Goal: Task Accomplishment & Management: Complete application form

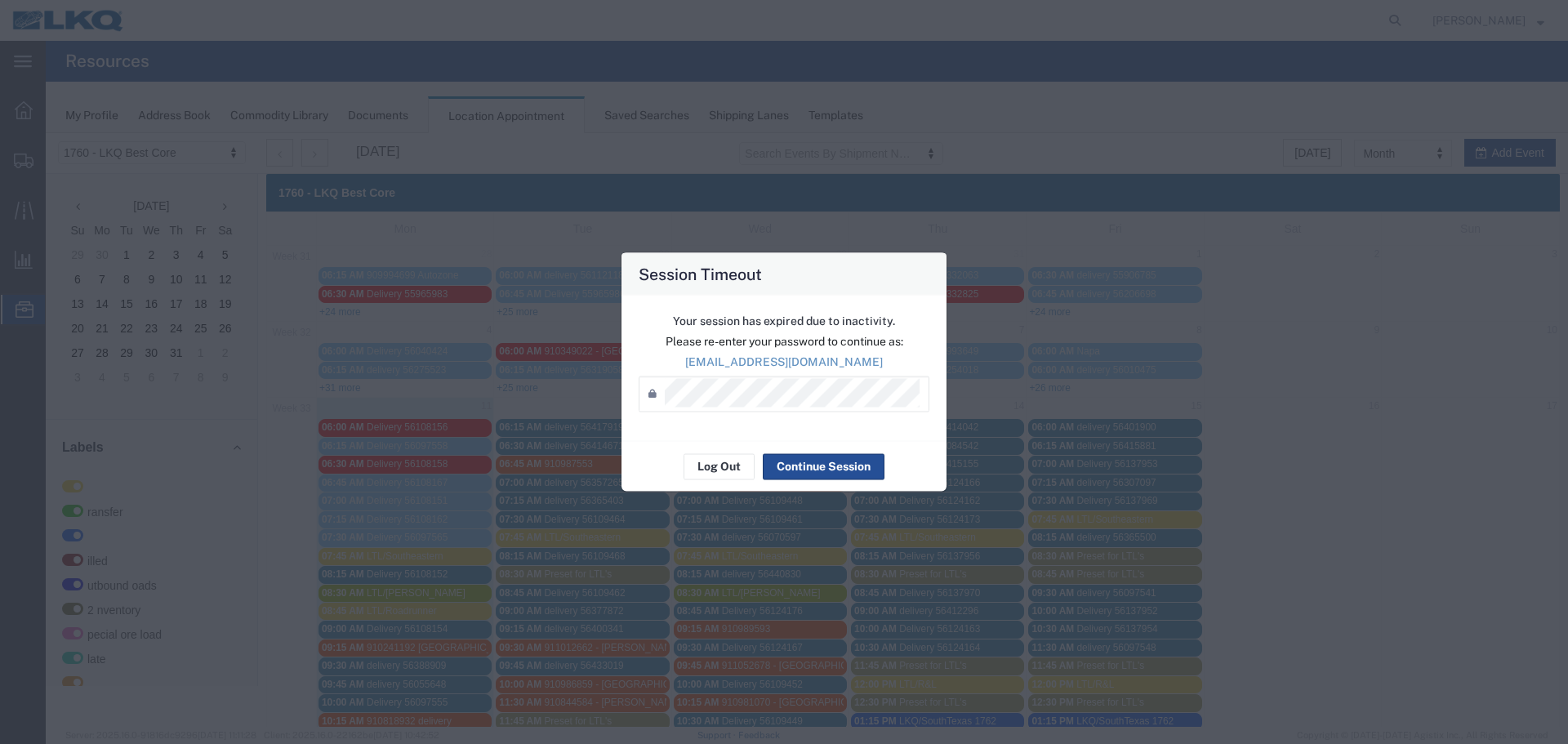
scroll to position [163, 0]
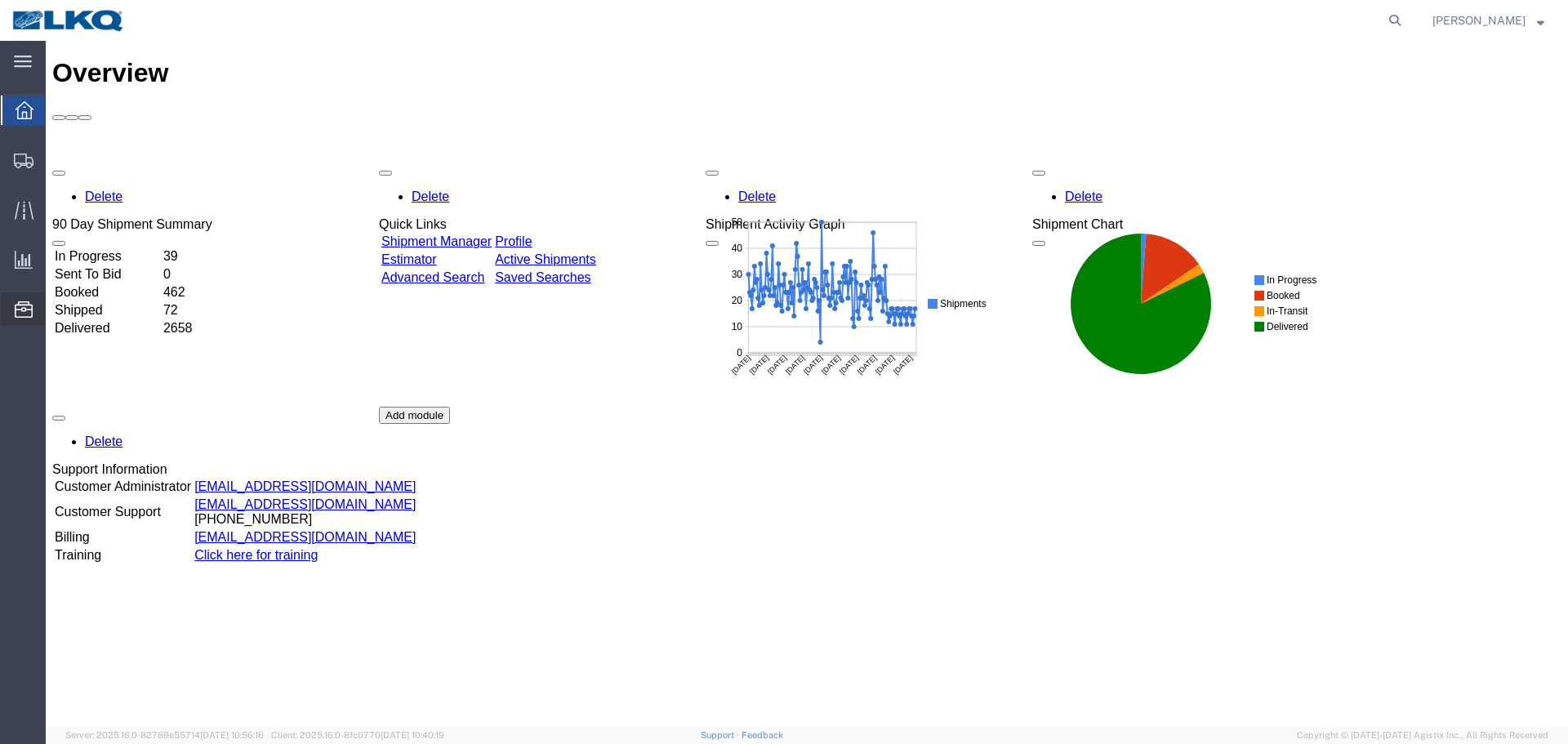
click at [0, 0] on span "Location Appointment" at bounding box center [0, 0] width 0 height 0
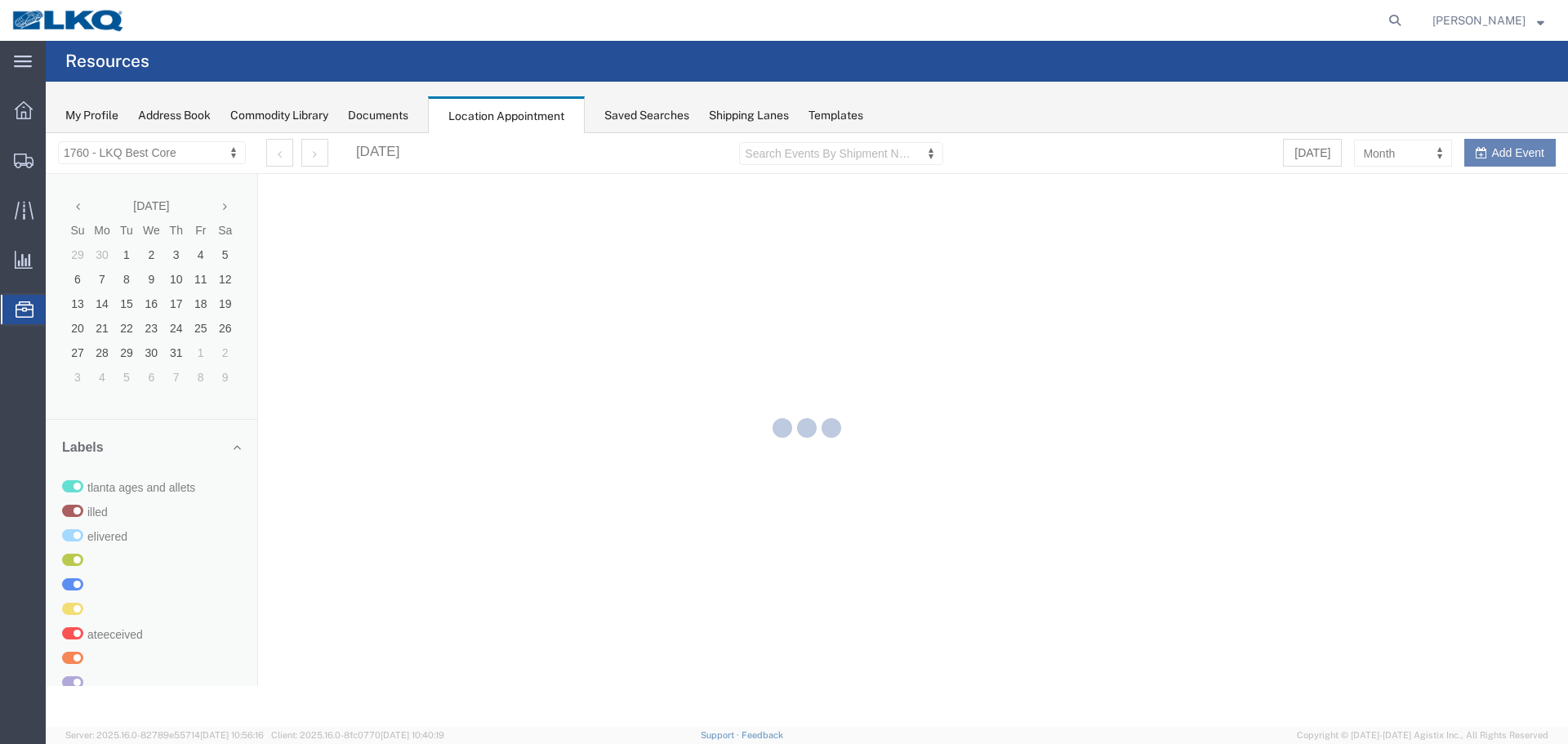
select select "27634"
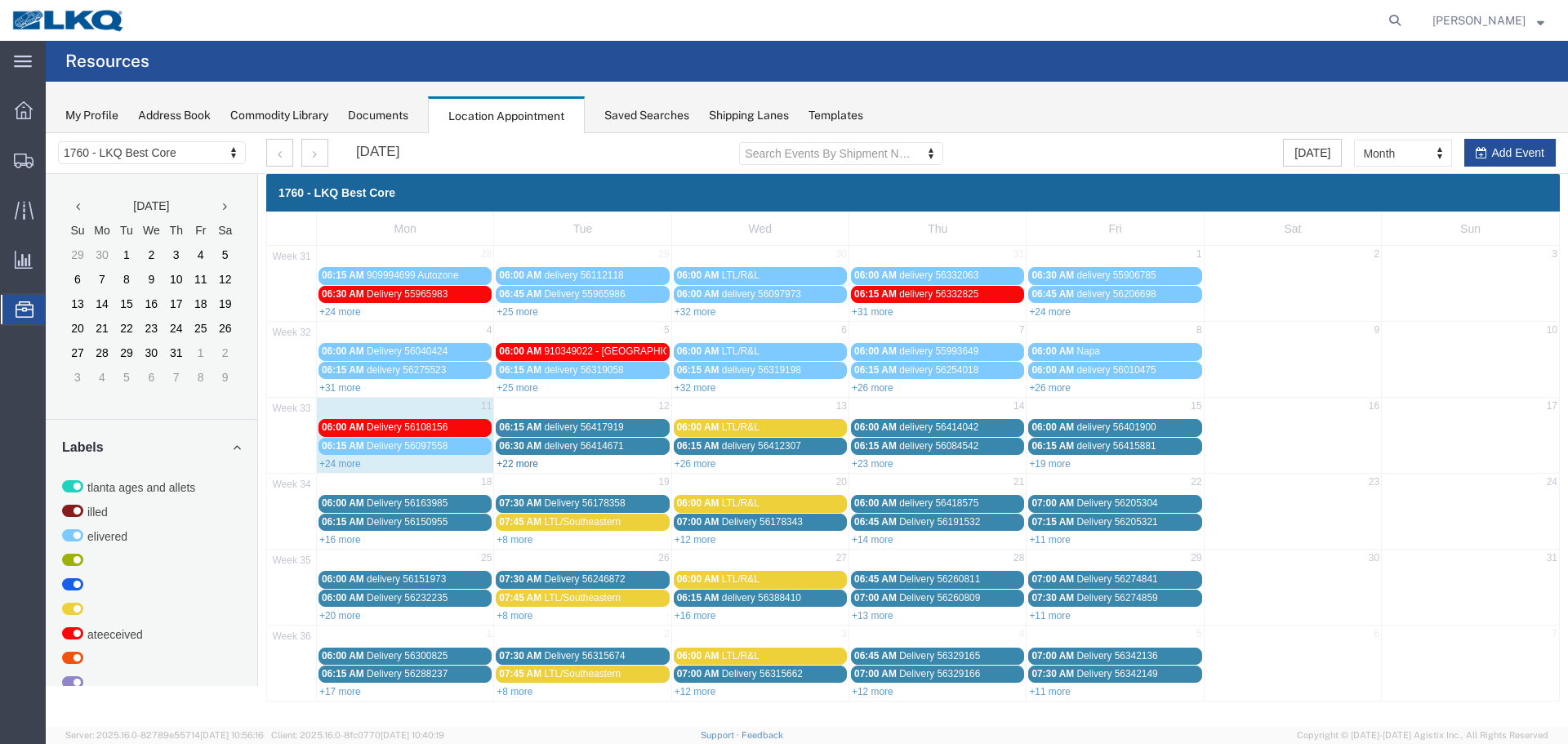
click at [520, 469] on link "+22 more" at bounding box center [517, 464] width 42 height 11
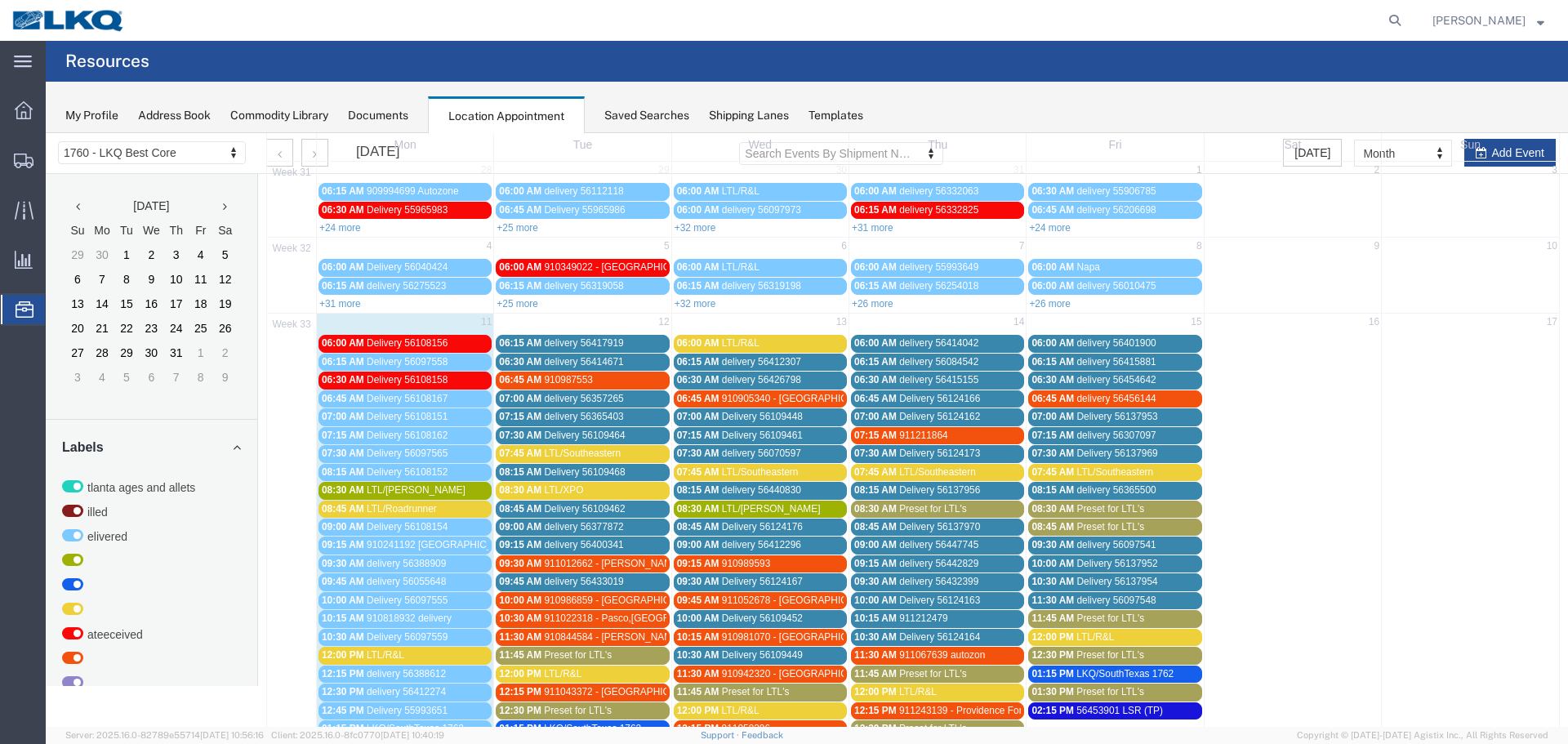
scroll to position [81, 0]
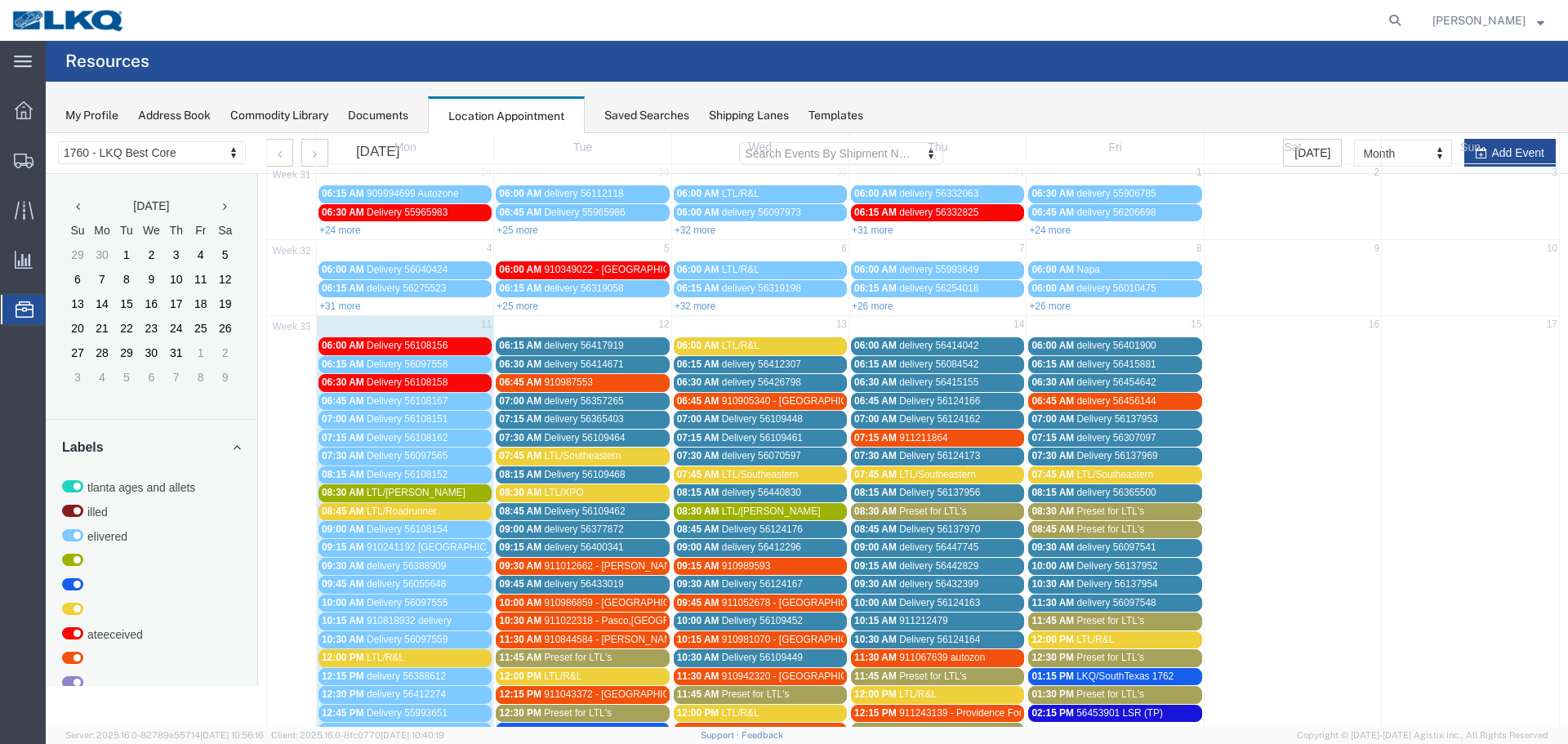
click at [1490, 144] on th "Sun" at bounding box center [1471, 147] width 177 height 33
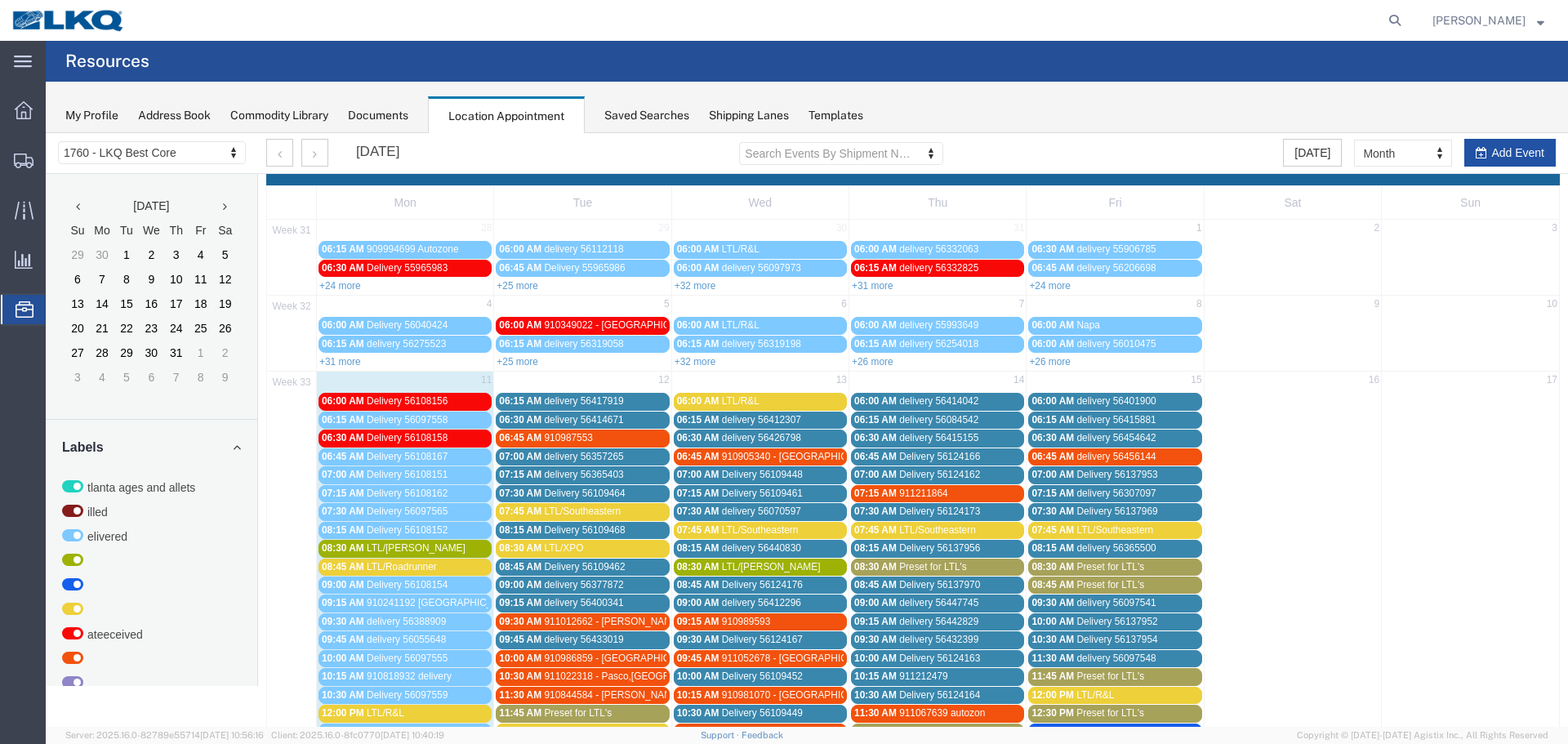
scroll to position [0, 0]
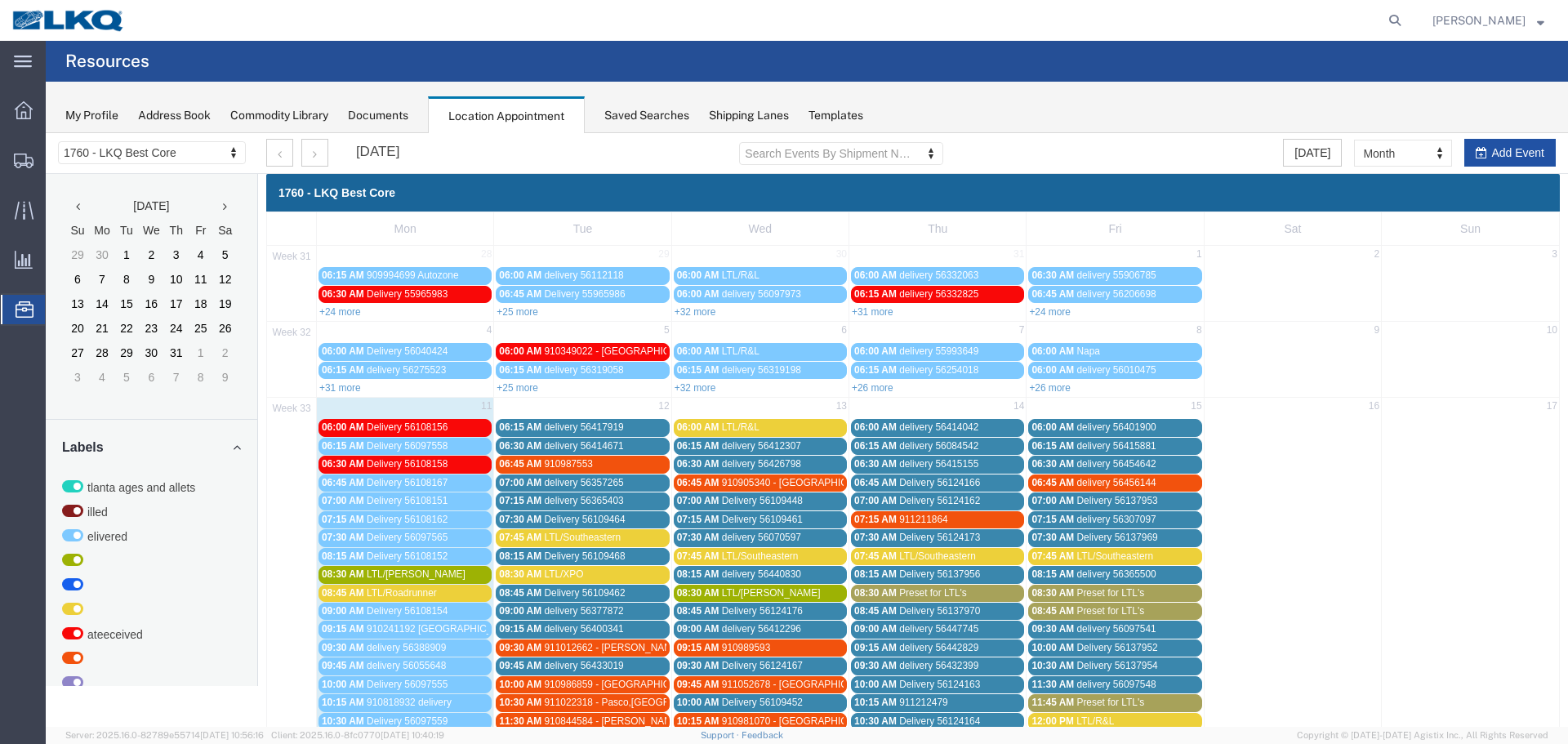
click at [1531, 145] on button "Add Event" at bounding box center [1510, 153] width 92 height 28
select select
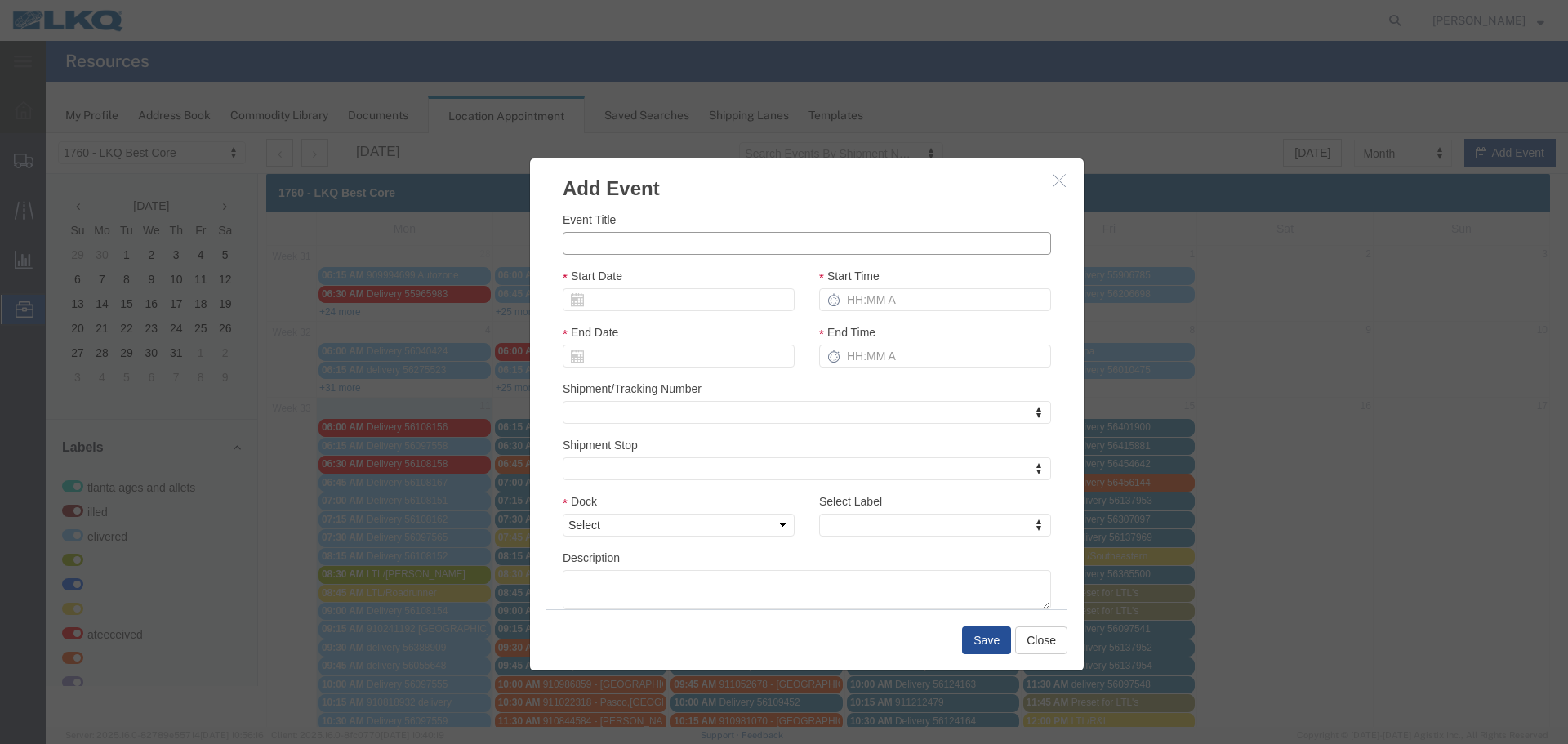
click at [645, 251] on input "Event Title" at bounding box center [807, 243] width 488 height 22
type input "56455017 ATK-TINO"
click at [610, 303] on input "Start Date" at bounding box center [679, 300] width 232 height 22
type input "8"
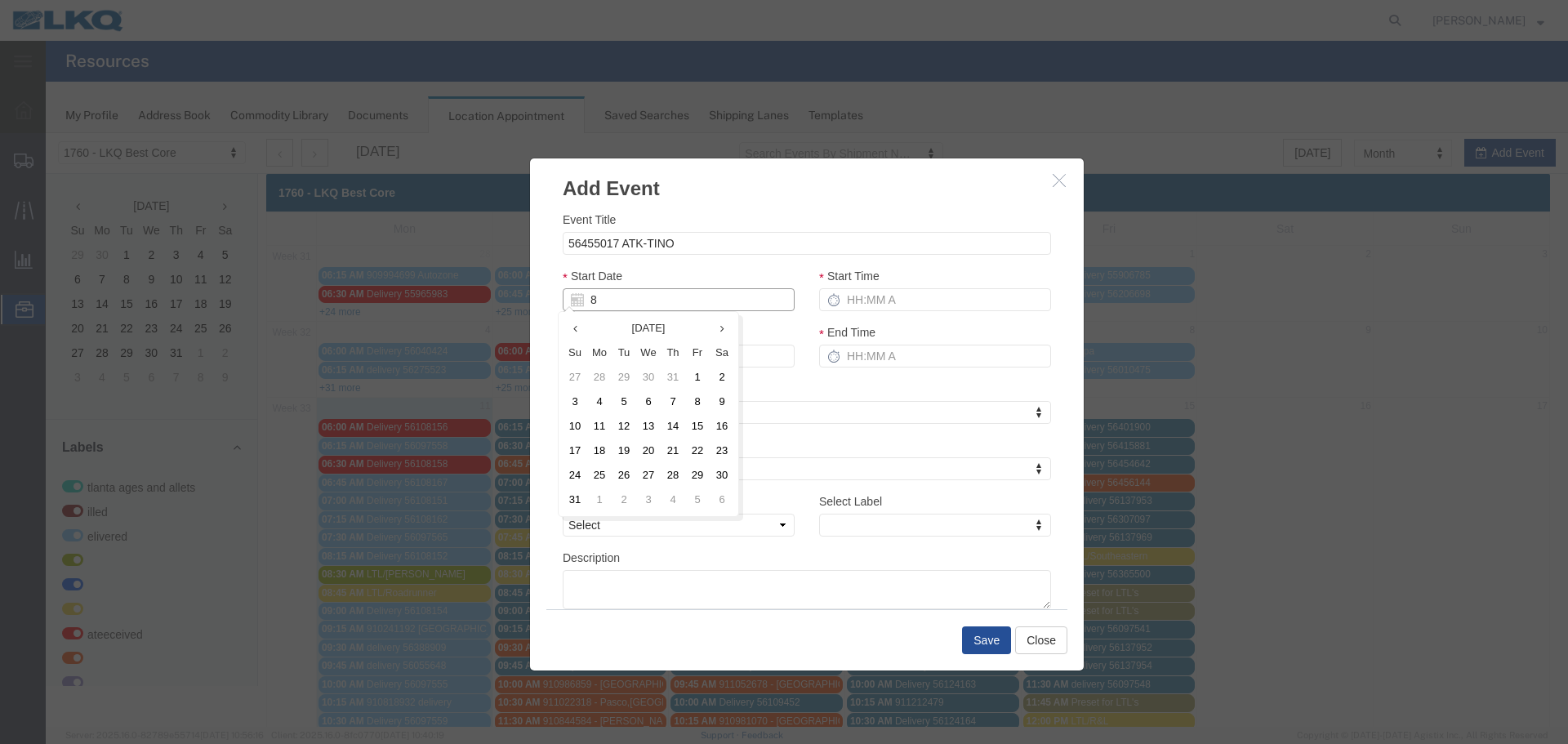
type input "[DATE]"
type input "8/12/2"
type input "08/12/2"
type input "8/12/25"
type input "08/12/25"
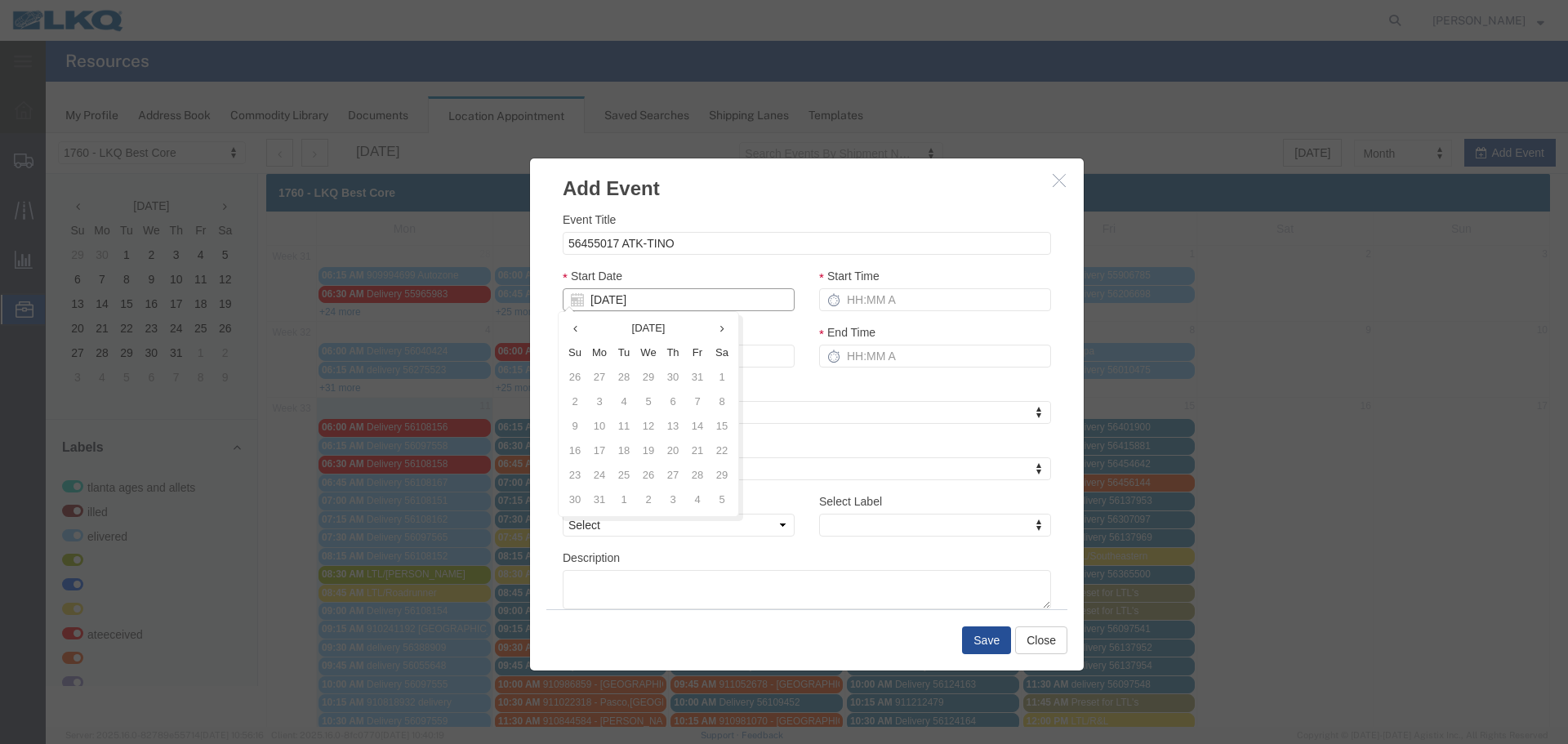
type input "08/12/25"
click at [662, 260] on div "Event Title 56455017 ATK-TINO Start Date 08/12/25 Start Time End Date 08/12/25 …" at bounding box center [807, 410] width 488 height 399
drag, startPoint x: 949, startPoint y: 318, endPoint x: 883, endPoint y: 302, distance: 67.9
click at [925, 313] on div "Start Time" at bounding box center [935, 295] width 257 height 56
click at [882, 302] on input "Start Time" at bounding box center [935, 300] width 232 height 22
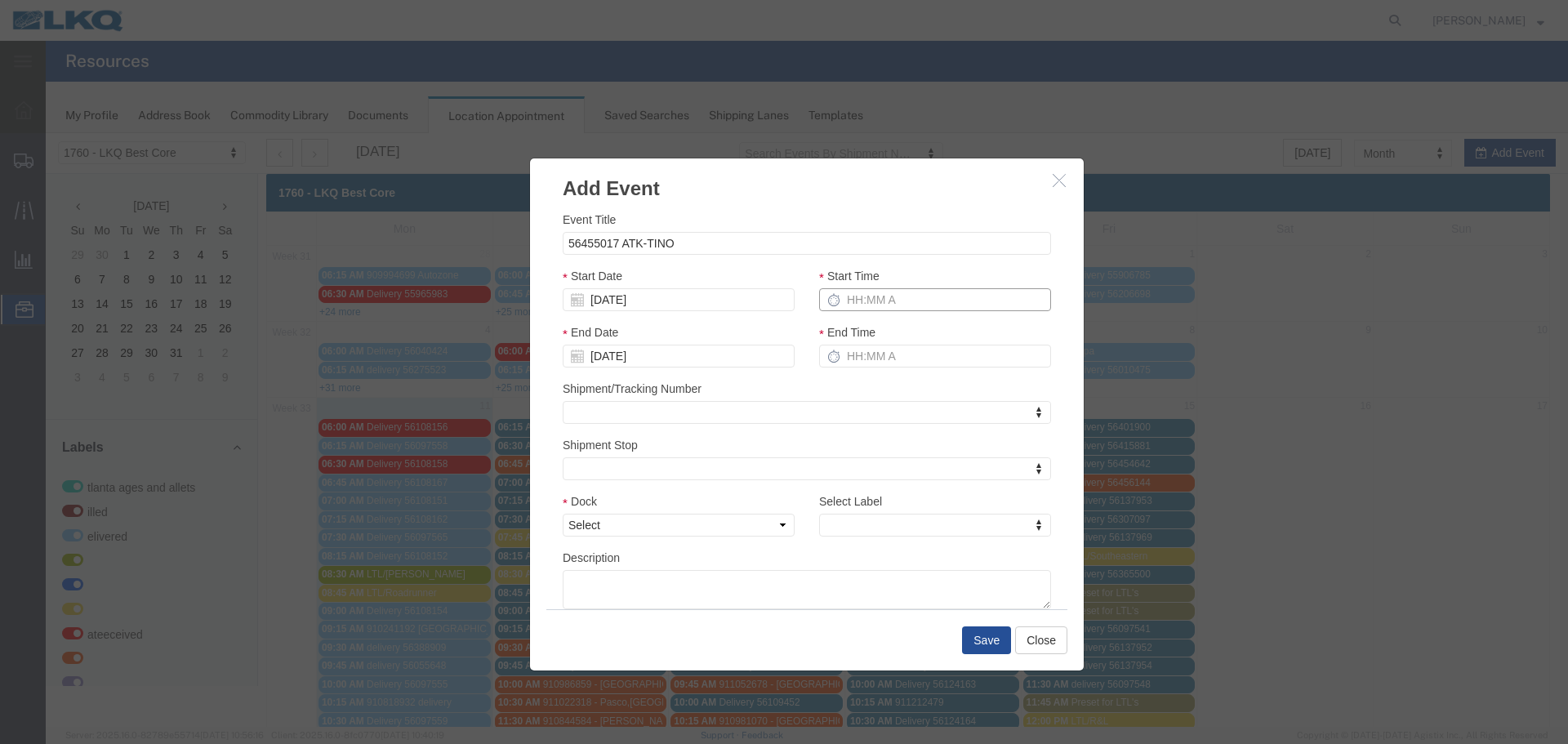
type input "2:15 PM"
click at [871, 355] on input "3:15 PM" at bounding box center [935, 356] width 232 height 22
type input "2:15 PM"
click at [713, 526] on select "Select 1760 - LKQ Best Core 1760 - Outbound Loads" at bounding box center [679, 525] width 232 height 22
select select "1"
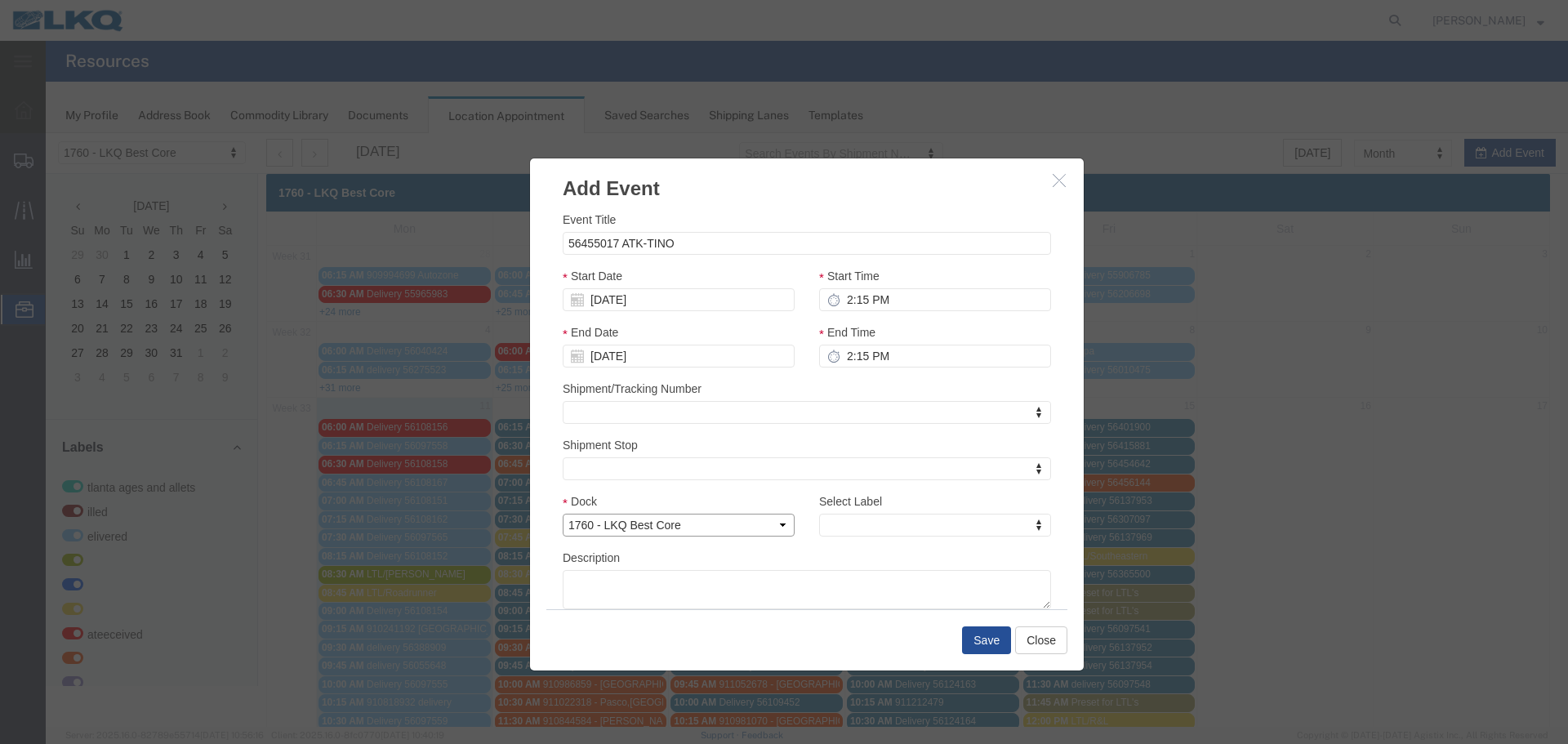
click at [563, 513] on select "Select 1760 - LKQ Best Core 1760 - Outbound Loads" at bounding box center [679, 525] width 232 height 22
click at [861, 509] on label "Select Label" at bounding box center [850, 500] width 63 height 16
click at [808, 493] on select "Atlanta Cages and Pallets Billed Delivered FCFS LKQ LTL Late/Received M/M MISSE…" at bounding box center [807, 492] width 1 height 1
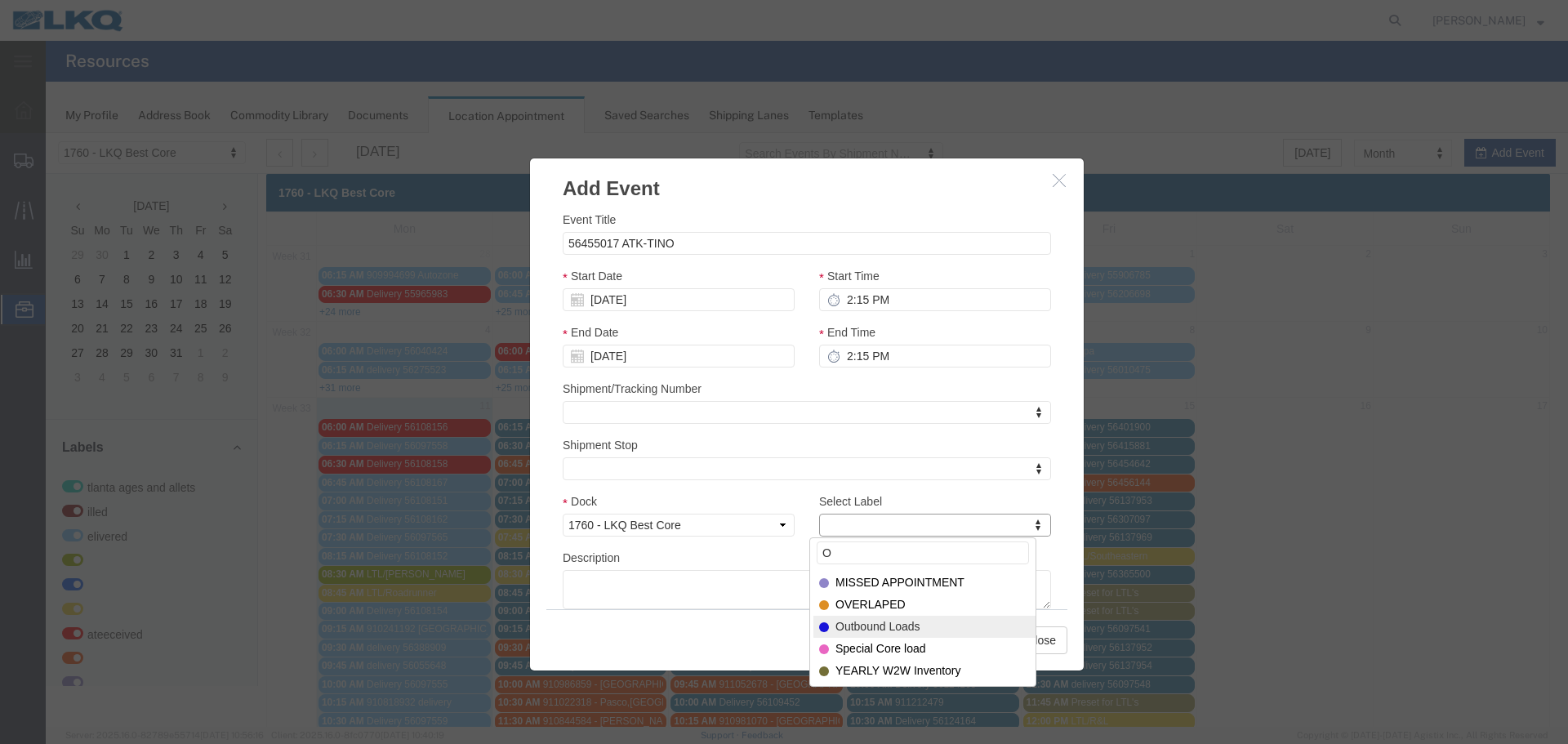
type input "O"
select select "80"
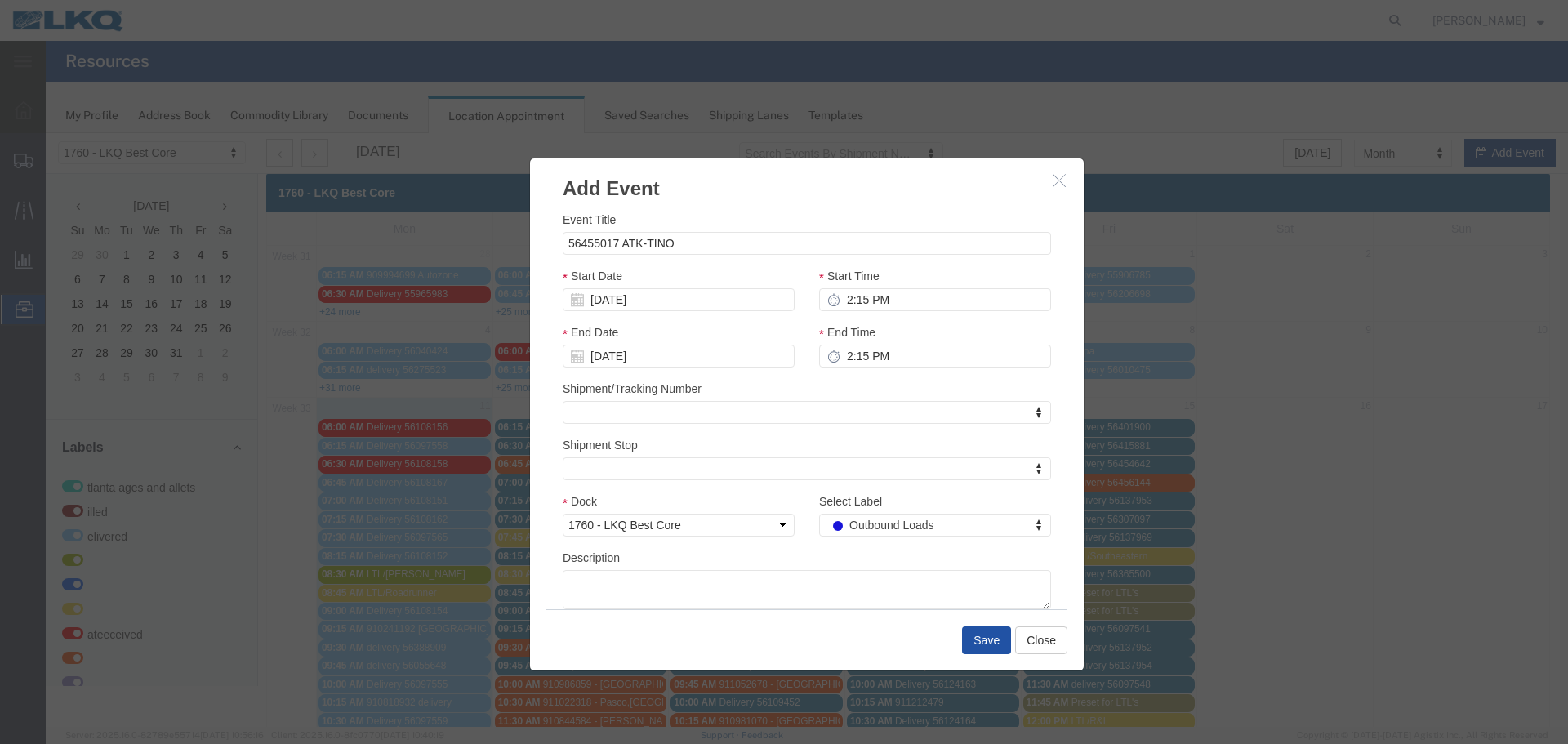
click at [968, 642] on button "Save" at bounding box center [986, 640] width 49 height 28
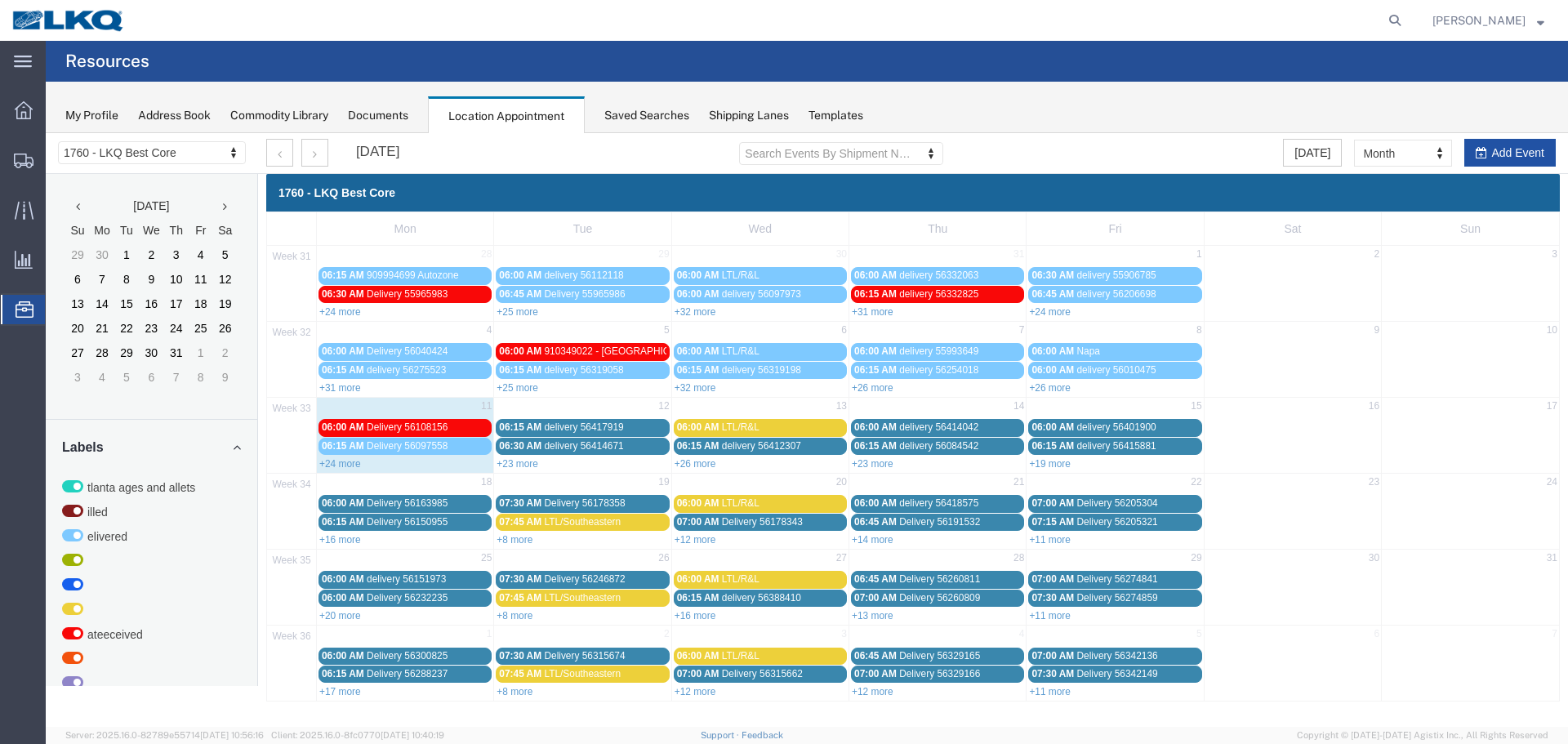
click at [1504, 153] on button "Add Event" at bounding box center [1510, 153] width 92 height 28
select select
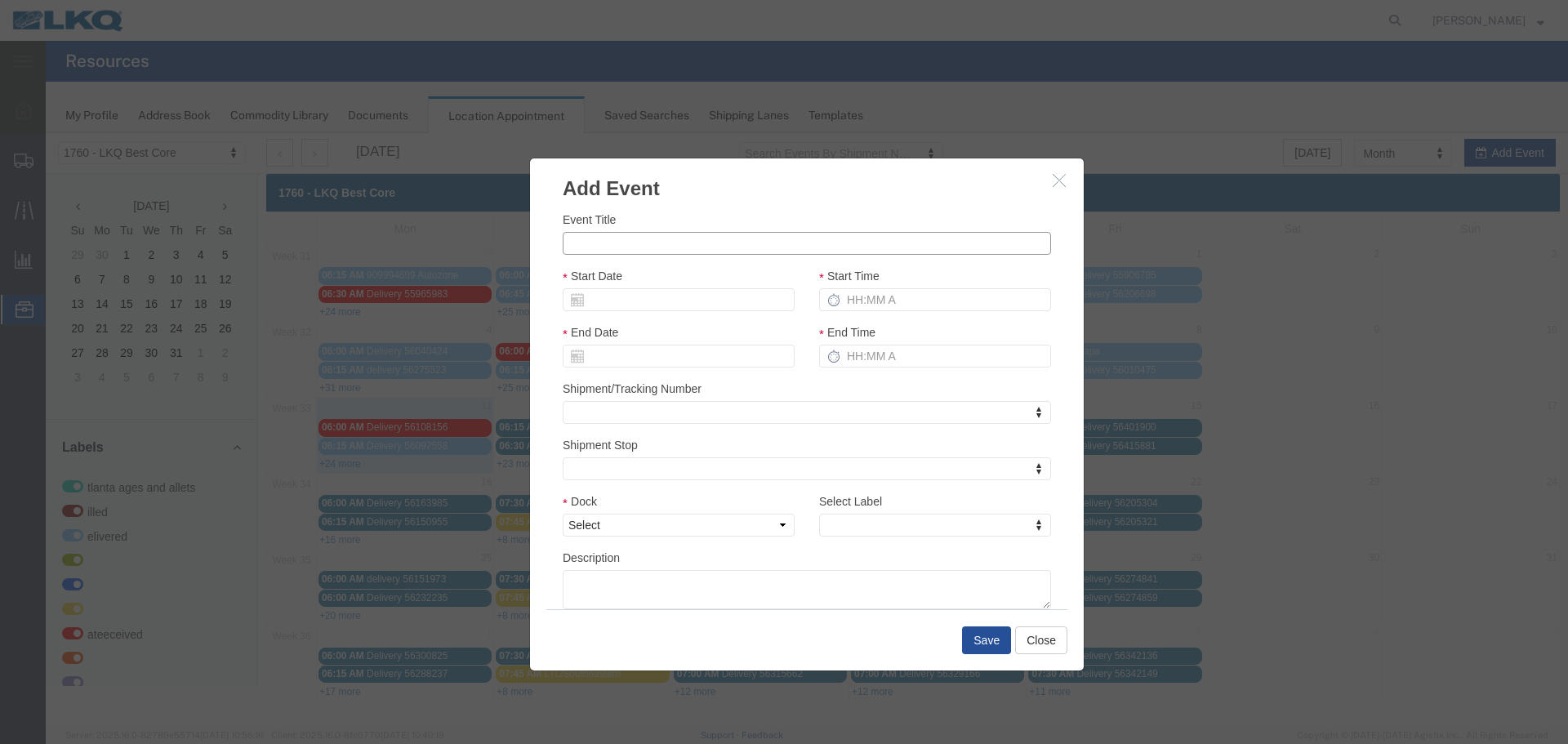
click at [801, 252] on input "Event Title" at bounding box center [807, 243] width 488 height 22
type input "56455082 BBB/JRMY"
click at [696, 185] on h3 "Add Event" at bounding box center [807, 180] width 554 height 44
click at [685, 310] on input "Start Date" at bounding box center [679, 300] width 232 height 22
click at [682, 310] on input "Start Date" at bounding box center [679, 300] width 232 height 22
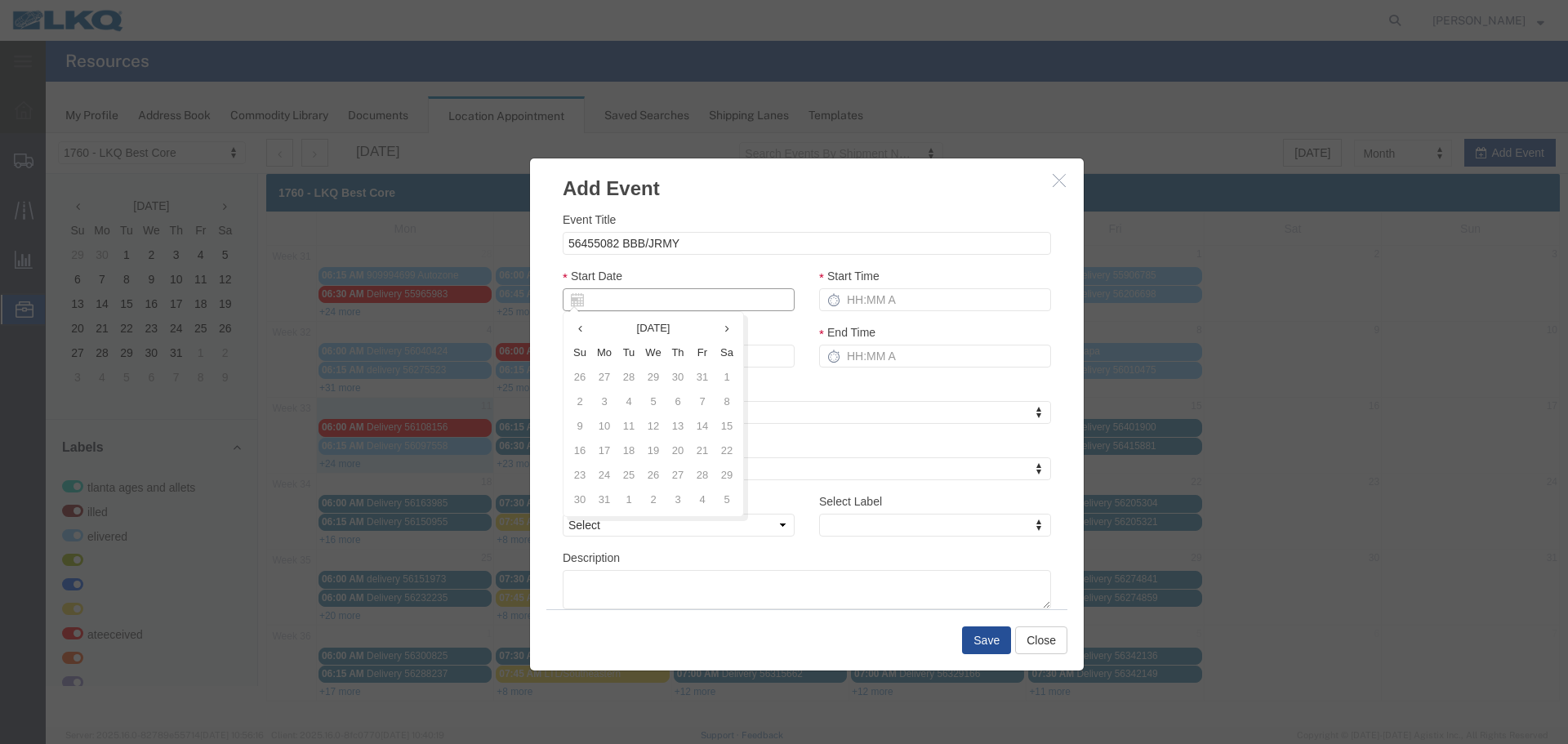
type input "8"
type input "[DATE]"
type input "8/12/2"
type input "08/12/2"
type input "8/12/25"
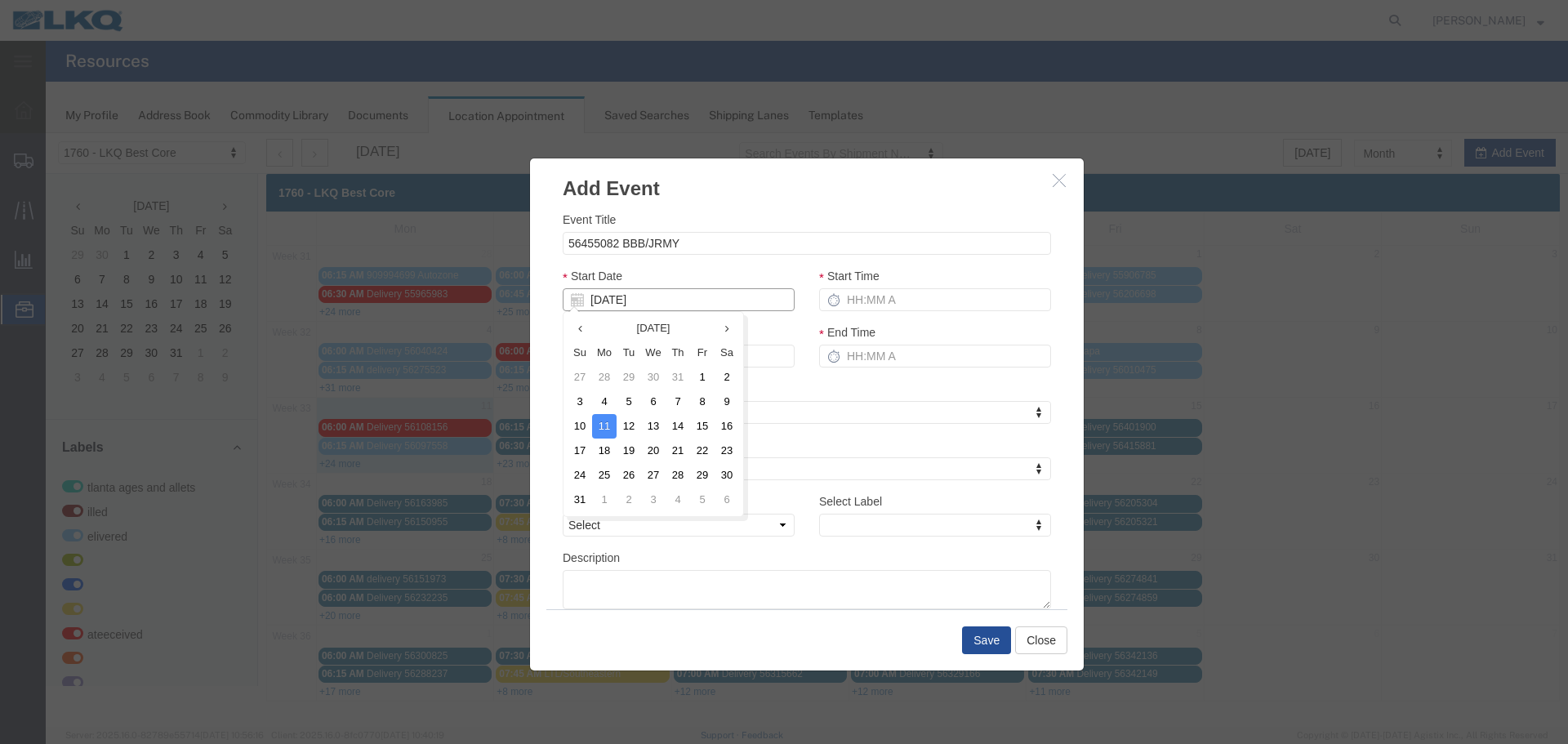
type input "08/12/25"
click at [686, 272] on div "Start Date 08/12/25" at bounding box center [679, 288] width 232 height 44
click at [999, 296] on input "Start Time" at bounding box center [935, 300] width 232 height 22
type input "2:15 PM"
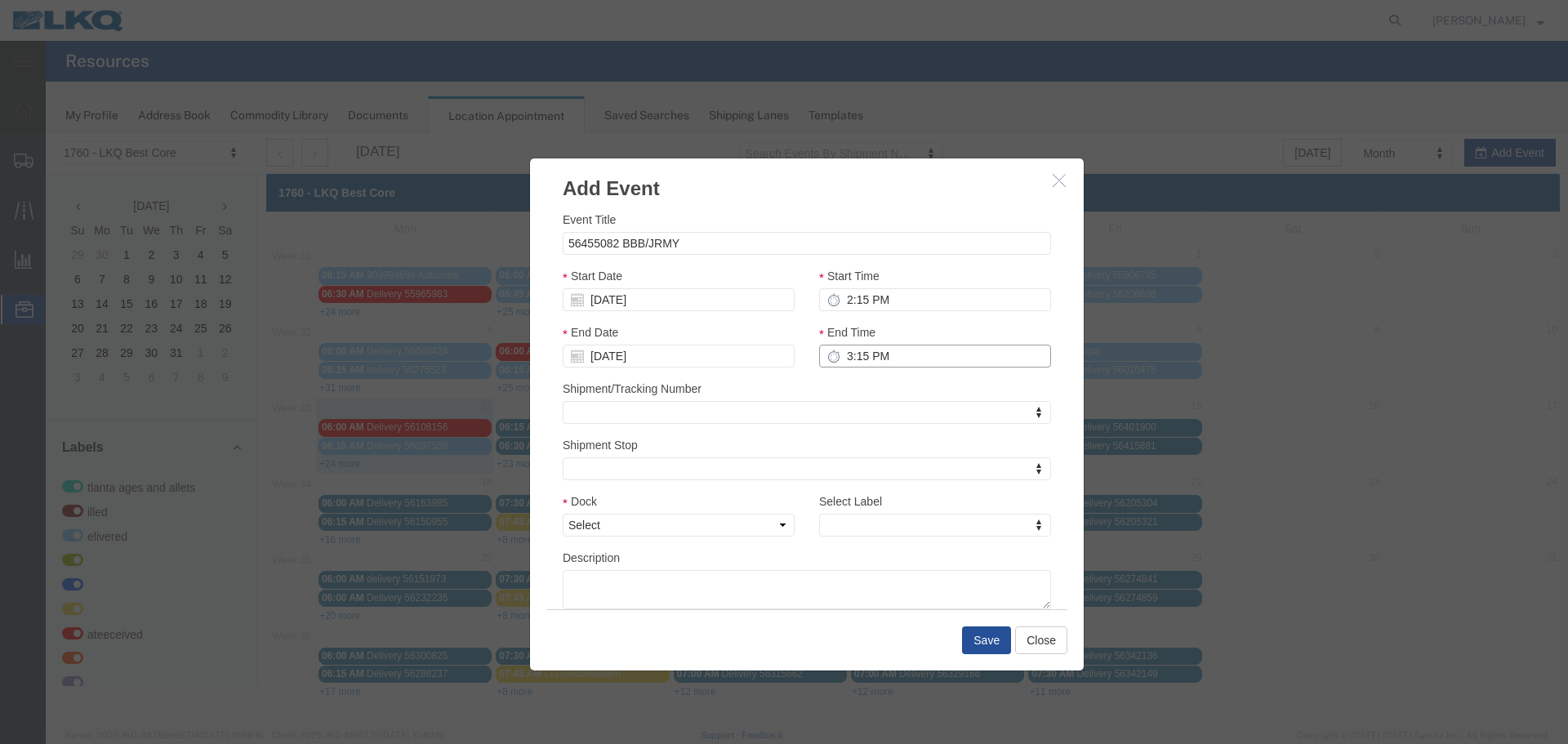
click at [859, 358] on input "3:15 PM" at bounding box center [935, 356] width 232 height 22
type input "2:15 PM"
click at [824, 386] on div "Shipment/Tracking Number Shipment/Tracking Number Shipment/Tracking Number" at bounding box center [807, 401] width 488 height 44
click at [766, 527] on select "Select 1760 - LKQ Best Core 1760 - Outbound Loads" at bounding box center [679, 525] width 232 height 22
select select "1"
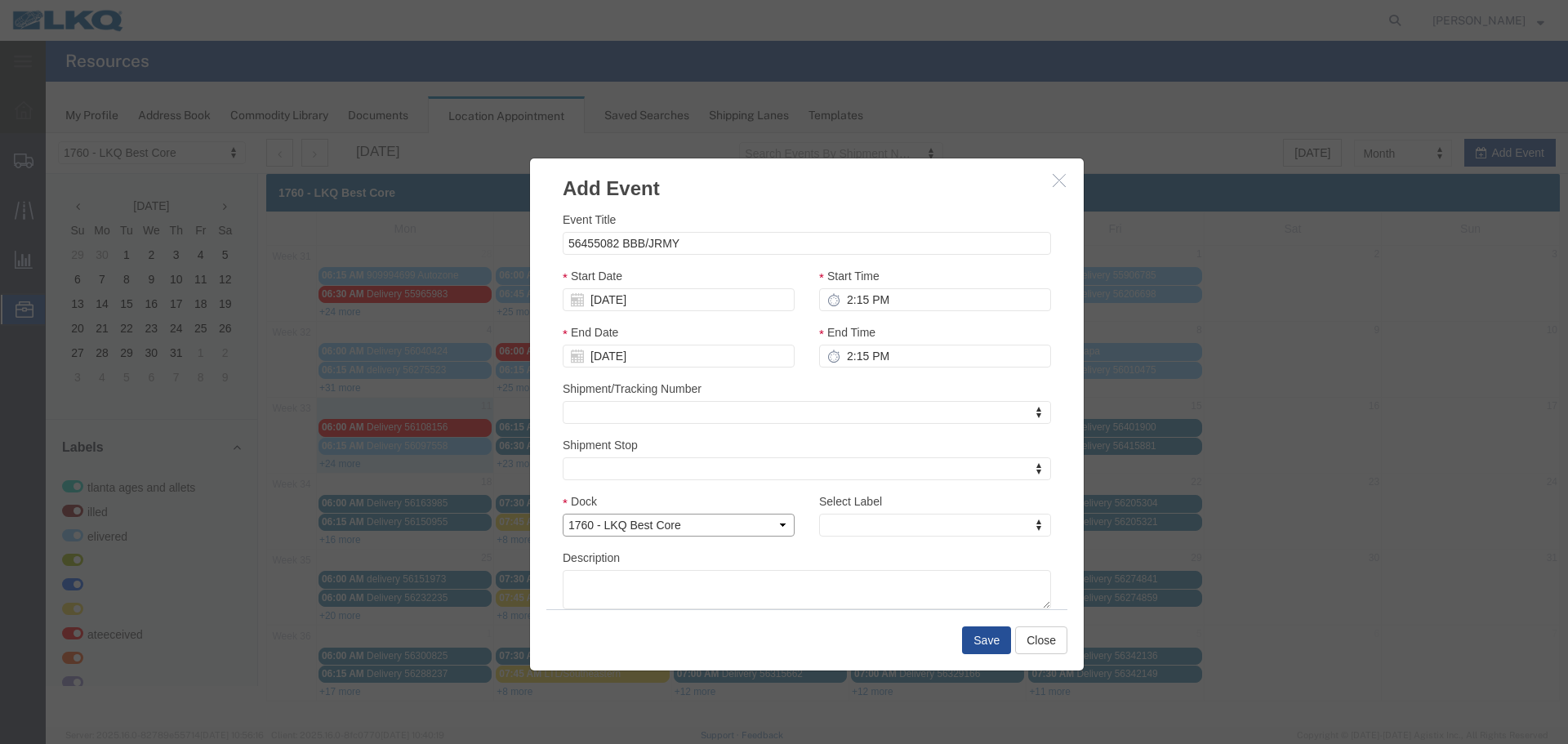
click at [563, 513] on select "Select 1760 - LKQ Best Core 1760 - Outbound Loads" at bounding box center [679, 525] width 232 height 22
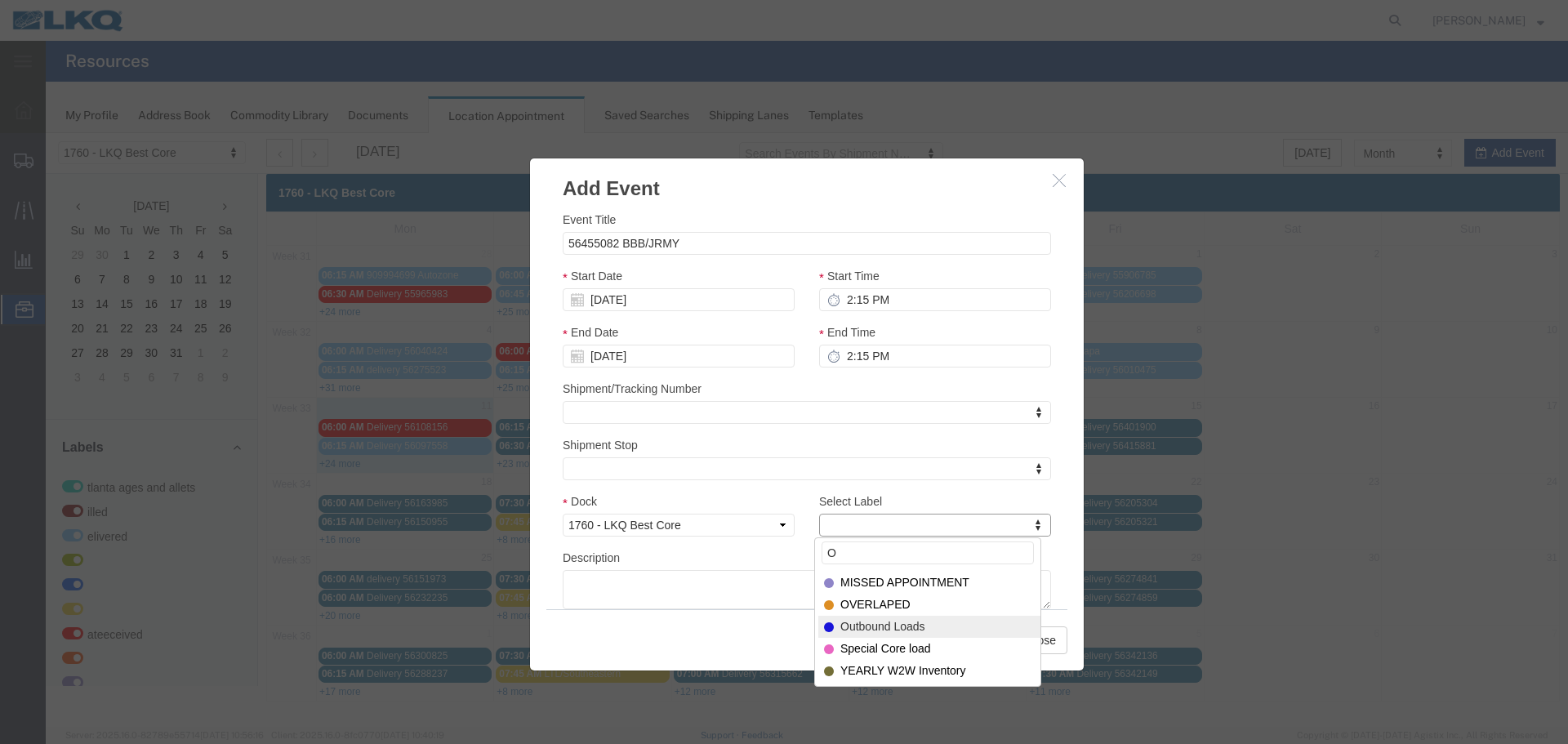
type input "O"
select select "80"
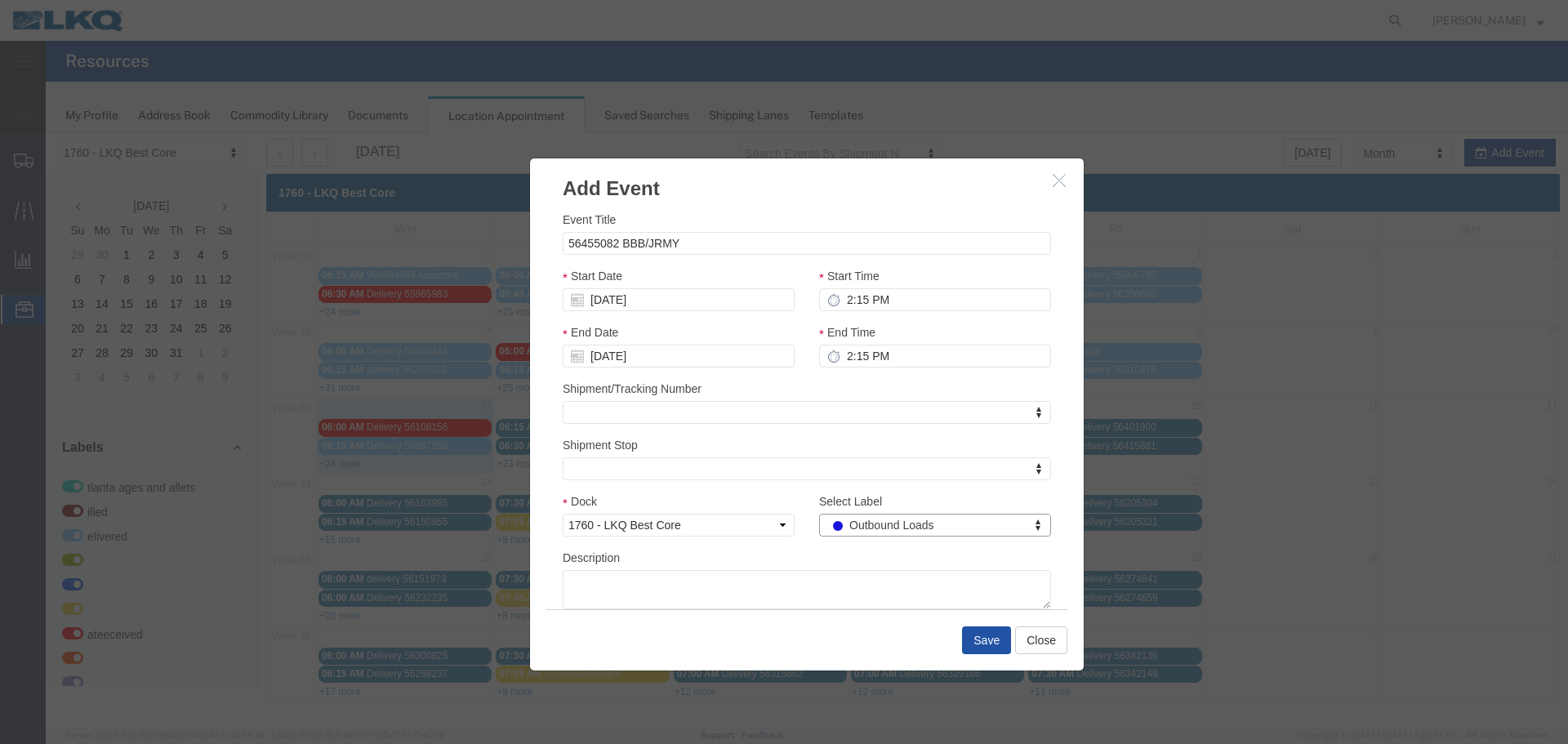
click at [976, 643] on button "Save" at bounding box center [986, 640] width 49 height 28
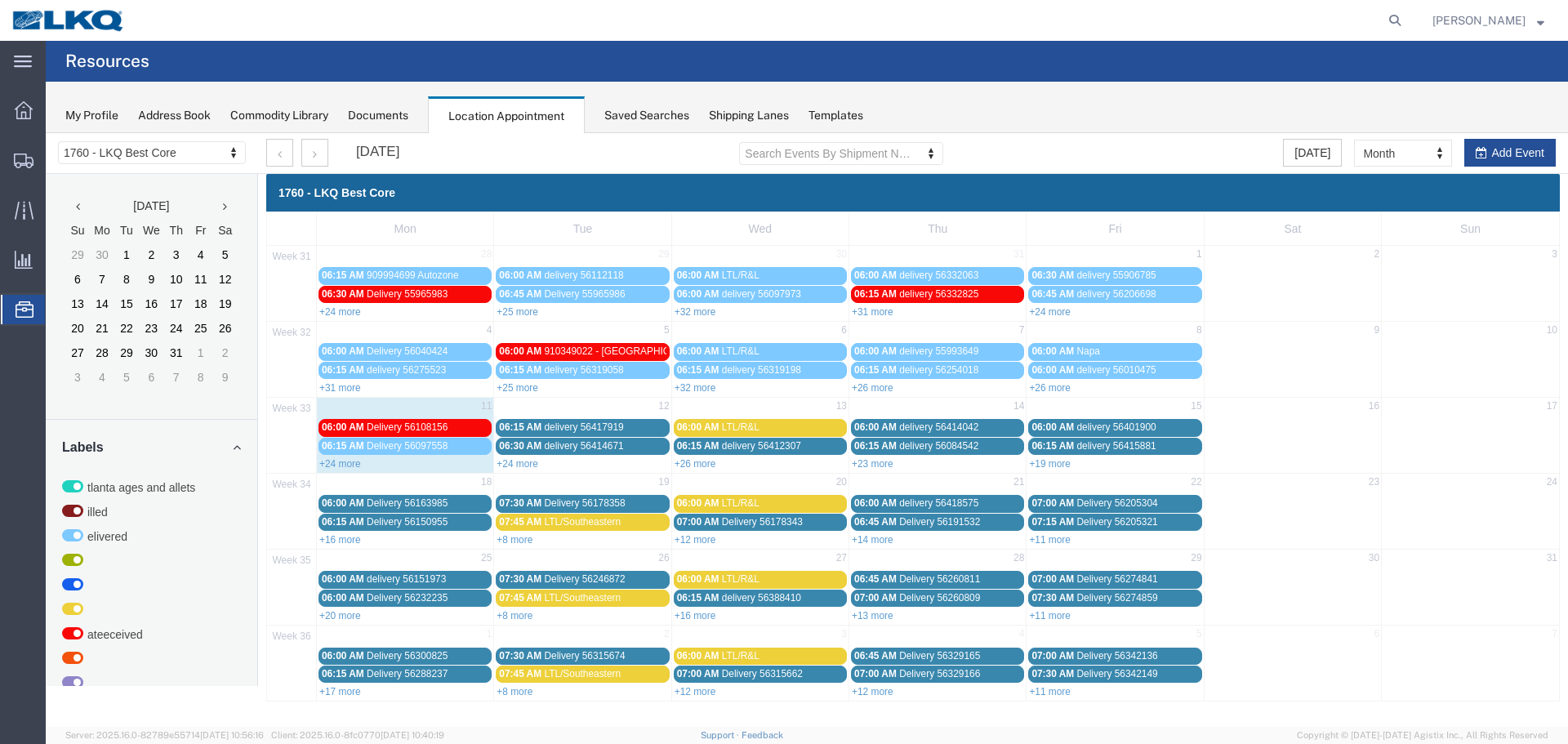
click at [1523, 135] on div "August 2025 Search Events By Shipment Number Clear Filter Today Month Month Wee…" at bounding box center [911, 154] width 1314 height 41
click at [1514, 152] on button "Add Event" at bounding box center [1510, 153] width 92 height 28
select select
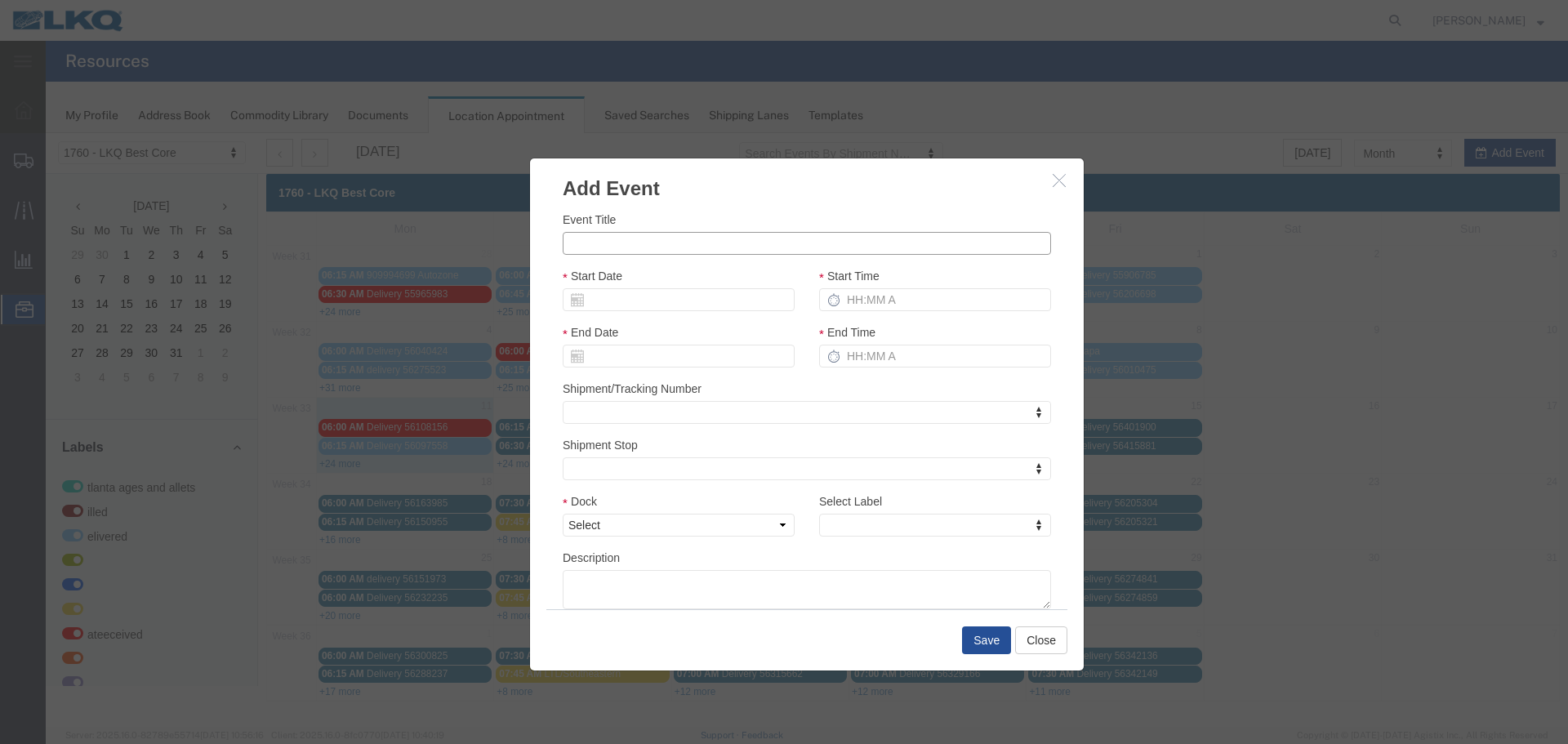
click at [711, 242] on input "Event Title" at bounding box center [807, 243] width 488 height 22
type input "56455093 BBB/JRMY"
click at [614, 297] on input "Start Date" at bounding box center [679, 300] width 232 height 22
type input "8"
type input "[DATE]"
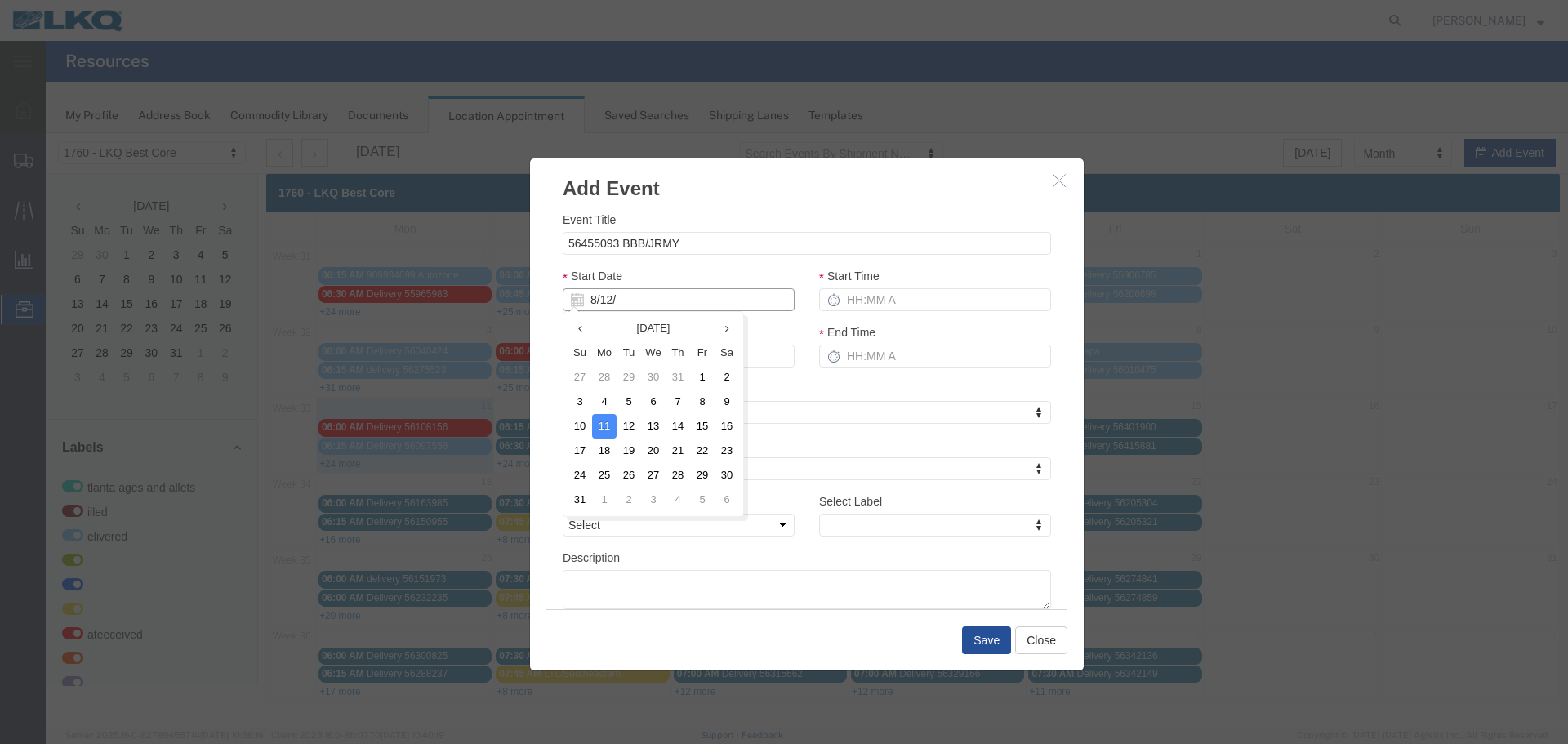
type input "8/12/2"
type input "08/12/2"
type input "8/12/25"
type input "08/12/25"
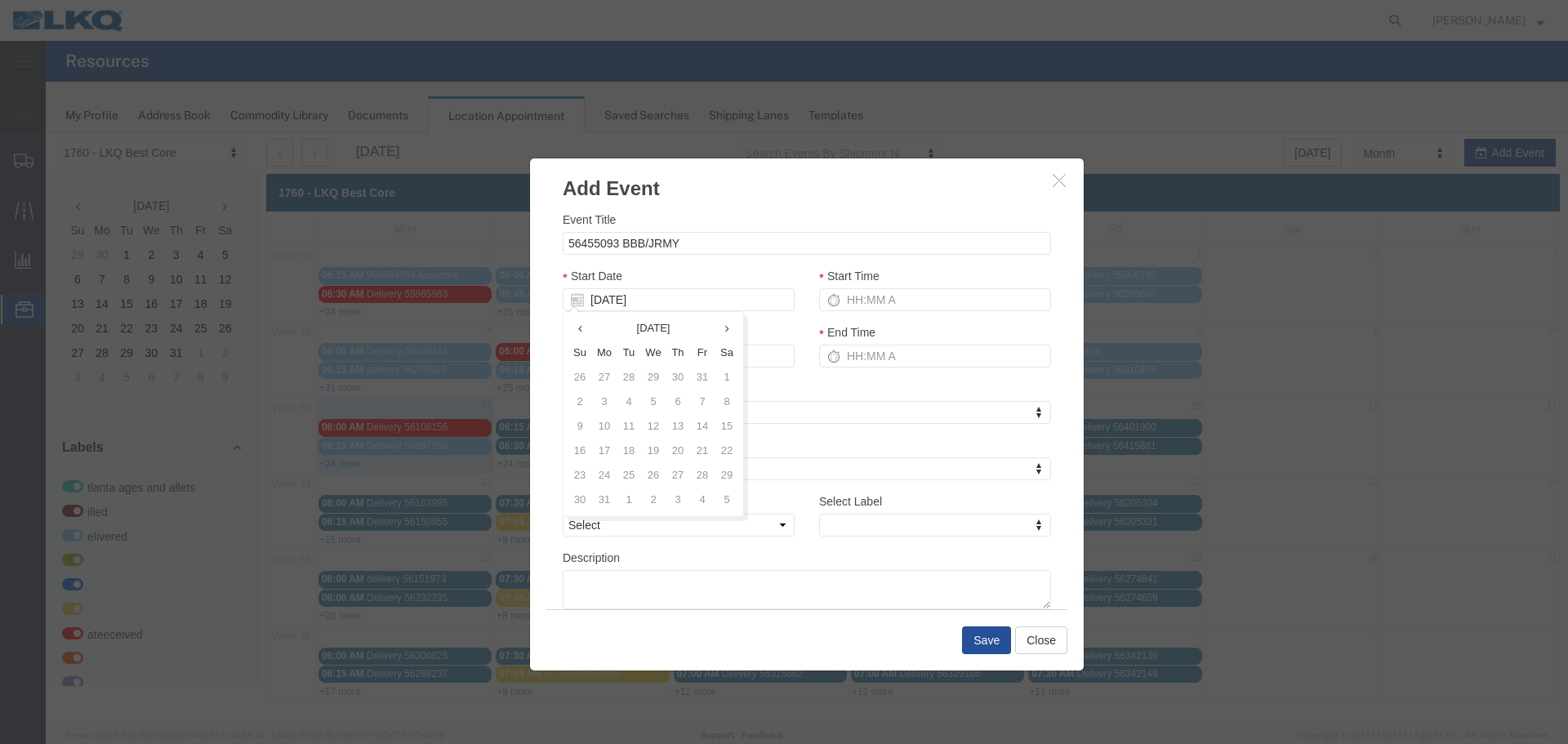
drag, startPoint x: 756, startPoint y: 277, endPoint x: 783, endPoint y: 277, distance: 27.0
click at [756, 277] on div "Start Date 08/12/25" at bounding box center [679, 288] width 232 height 44
click at [869, 290] on input "Start Time" at bounding box center [935, 300] width 232 height 22
type input "2:15 PM"
click at [868, 361] on input "3:15 PM" at bounding box center [935, 356] width 232 height 22
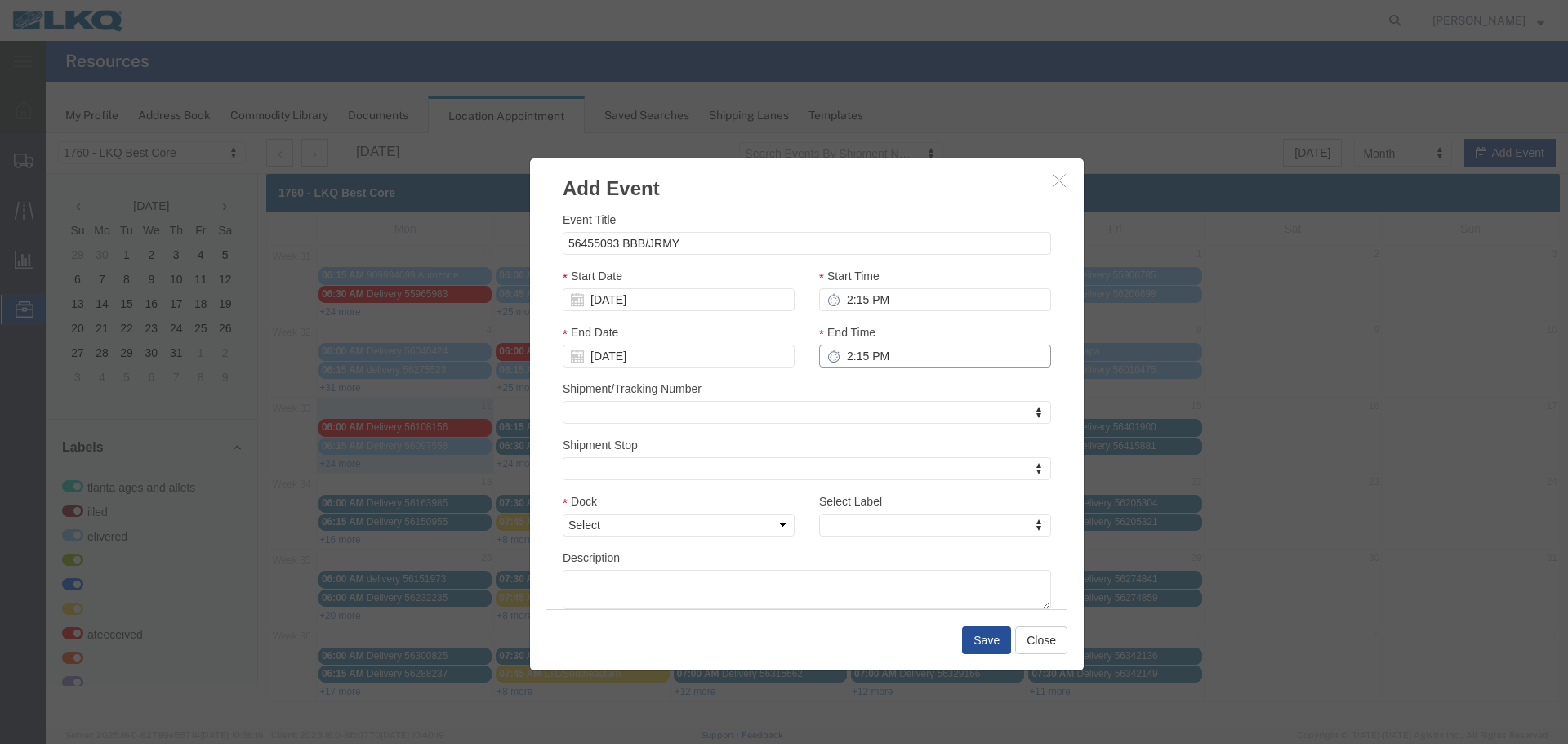
type input "2:15 PM"
click at [840, 387] on div "Shipment/Tracking Number Shipment/Tracking Number Shipment/Tracking Number" at bounding box center [807, 401] width 488 height 44
click at [768, 526] on select "Select 1760 - LKQ Best Core 1760 - Outbound Loads" at bounding box center [679, 525] width 232 height 22
select select "1"
click at [563, 513] on select "Select 1760 - LKQ Best Core 1760 - Outbound Loads" at bounding box center [679, 525] width 232 height 22
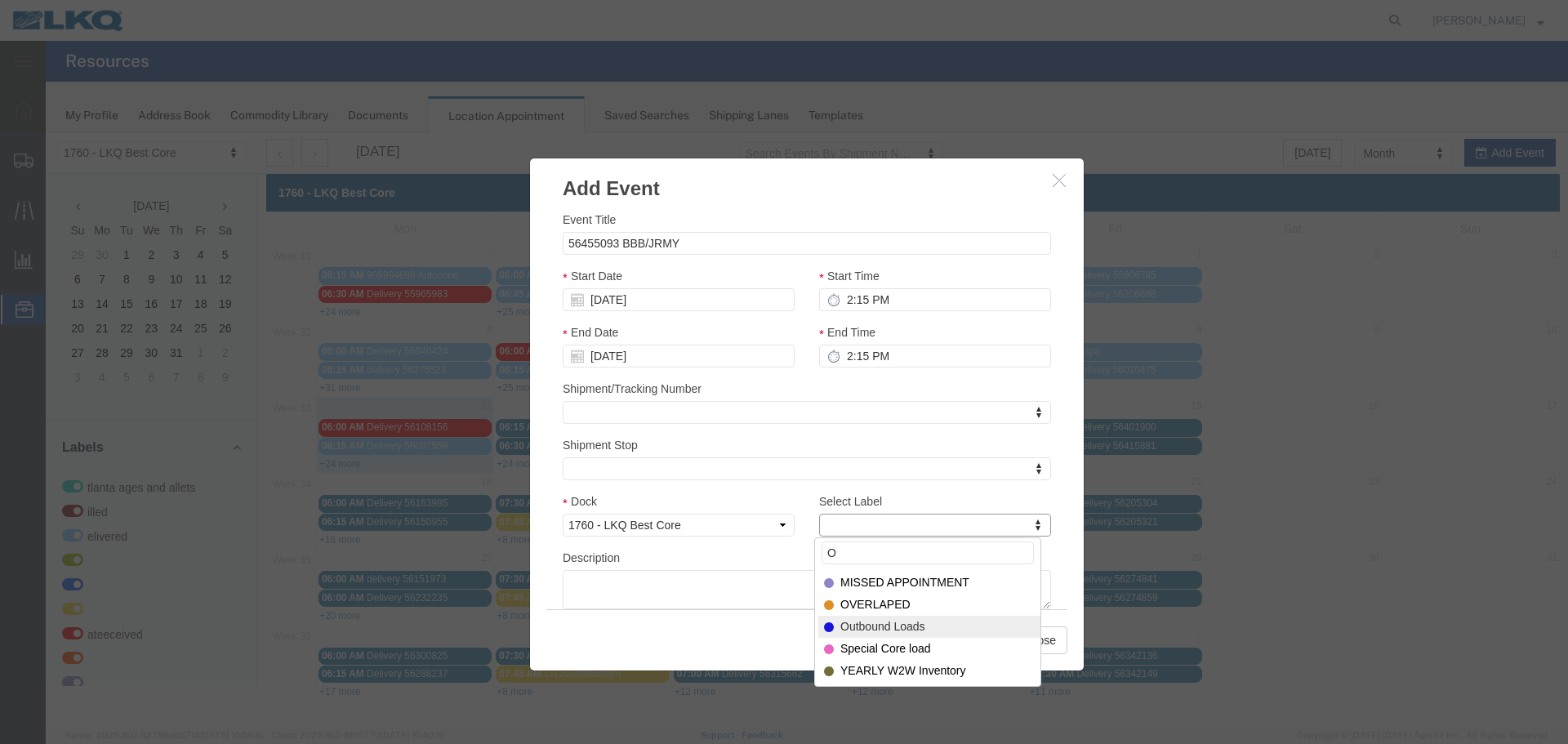
type input "O"
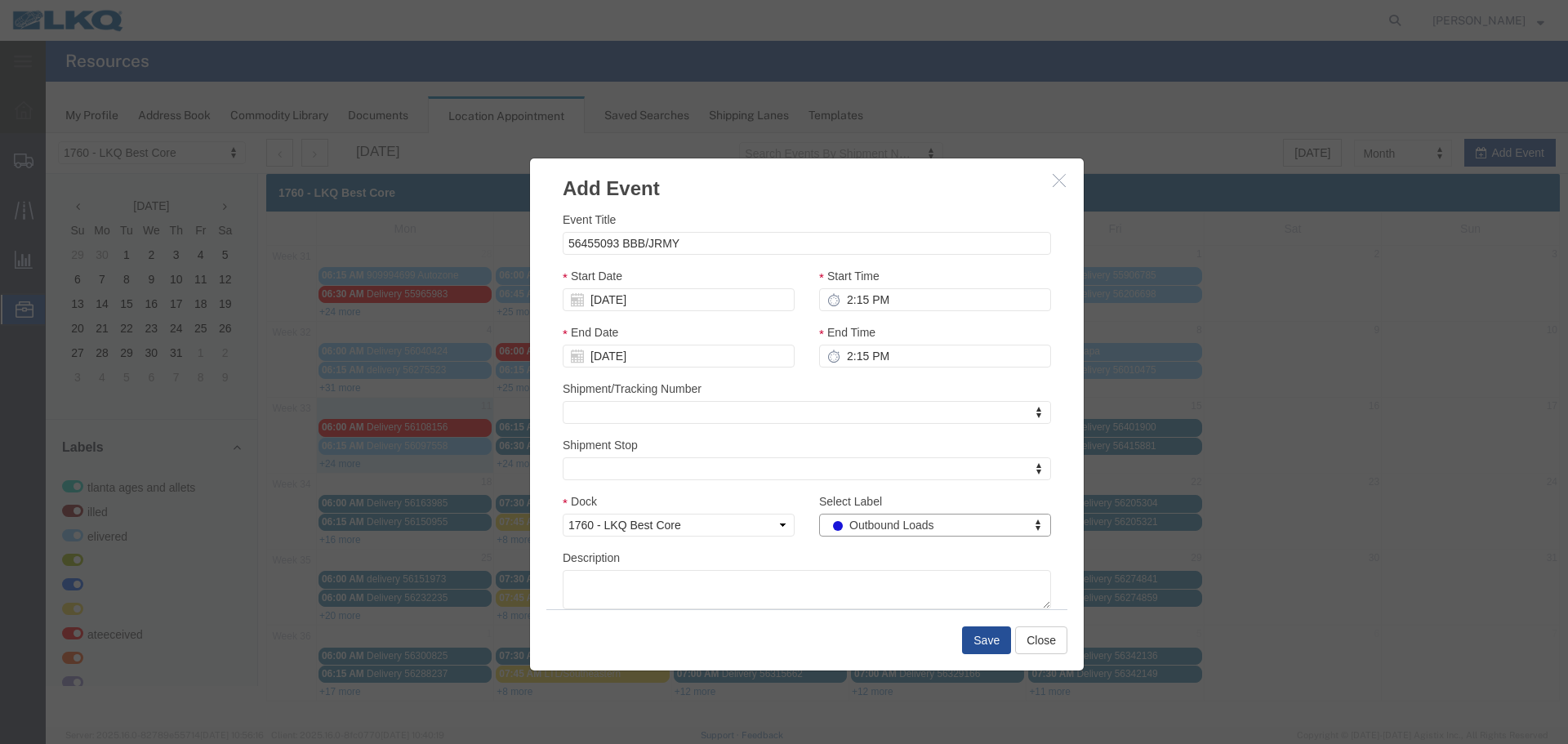
select select "80"
click at [985, 658] on div "Save Close" at bounding box center [807, 640] width 521 height 62
click at [987, 652] on button "Save" at bounding box center [986, 640] width 49 height 28
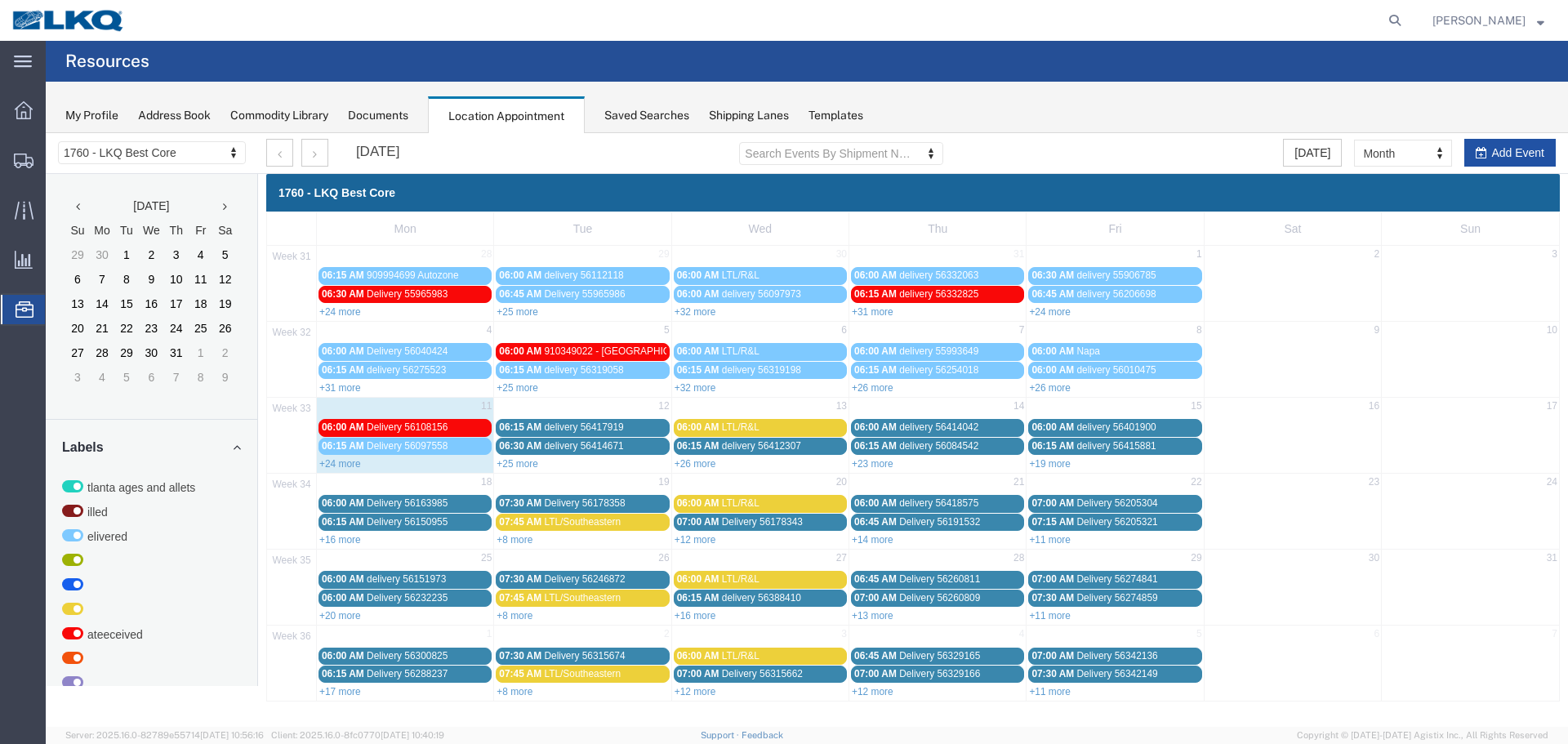
click at [1497, 158] on button "Add Event" at bounding box center [1510, 153] width 92 height 28
select select
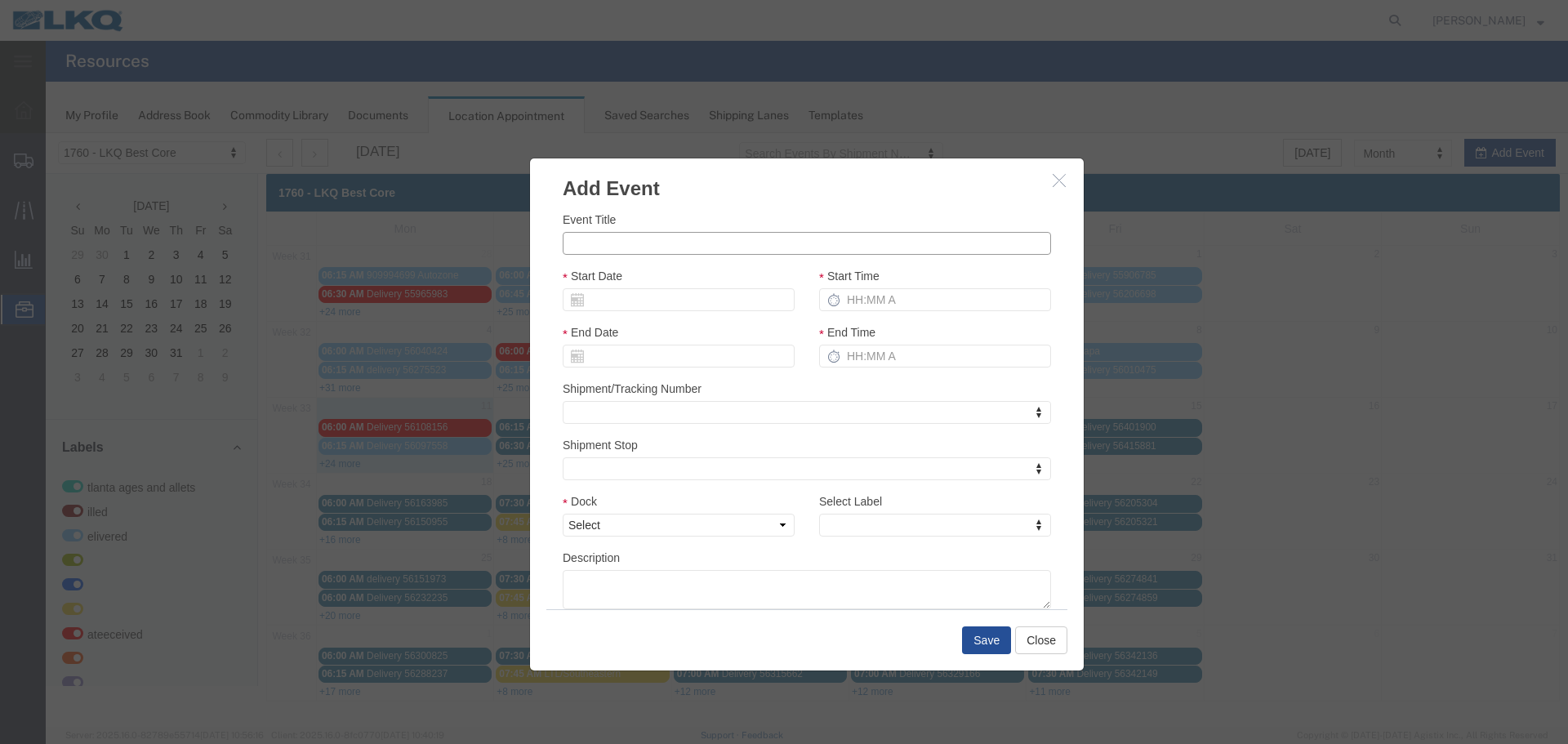
click at [627, 252] on input "Event Title" at bounding box center [807, 243] width 488 height 22
type input "56455066 BBB/JRMY"
click at [614, 308] on input "Start Date" at bounding box center [679, 300] width 232 height 22
type input "8"
type input "[DATE]"
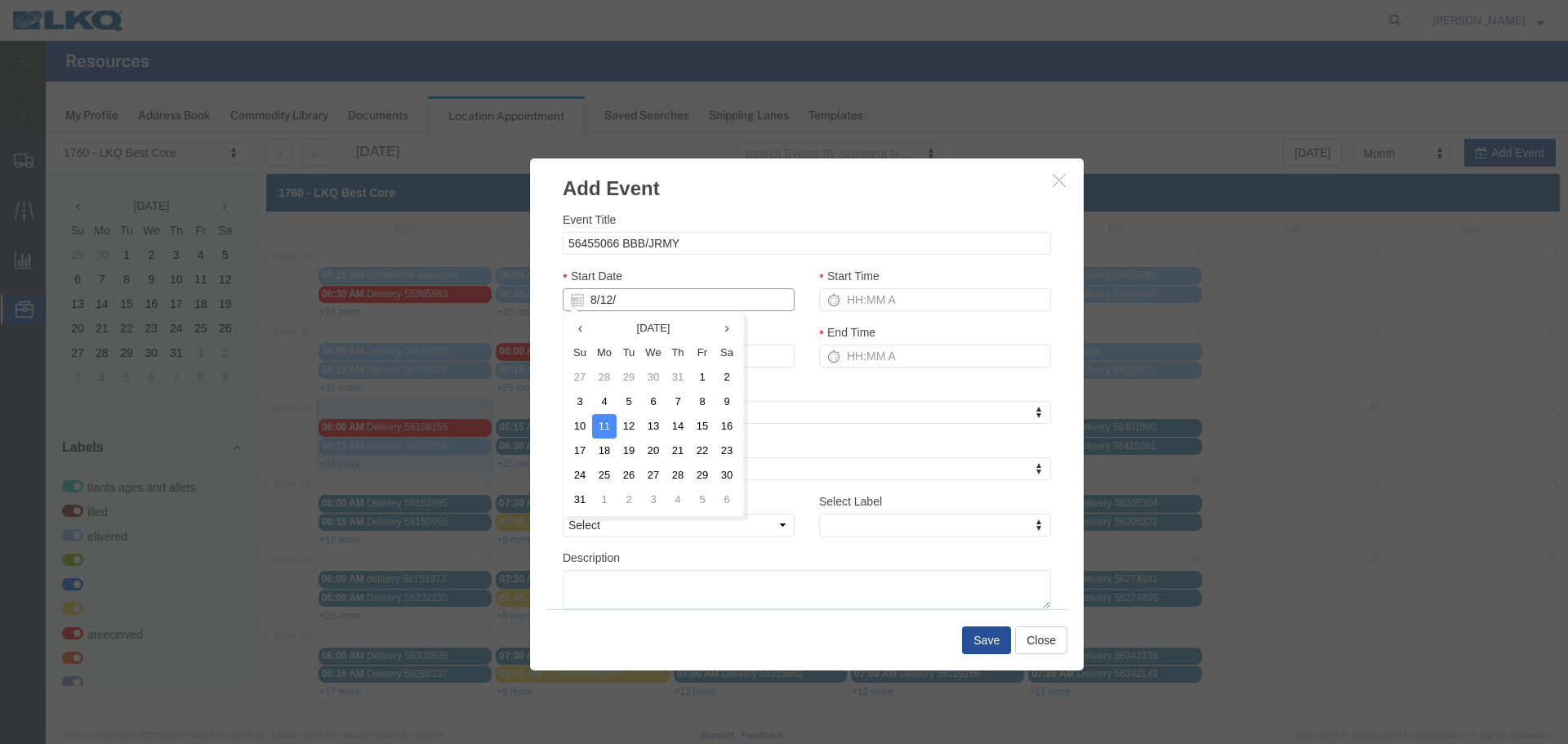
type input "8/12/2"
type input "08/12/2"
type input "8/12/25"
type input "08/12/25"
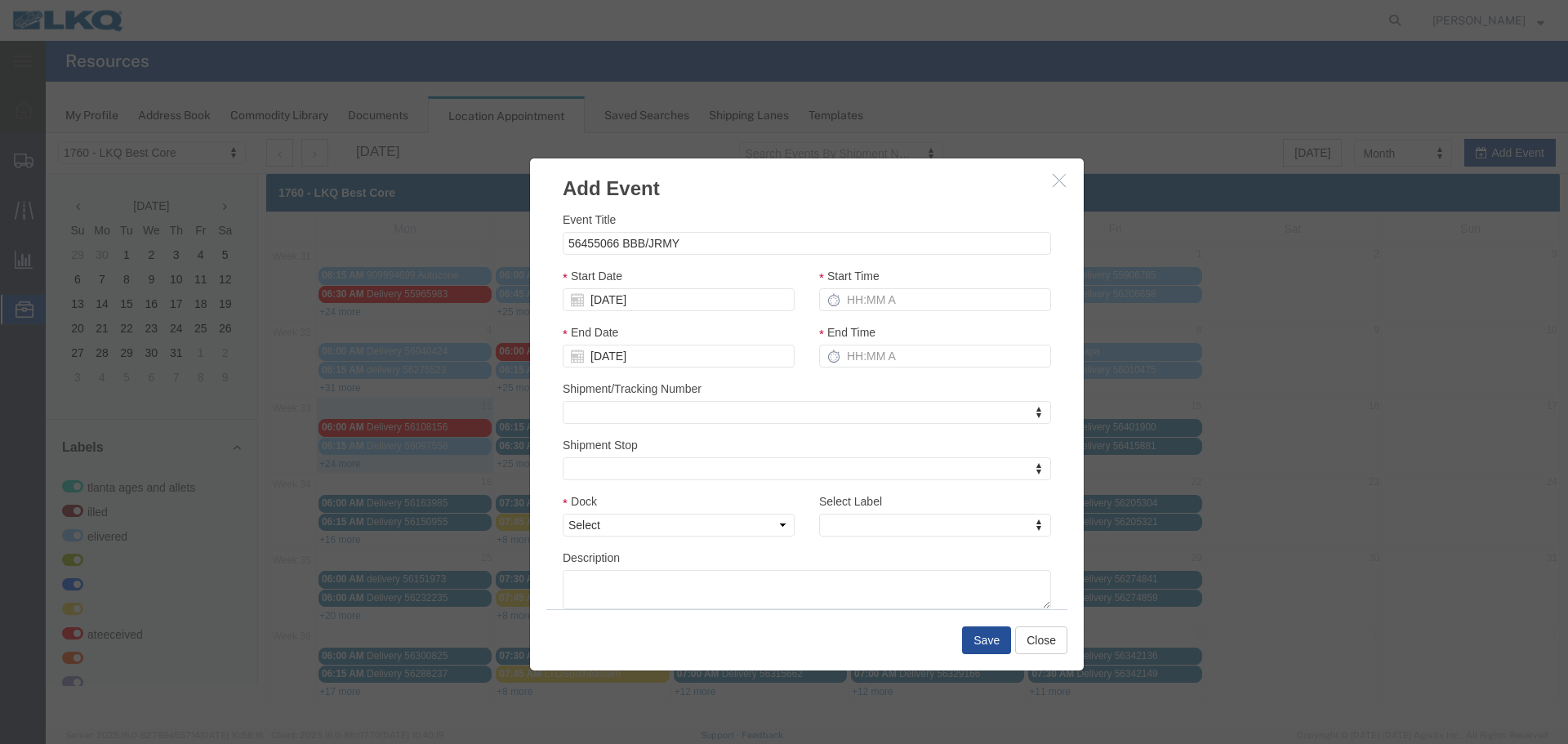
click at [770, 271] on div "Start Date 08/12/25" at bounding box center [679, 288] width 232 height 44
click at [888, 297] on input "Start Time" at bounding box center [935, 300] width 232 height 22
type input "2:15 PM"
click at [851, 355] on input "3:15 PM" at bounding box center [935, 356] width 232 height 22
type input "2:15 PM"
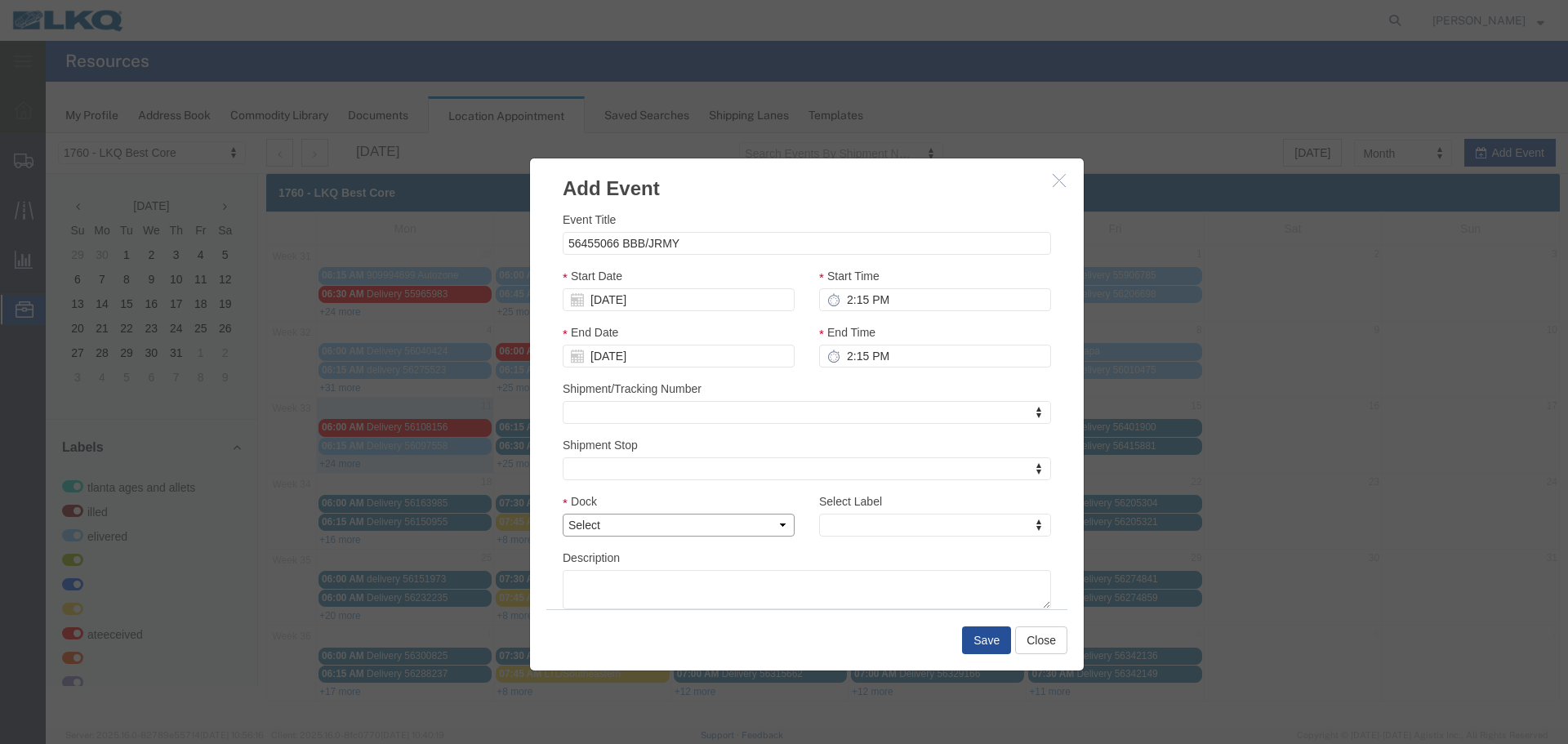
drag, startPoint x: 761, startPoint y: 529, endPoint x: 751, endPoint y: 534, distance: 11.2
click at [761, 529] on select "Select 1760 - LKQ Best Core 1760 - Outbound Loads" at bounding box center [679, 525] width 232 height 22
select select "1"
click at [563, 513] on select "Select 1760 - LKQ Best Core 1760 - Outbound Loads" at bounding box center [679, 525] width 232 height 22
click at [1002, 557] on div "Description" at bounding box center [807, 579] width 488 height 61
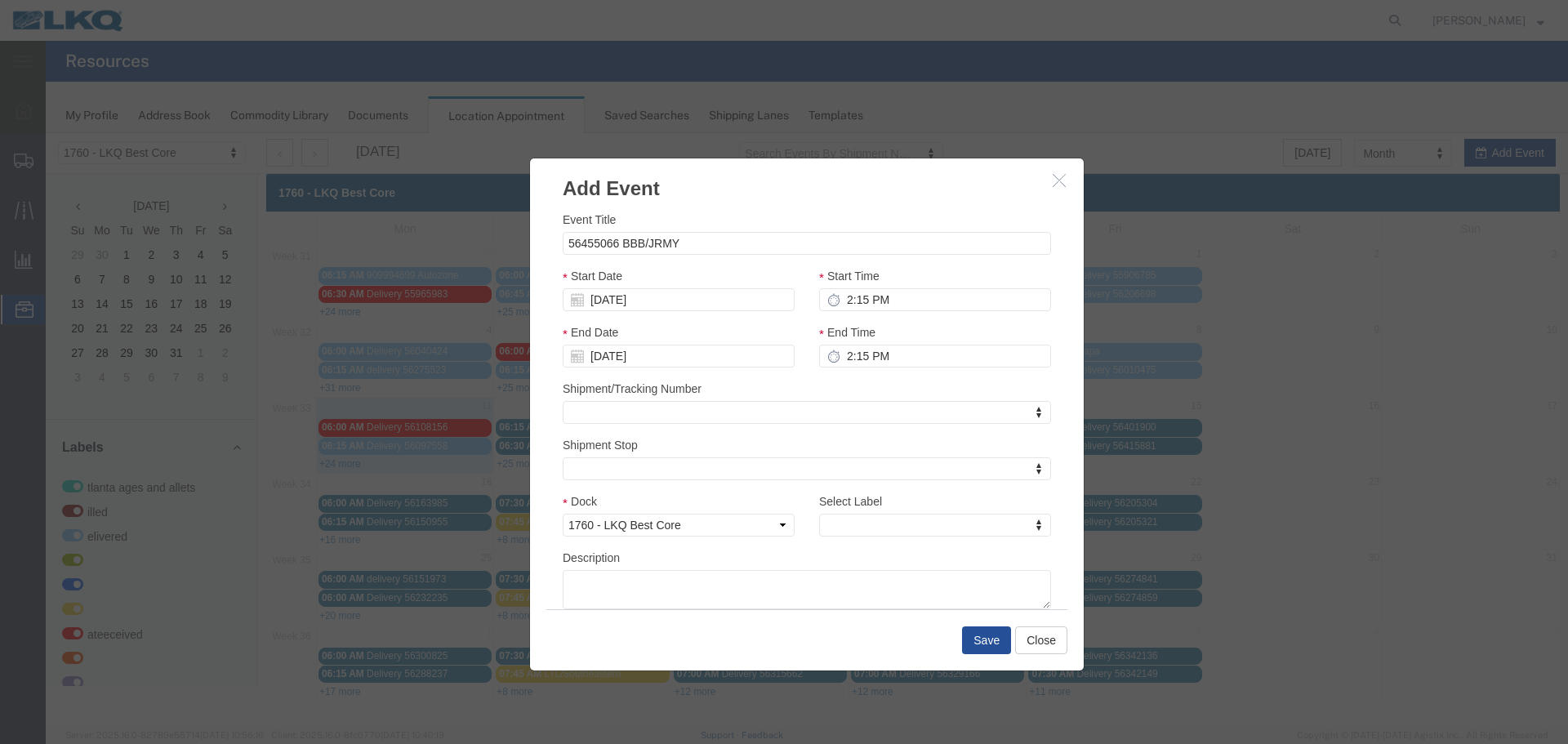
drag, startPoint x: 794, startPoint y: 530, endPoint x: 847, endPoint y: 536, distance: 53.3
click at [798, 530] on div "Dock Select 1760 - LKQ Best Core 1760 - Outbound Loads" at bounding box center [679, 520] width 257 height 56
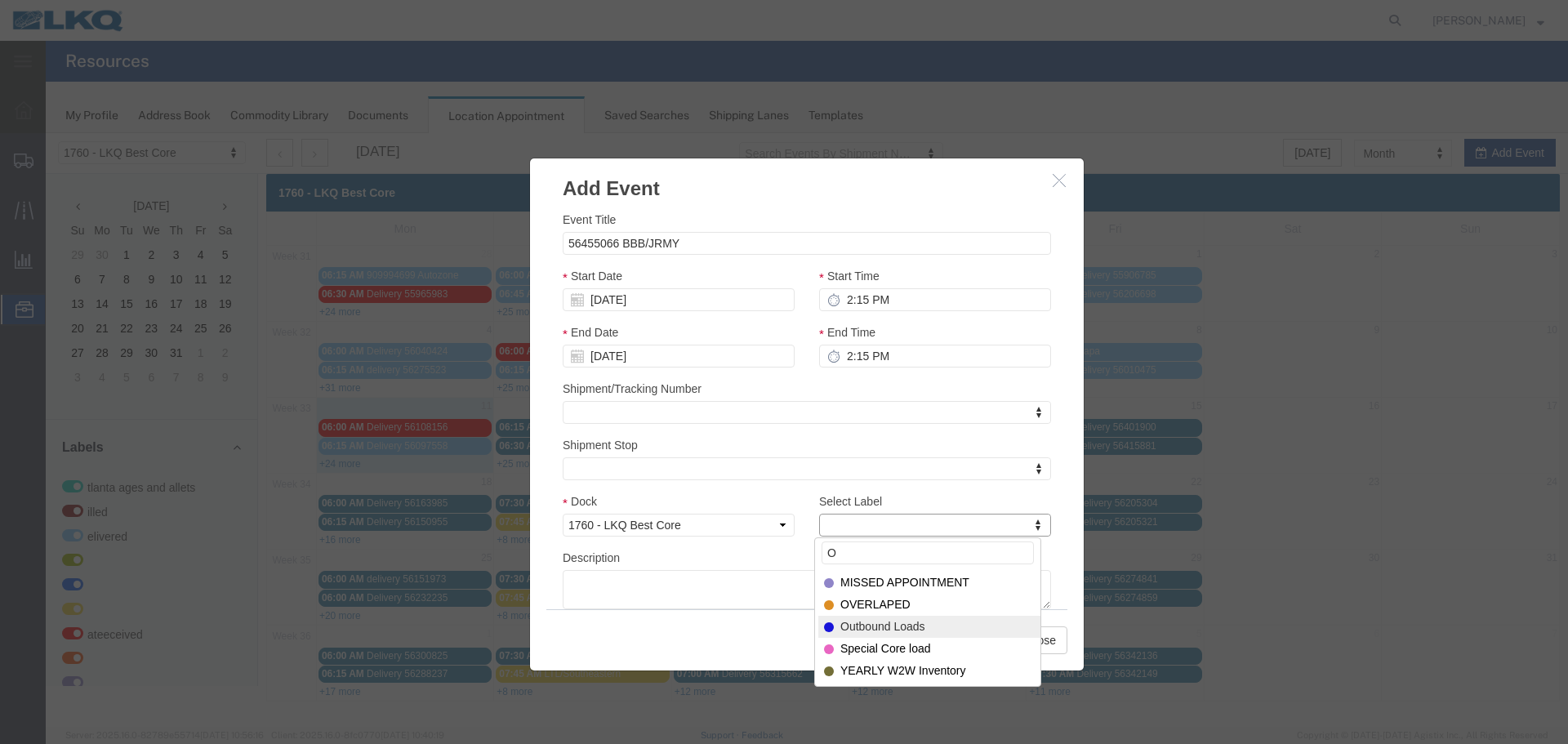
type input "O"
select select "80"
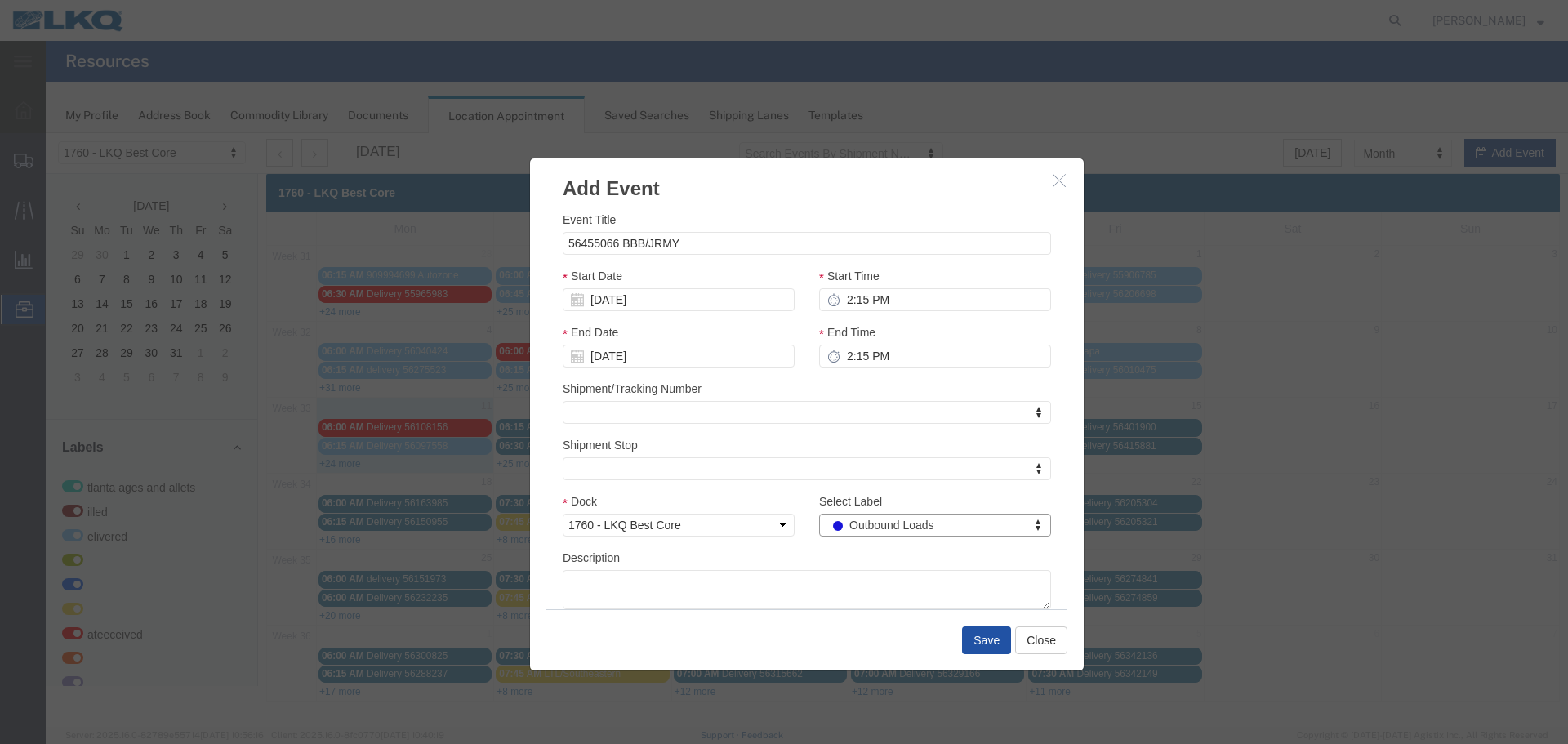
click at [982, 637] on button "Save" at bounding box center [986, 640] width 49 height 28
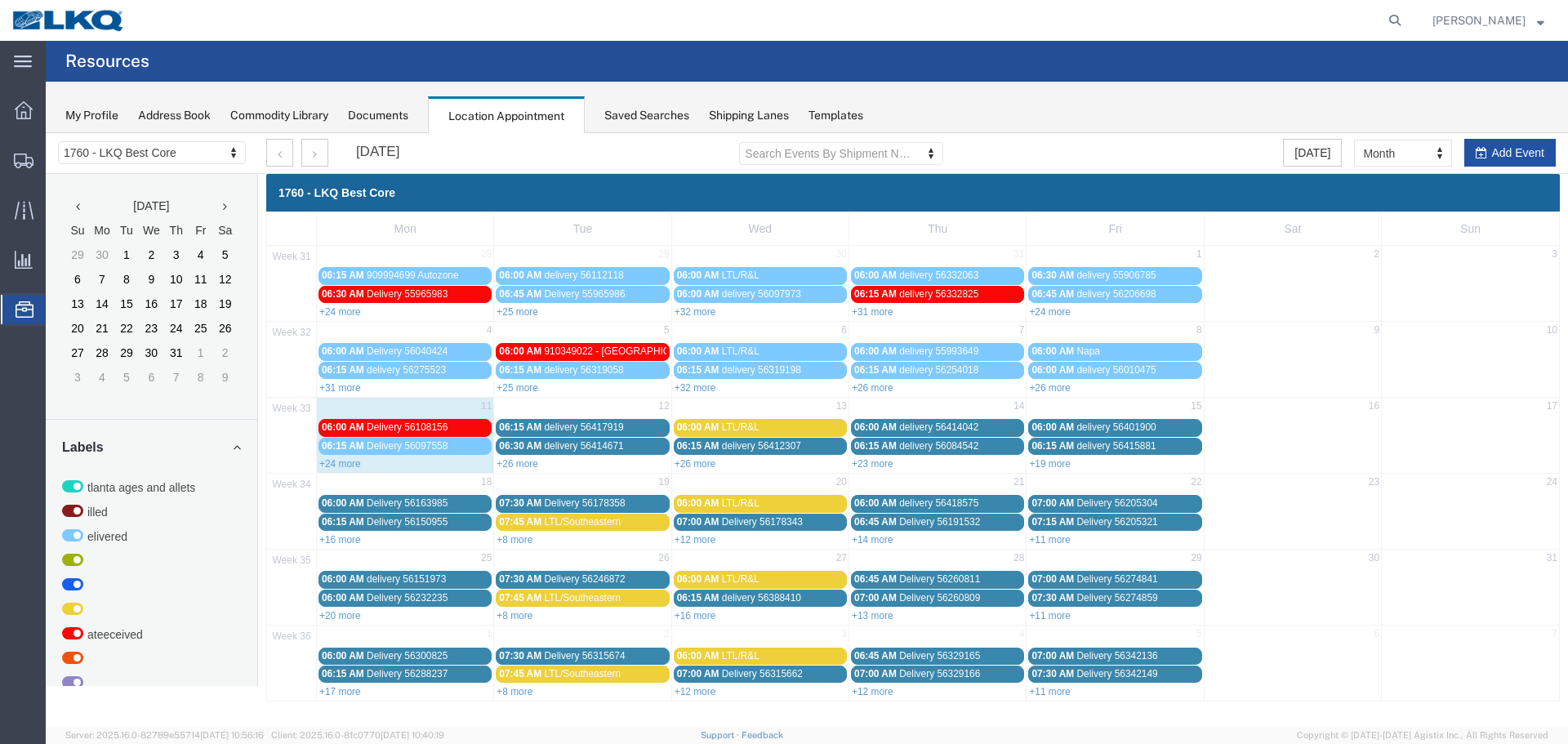
click at [1503, 153] on button "Add Event" at bounding box center [1510, 153] width 92 height 28
select select
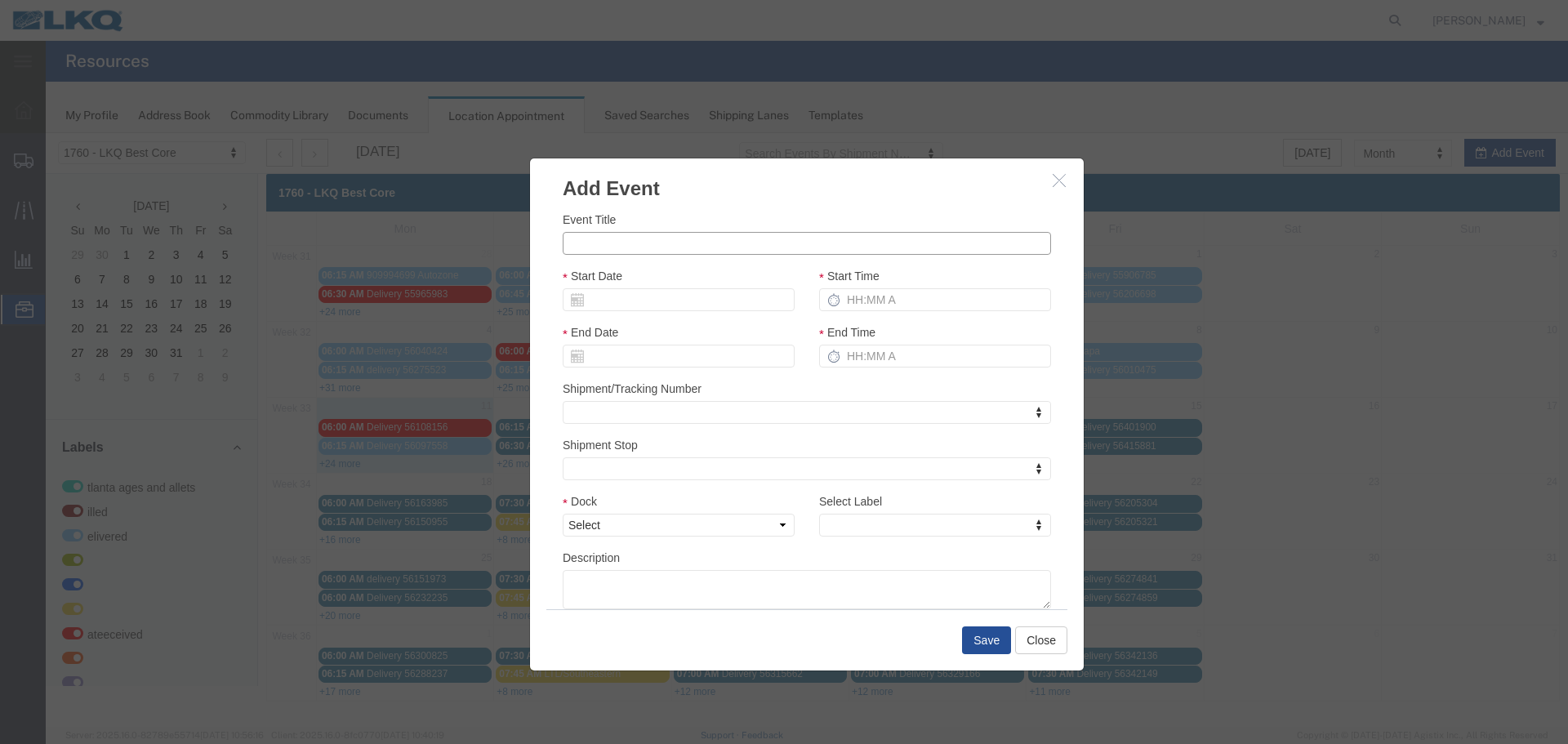
click at [657, 245] on input "Event Title" at bounding box center [807, 243] width 488 height 22
type input "56455097 BBB/JRMY"
click at [712, 218] on div "Event Title 56455097 BBB/JRMY" at bounding box center [807, 232] width 488 height 44
click at [627, 297] on input "Start Date" at bounding box center [679, 300] width 232 height 22
type input "8"
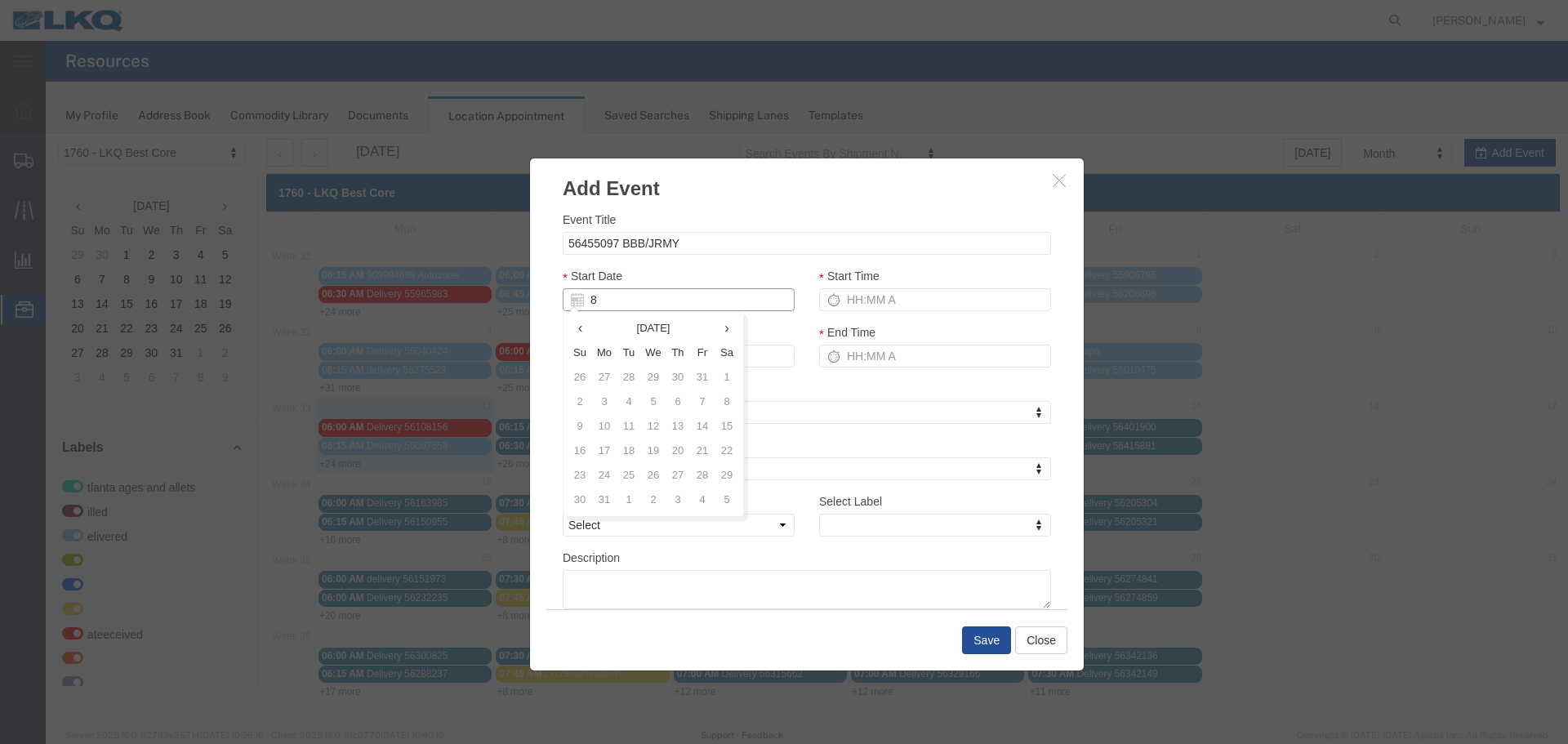
type input "[DATE]"
type input "8/12/2"
type input "08/12/2"
type input "8/12/25"
type input "08/12/25"
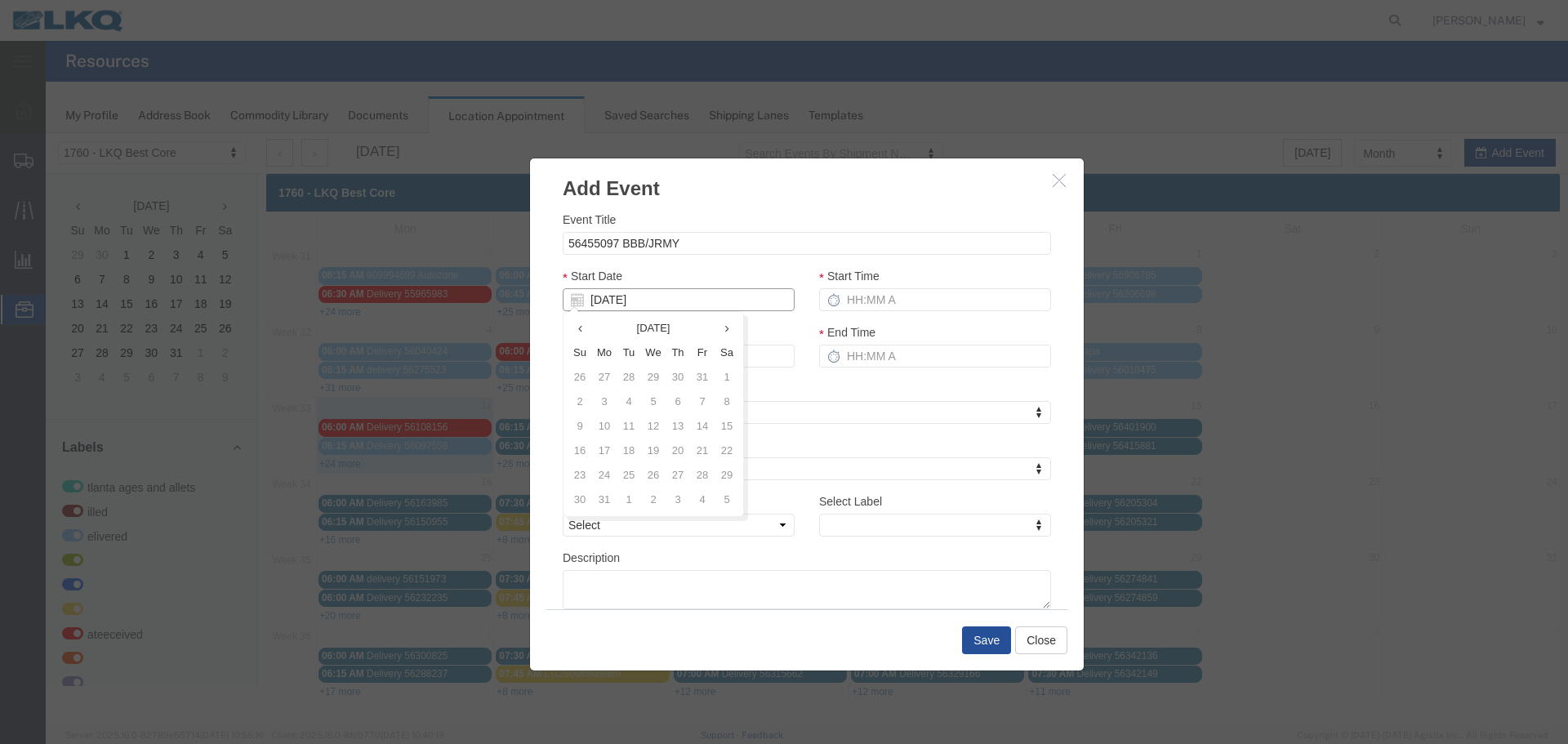
type input "08/12/25"
click at [697, 281] on div "Start Date 08/12/25" at bounding box center [679, 288] width 232 height 44
click at [870, 275] on label "Start Time" at bounding box center [849, 275] width 61 height 16
click at [870, 288] on input "Start Time" at bounding box center [935, 300] width 232 height 22
click at [872, 289] on input "Start Time" at bounding box center [935, 300] width 232 height 22
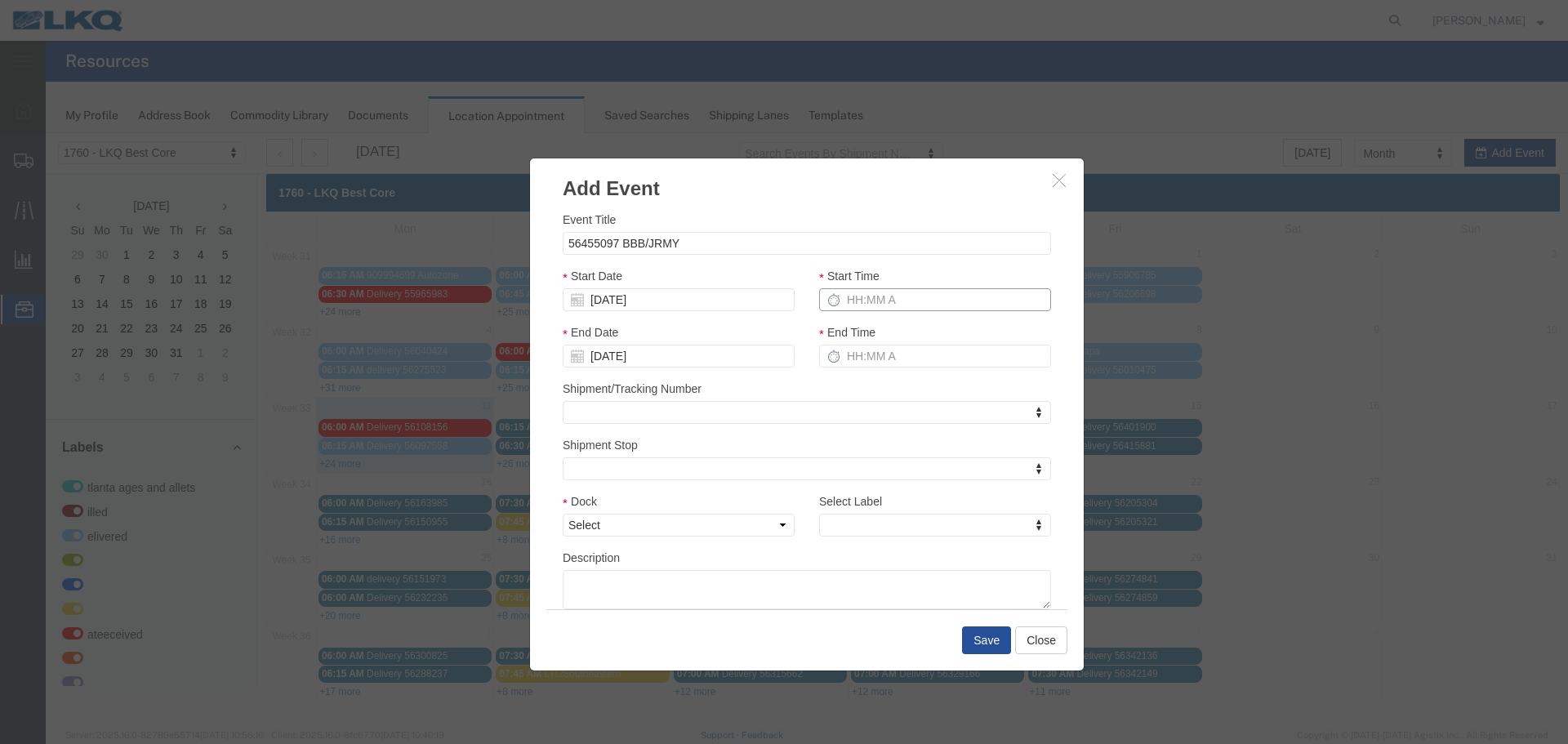
type input "2:15 PM"
click at [880, 355] on input "3:15 PM" at bounding box center [935, 356] width 232 height 22
type input "2:15 PM"
drag, startPoint x: 771, startPoint y: 529, endPoint x: 761, endPoint y: 534, distance: 11.2
click at [771, 529] on select "Select 1760 - LKQ Best Core 1760 - Outbound Loads" at bounding box center [679, 525] width 232 height 22
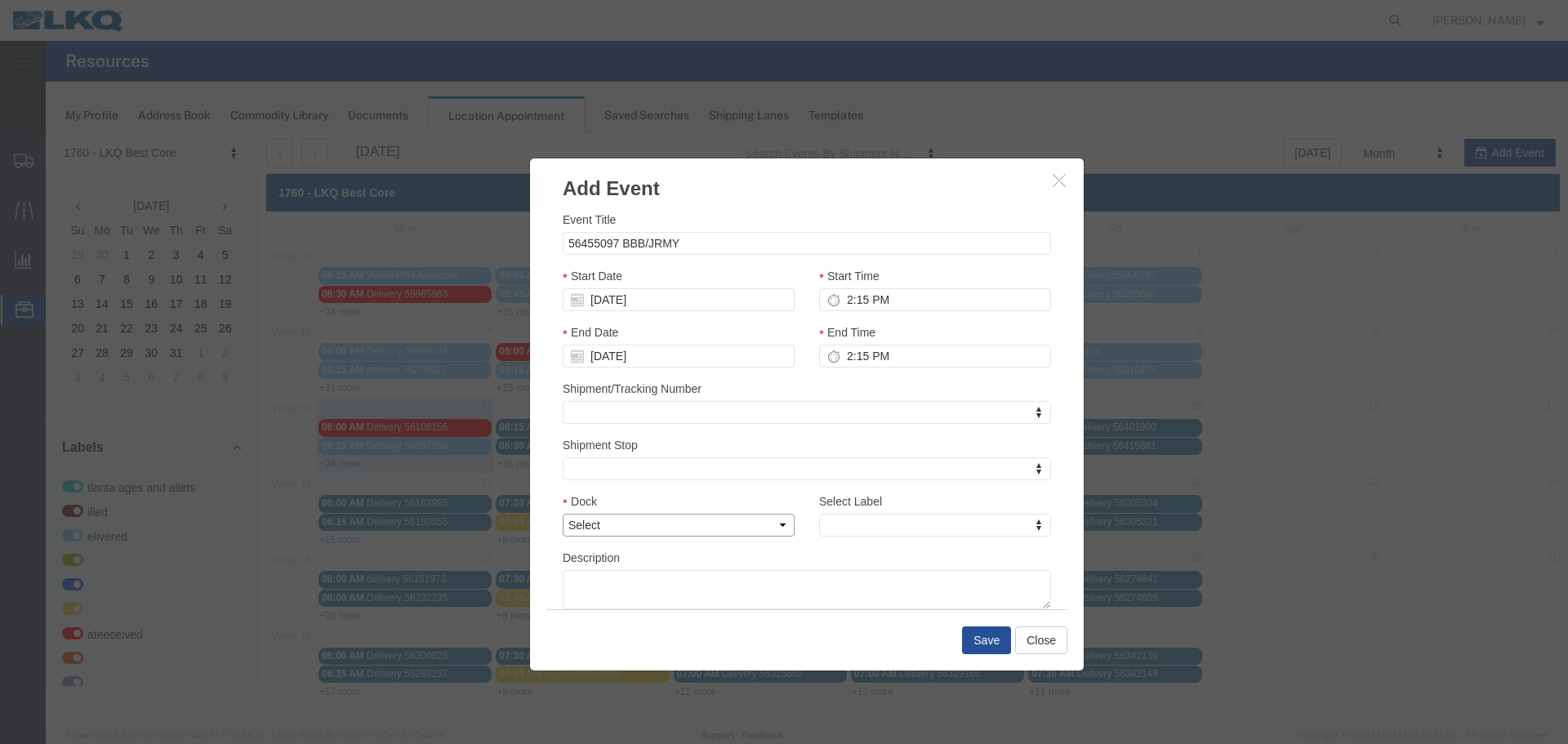
select select "1"
click at [563, 513] on select "Select 1760 - LKQ Best Core 1760 - Outbound Loads" at bounding box center [679, 525] width 232 height 22
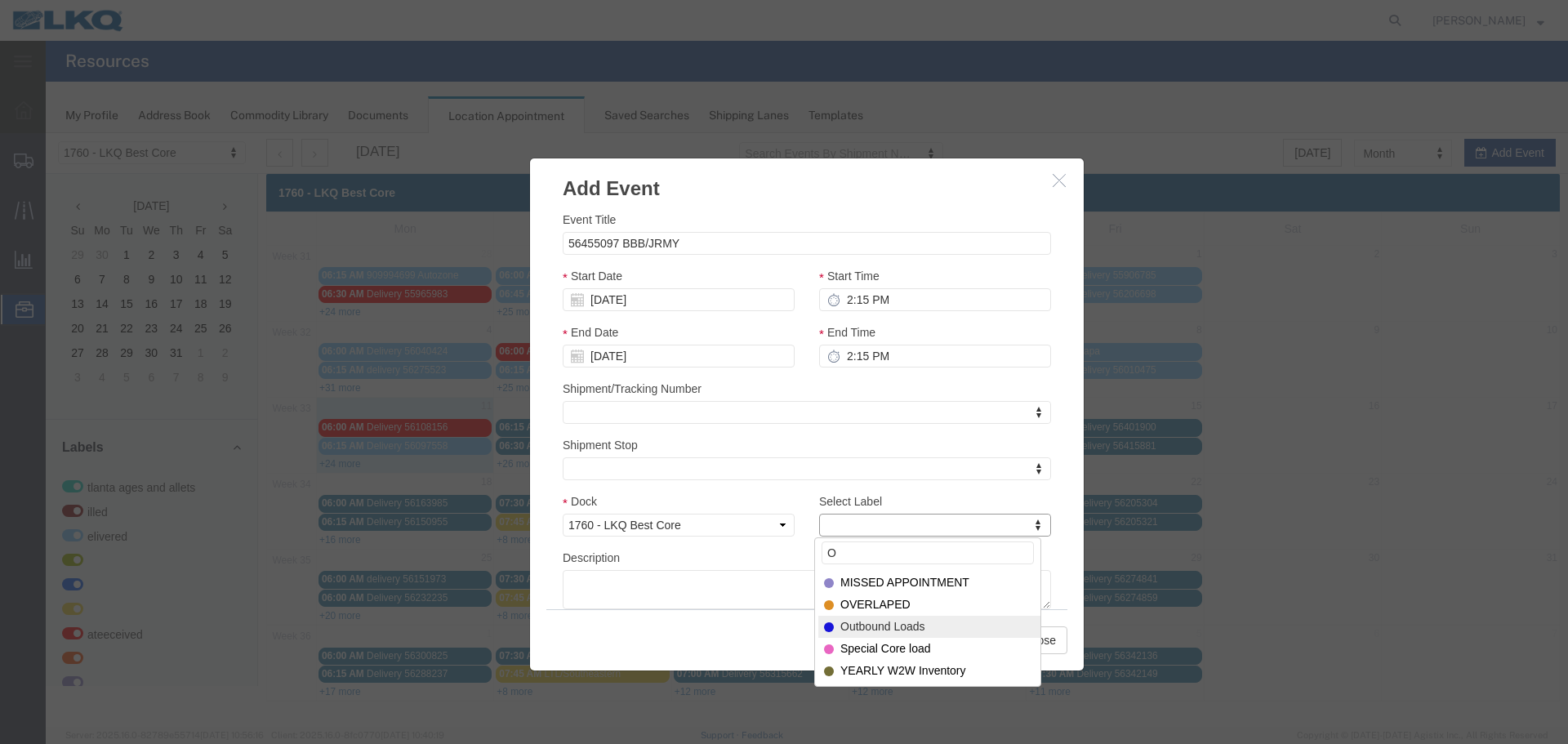
type input "O"
drag, startPoint x: 903, startPoint y: 625, endPoint x: 955, endPoint y: 627, distance: 52.0
select select "80"
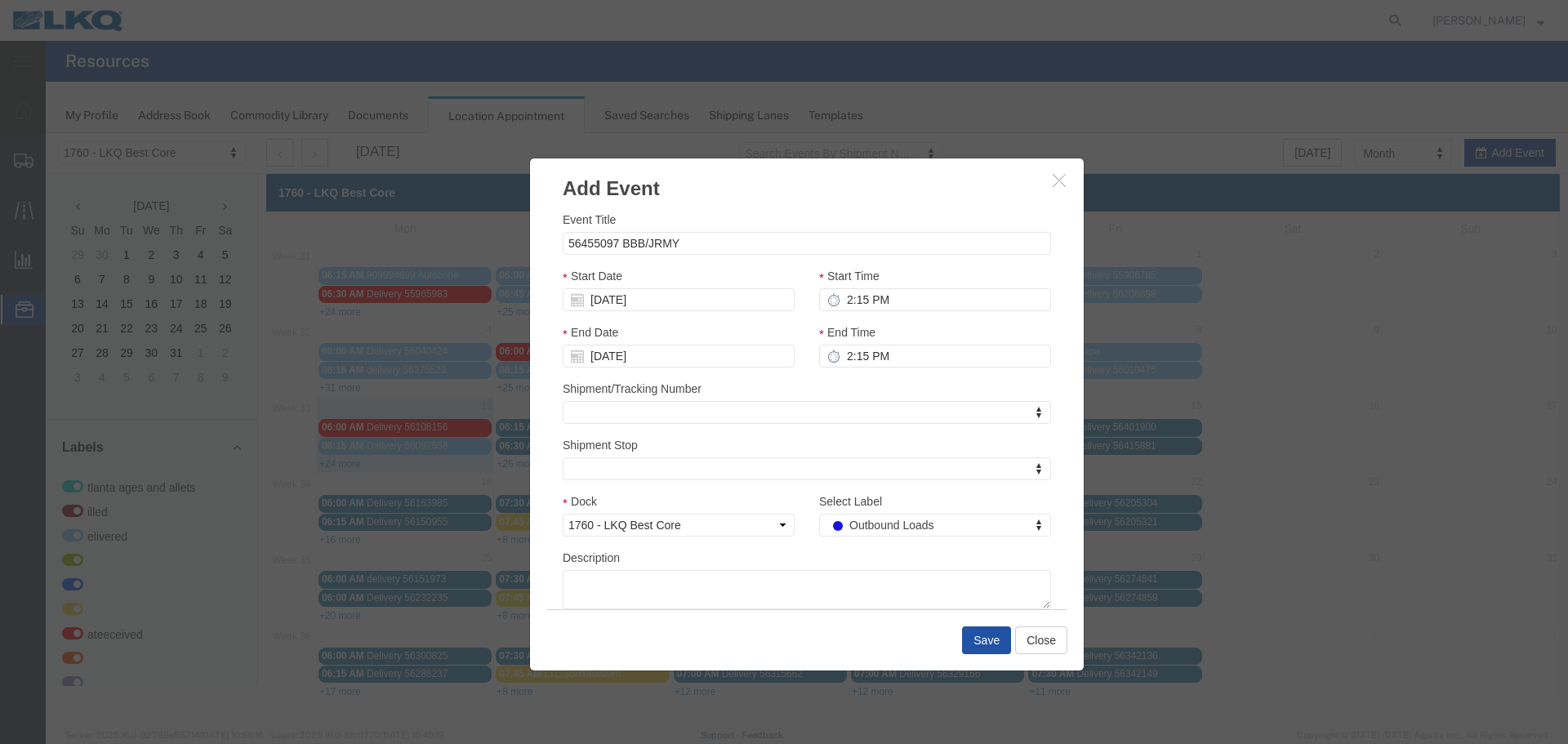
click at [1001, 629] on button "Save" at bounding box center [986, 640] width 49 height 28
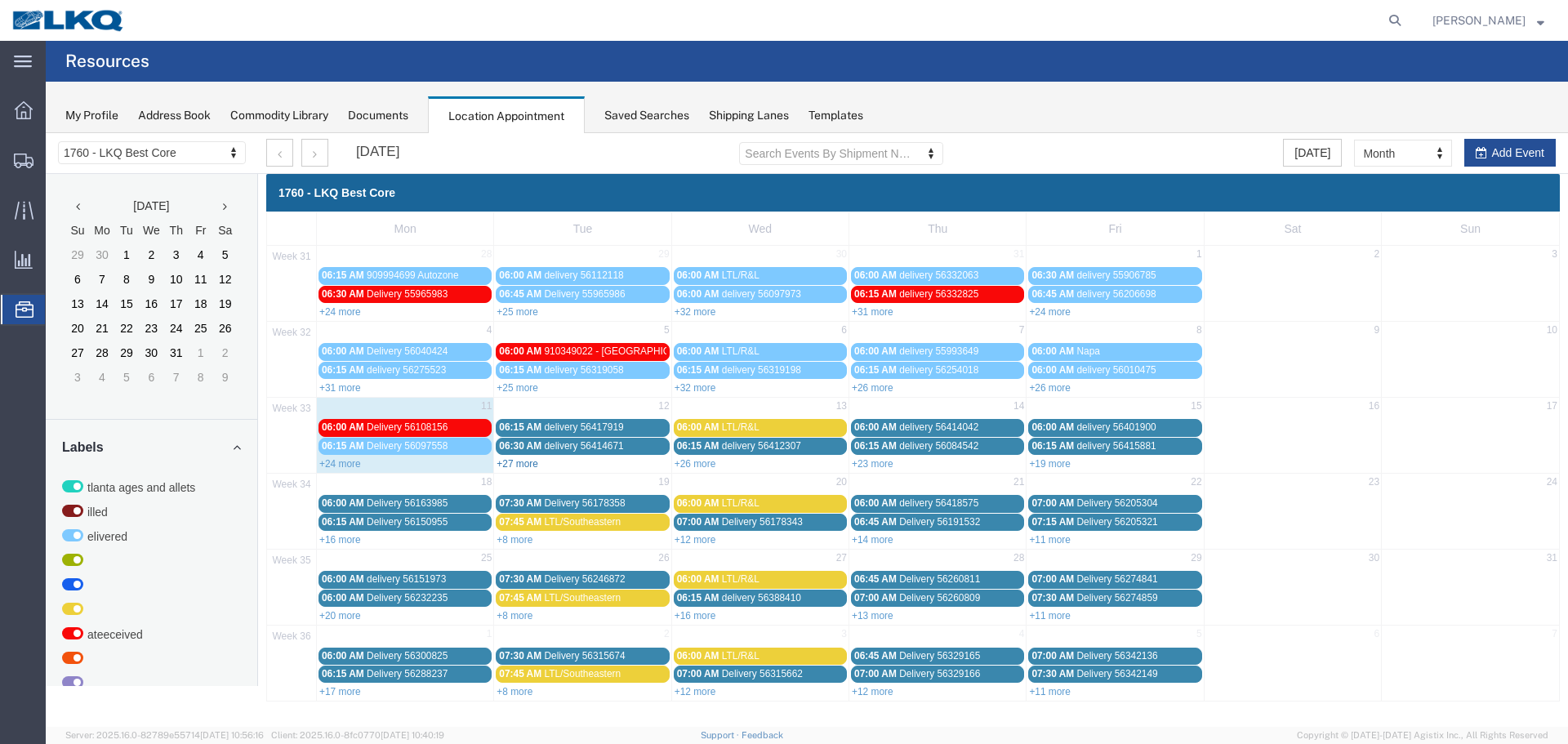
click at [520, 467] on link "+27 more" at bounding box center [517, 464] width 42 height 11
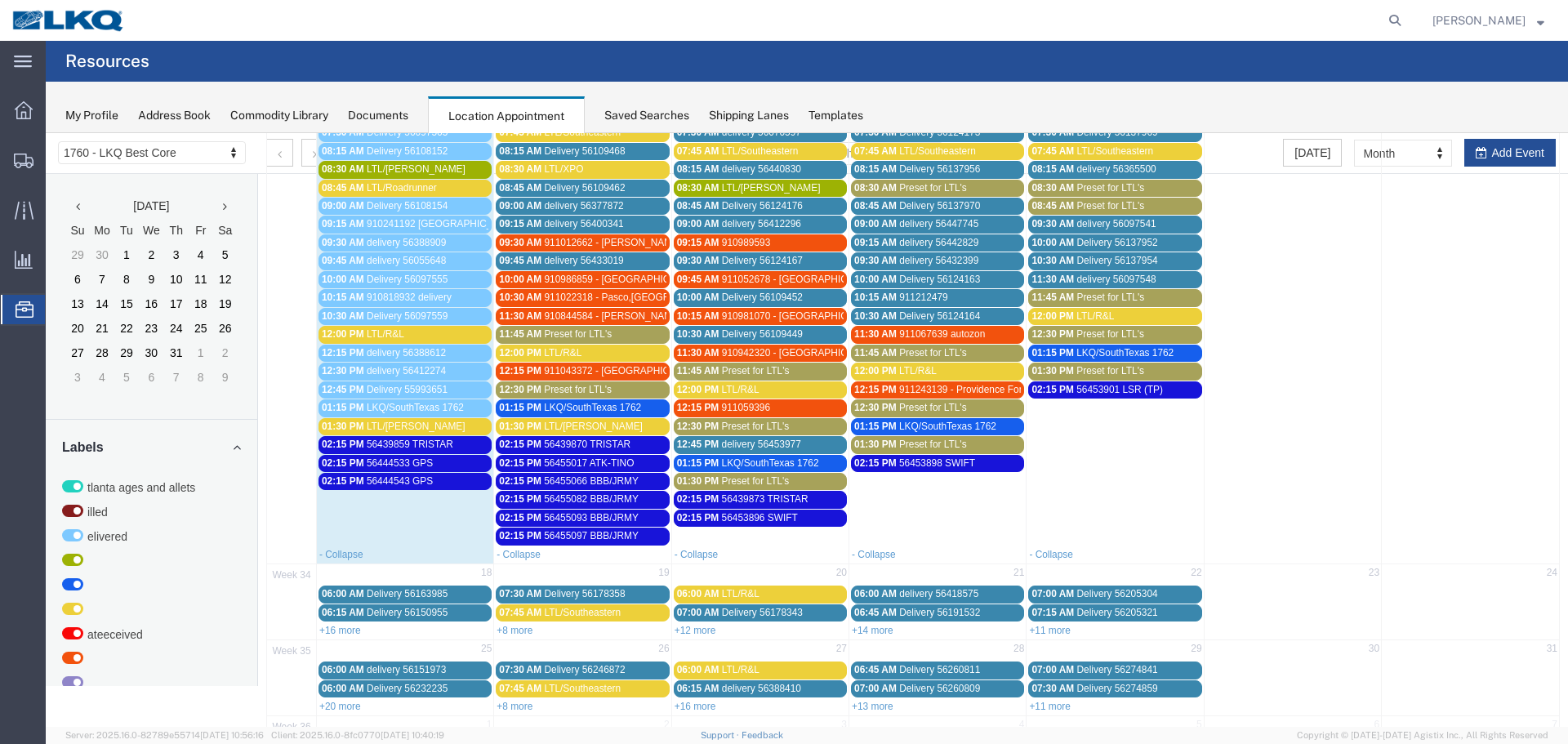
scroll to position [408, 0]
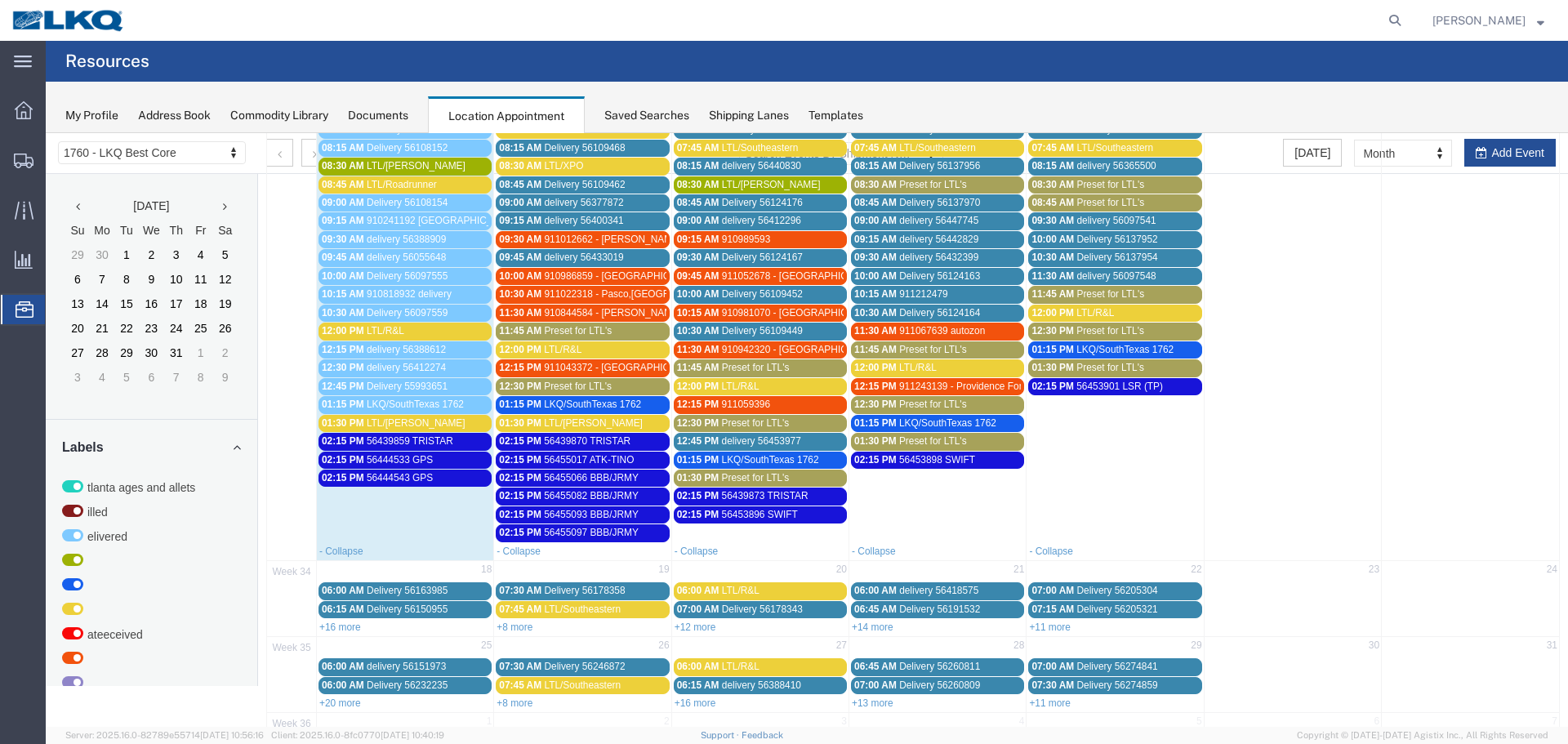
click at [428, 463] on span "56444533 GPS" at bounding box center [400, 459] width 66 height 11
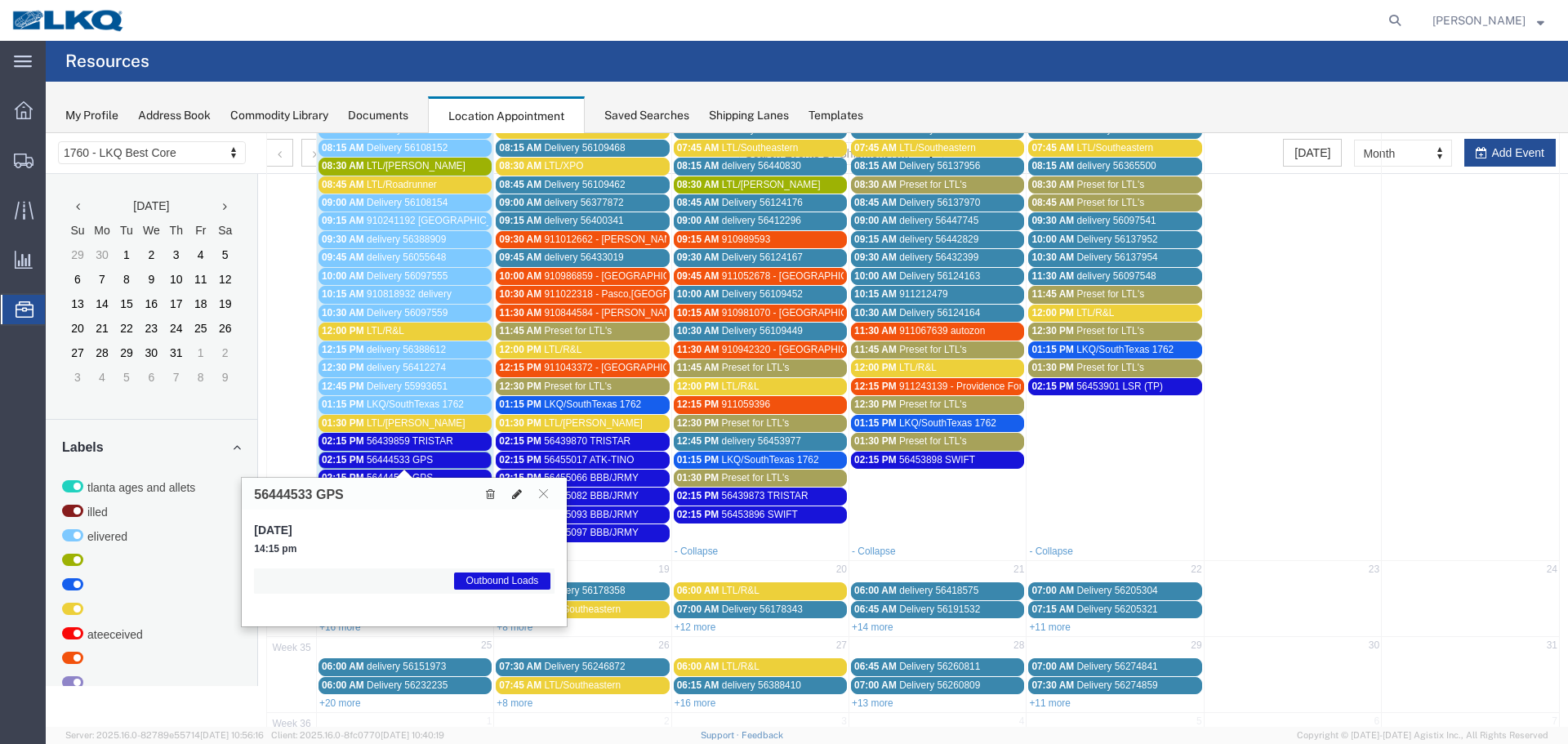
click at [519, 496] on icon at bounding box center [516, 494] width 9 height 11
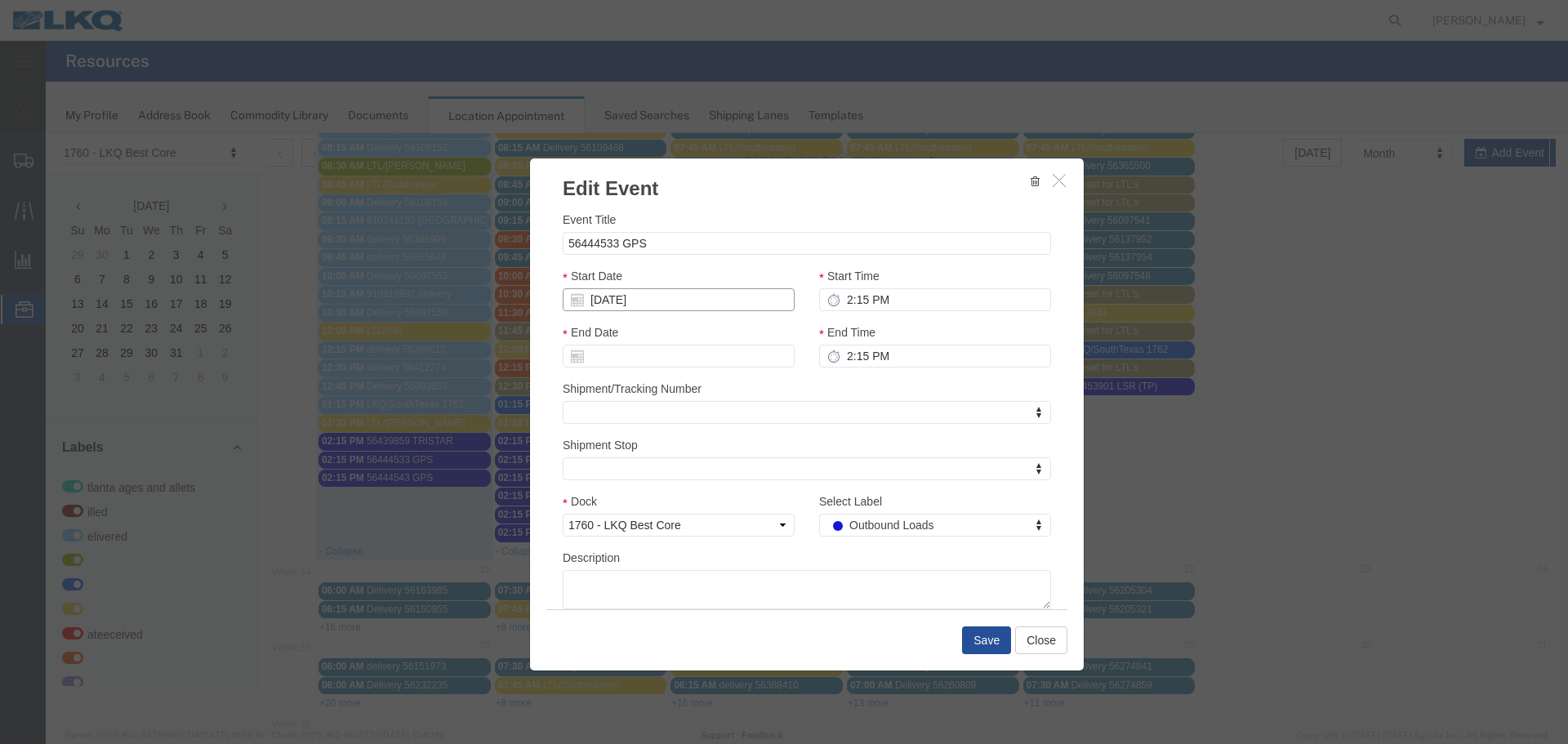
click at [674, 303] on input "[DATE]" at bounding box center [679, 300] width 232 height 22
click at [615, 291] on input "[DATE]" at bounding box center [679, 300] width 232 height 22
type input "8/12/2"
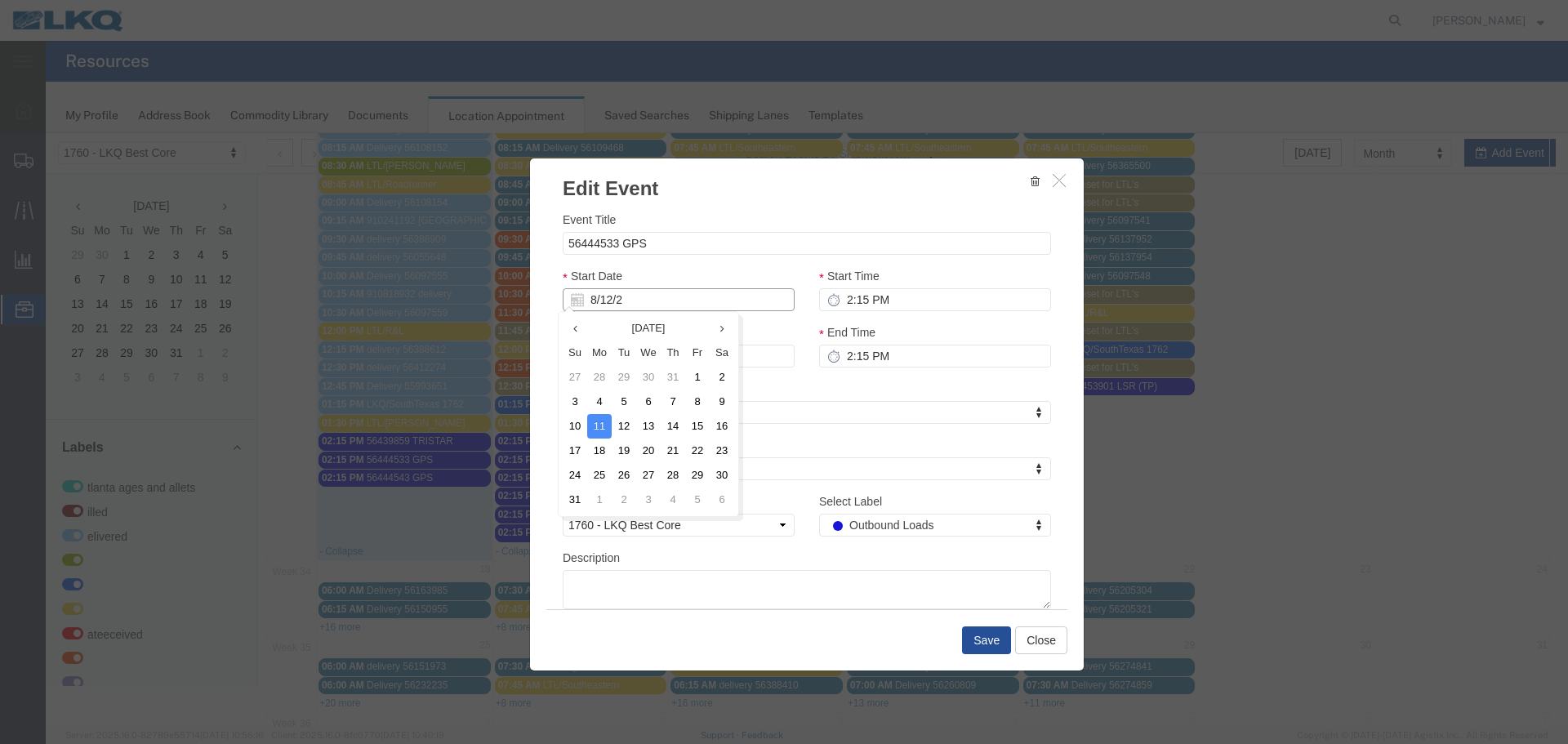
type input "08/12/2"
type input "8/12/25"
type input "08/12/25"
click at [633, 272] on div "Start Date 08/12/25" at bounding box center [679, 288] width 232 height 44
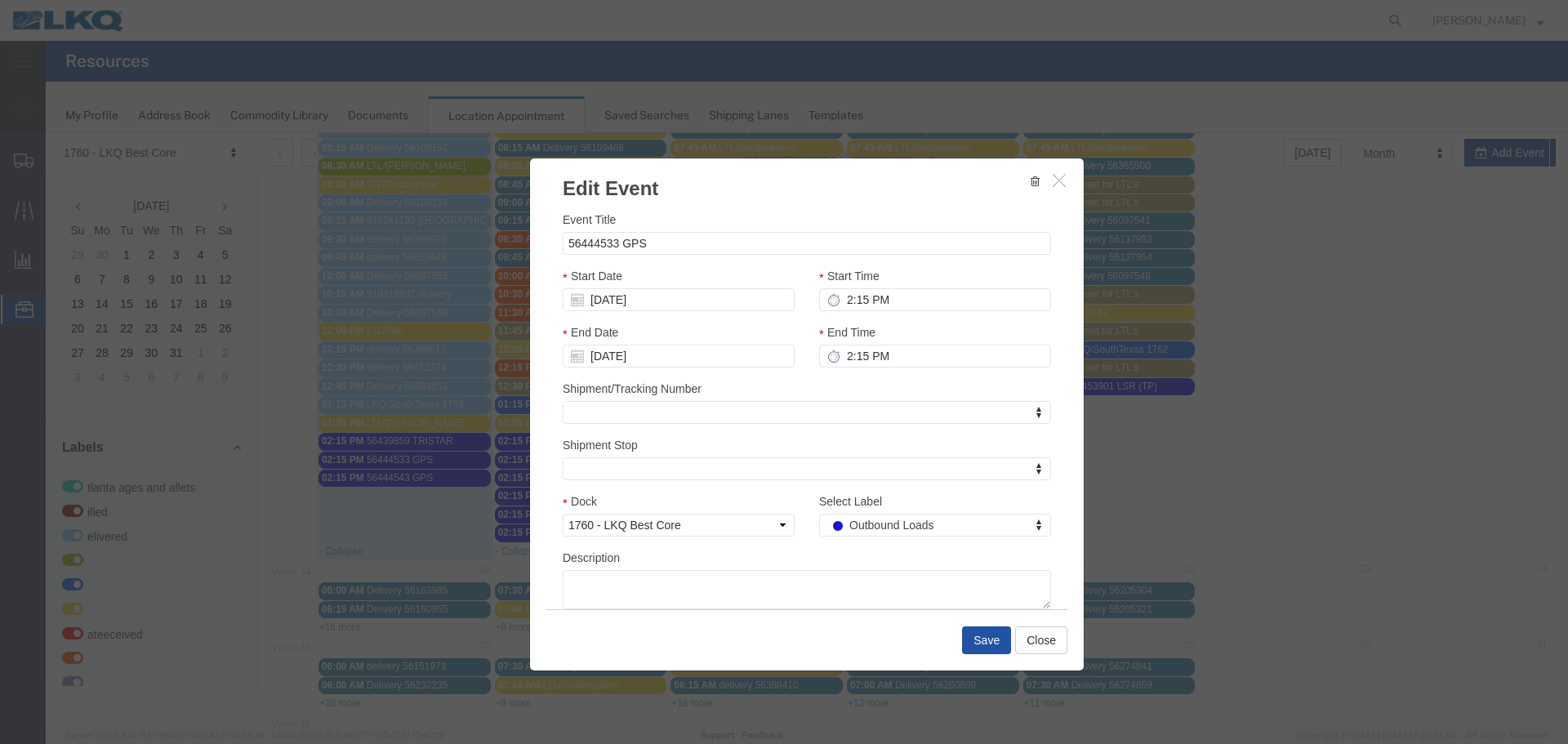
click at [986, 644] on button "Save" at bounding box center [986, 640] width 49 height 28
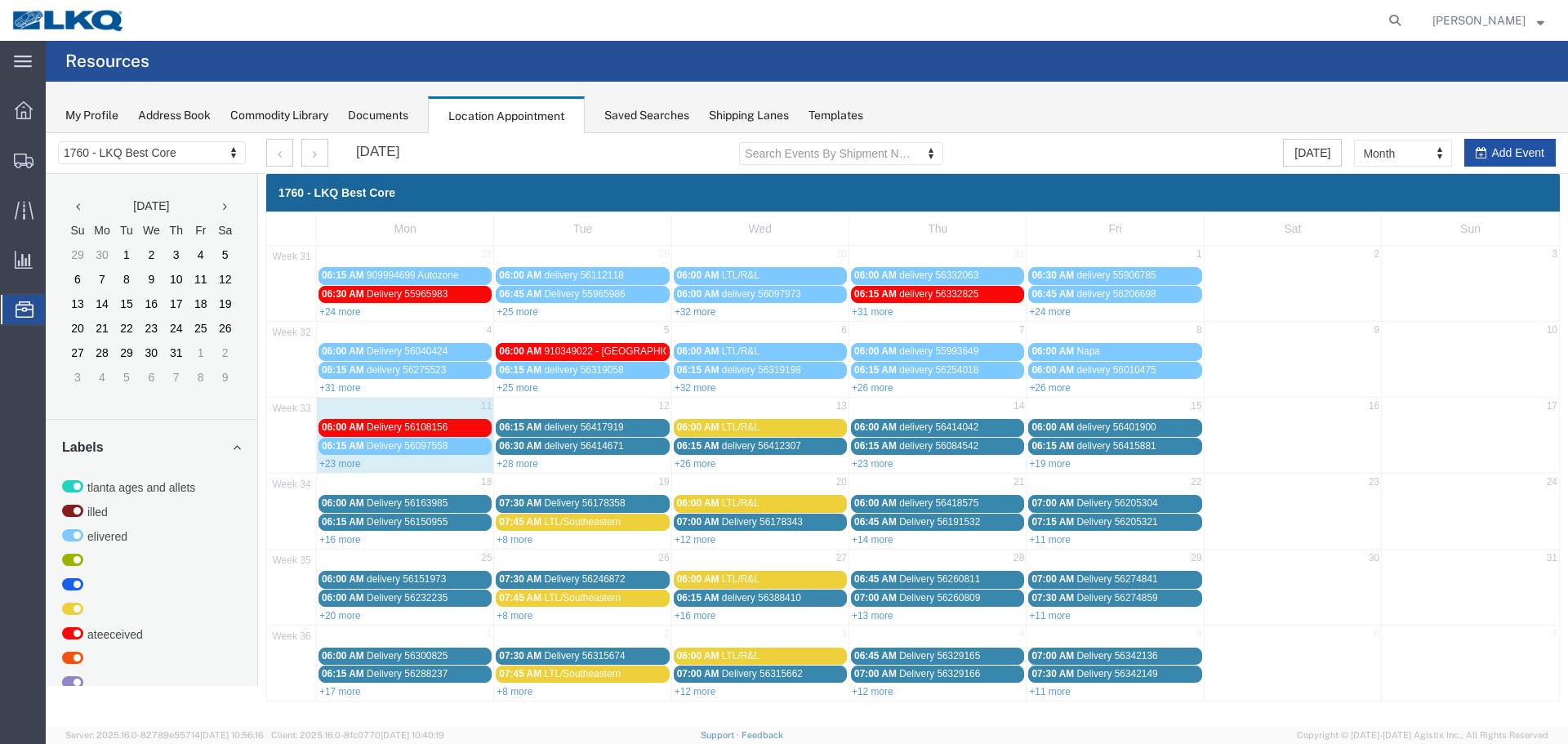
scroll to position [0, 0]
click at [1490, 159] on button "Add Event" at bounding box center [1510, 153] width 92 height 28
select select
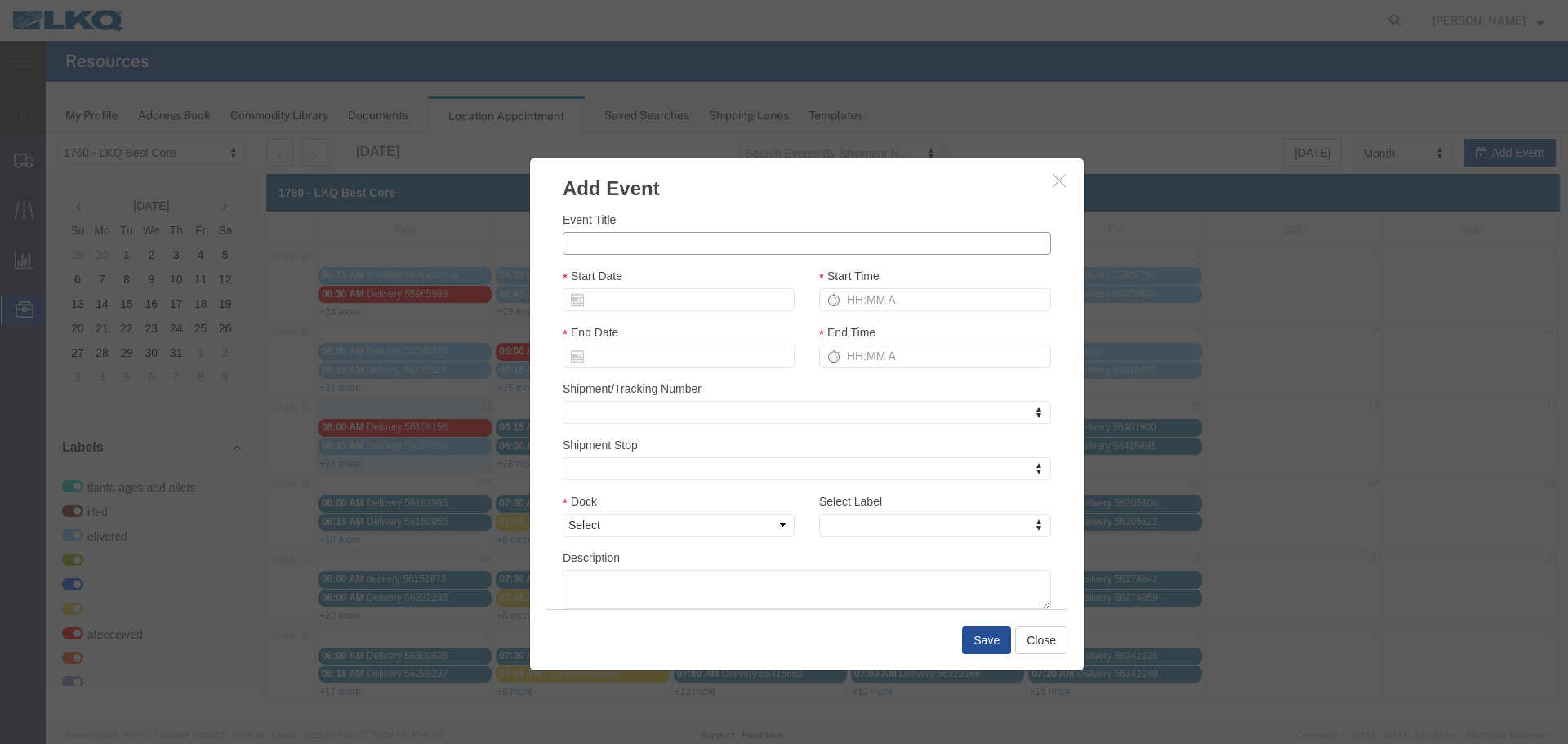
click at [626, 238] on input "Event Title" at bounding box center [807, 243] width 488 height 22
type input "56459160 GPS"
click at [624, 273] on div "Start Date" at bounding box center [679, 288] width 232 height 44
click at [654, 299] on input "Start Date" at bounding box center [679, 300] width 232 height 22
type input "8"
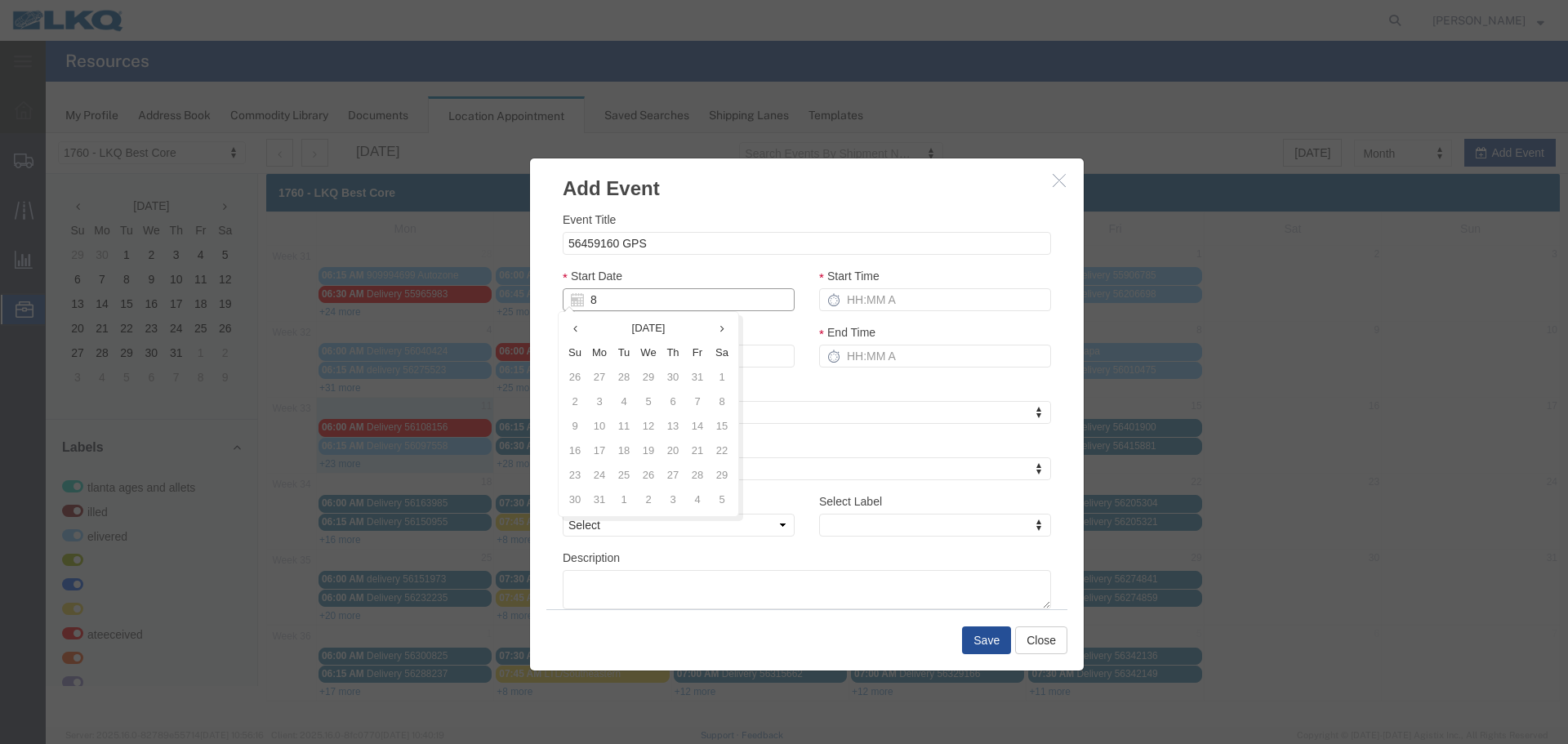
type input "[DATE]"
type input "8/12/2"
type input "08/12/2"
type input "8/12/25"
type input "08/12/25"
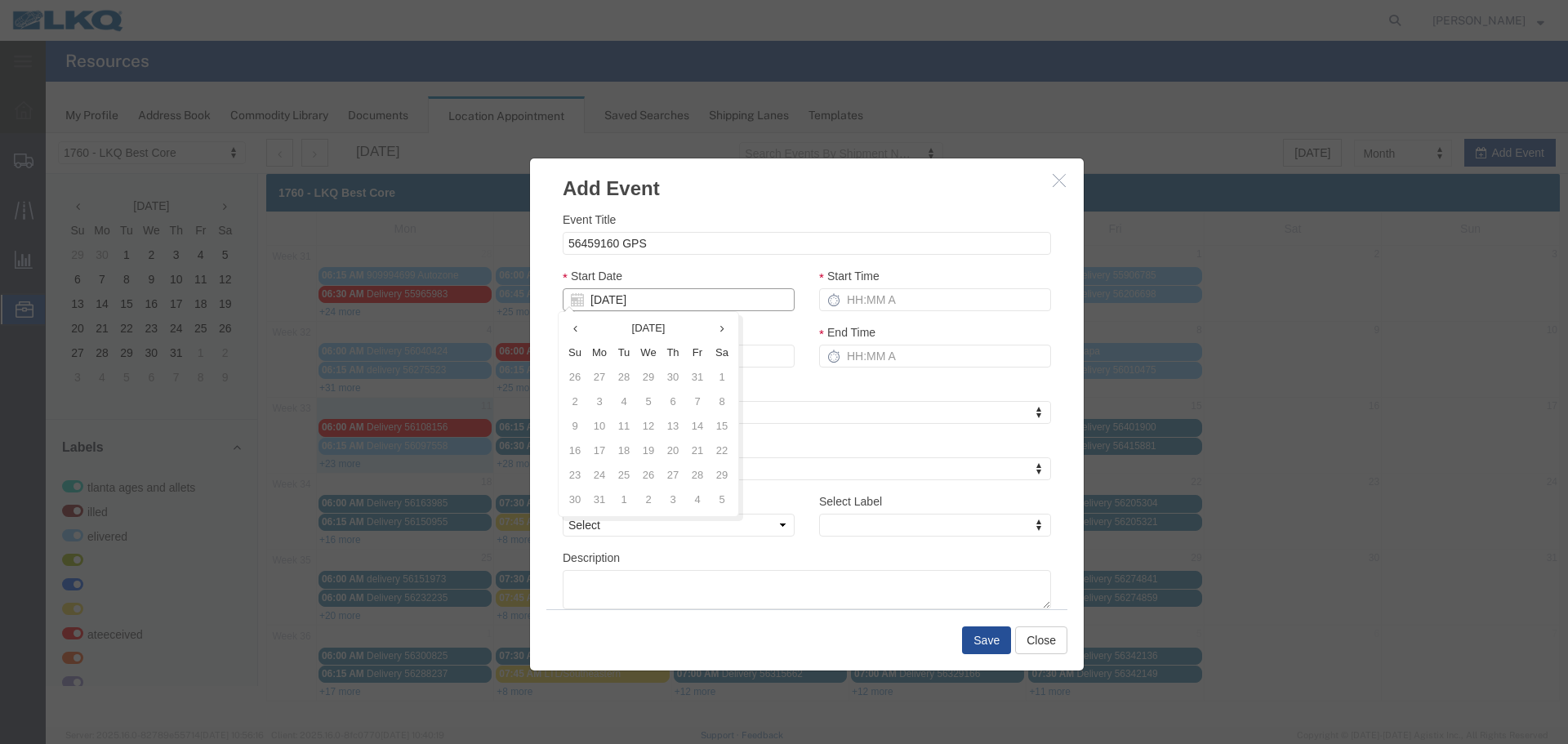
type input "08/12/25"
click at [708, 264] on div "Event Title 56459160 GPS Start Date 08/12/25 Start Time End Date 08/12/25 End T…" at bounding box center [807, 410] width 488 height 399
click at [905, 302] on input "Start Time" at bounding box center [935, 300] width 232 height 22
type input "2:15 PM"
click at [861, 357] on input "3:15 PM" at bounding box center [935, 356] width 232 height 22
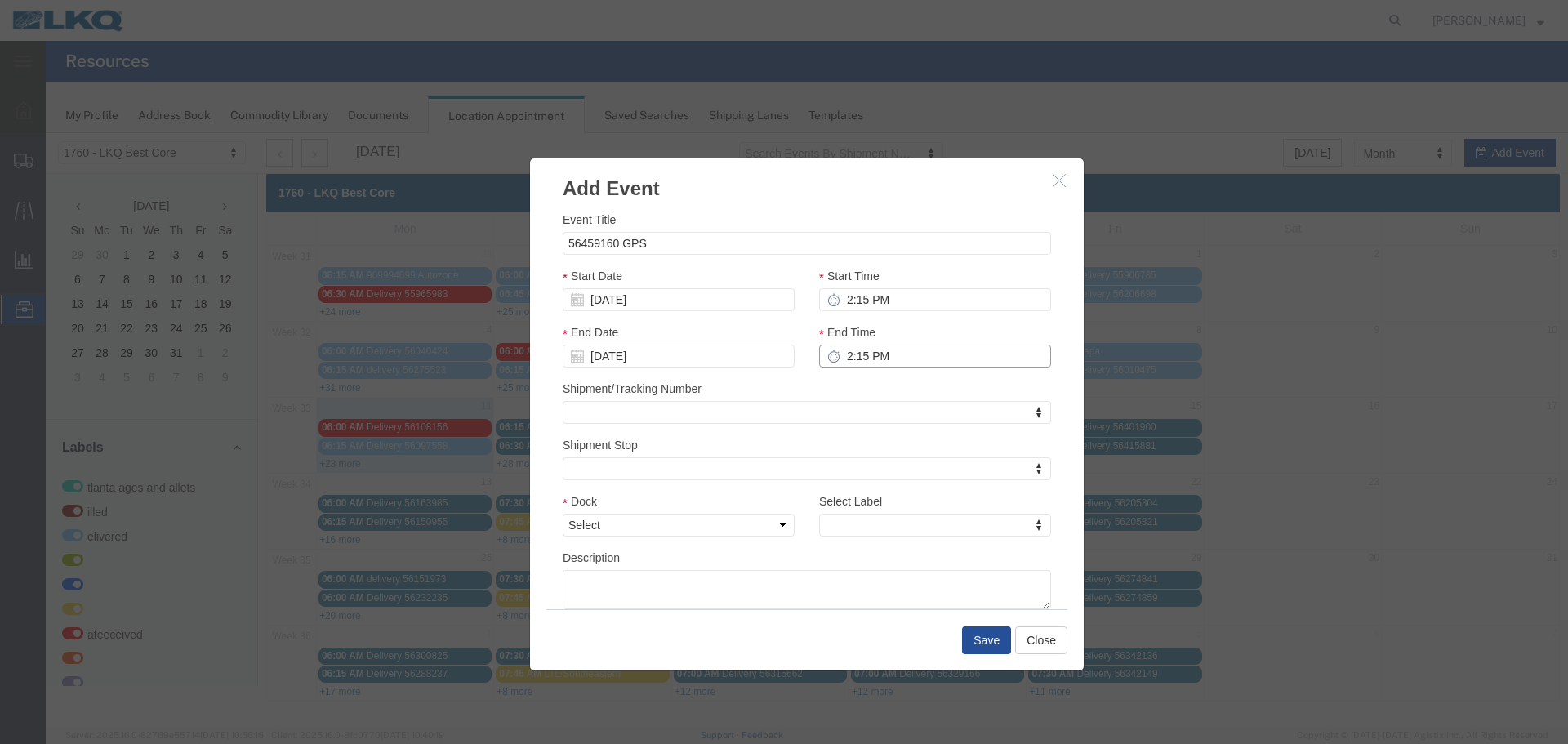
type input "2:15 PM"
click at [846, 375] on div "End Time 2:15 PM" at bounding box center [935, 351] width 257 height 56
click at [780, 524] on select "Select 1760 - LKQ Best Core 1760 - Outbound Loads" at bounding box center [679, 525] width 232 height 22
select select "1"
click at [563, 513] on select "Select 1760 - LKQ Best Core 1760 - Outbound Loads" at bounding box center [679, 525] width 232 height 22
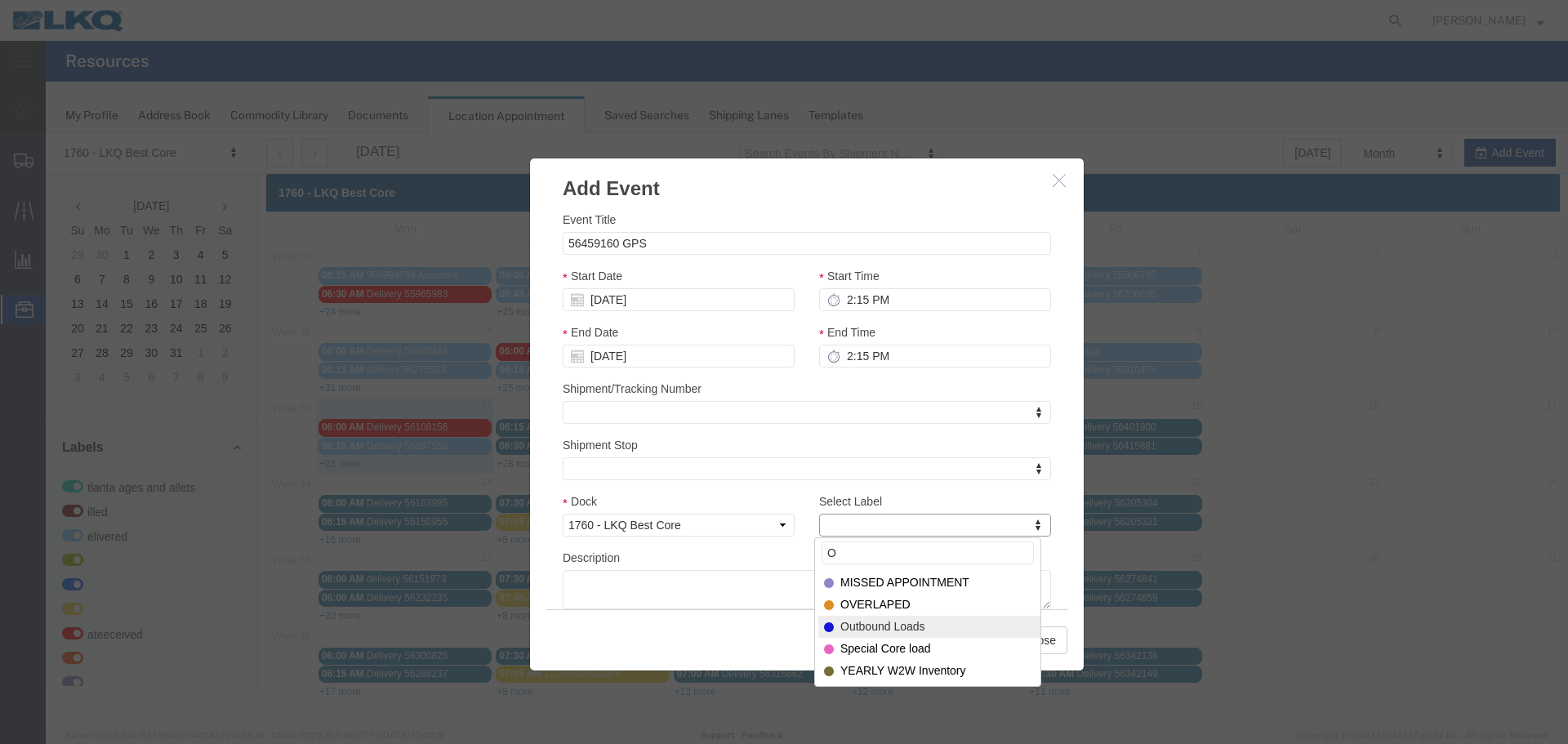
type input "O"
select select "80"
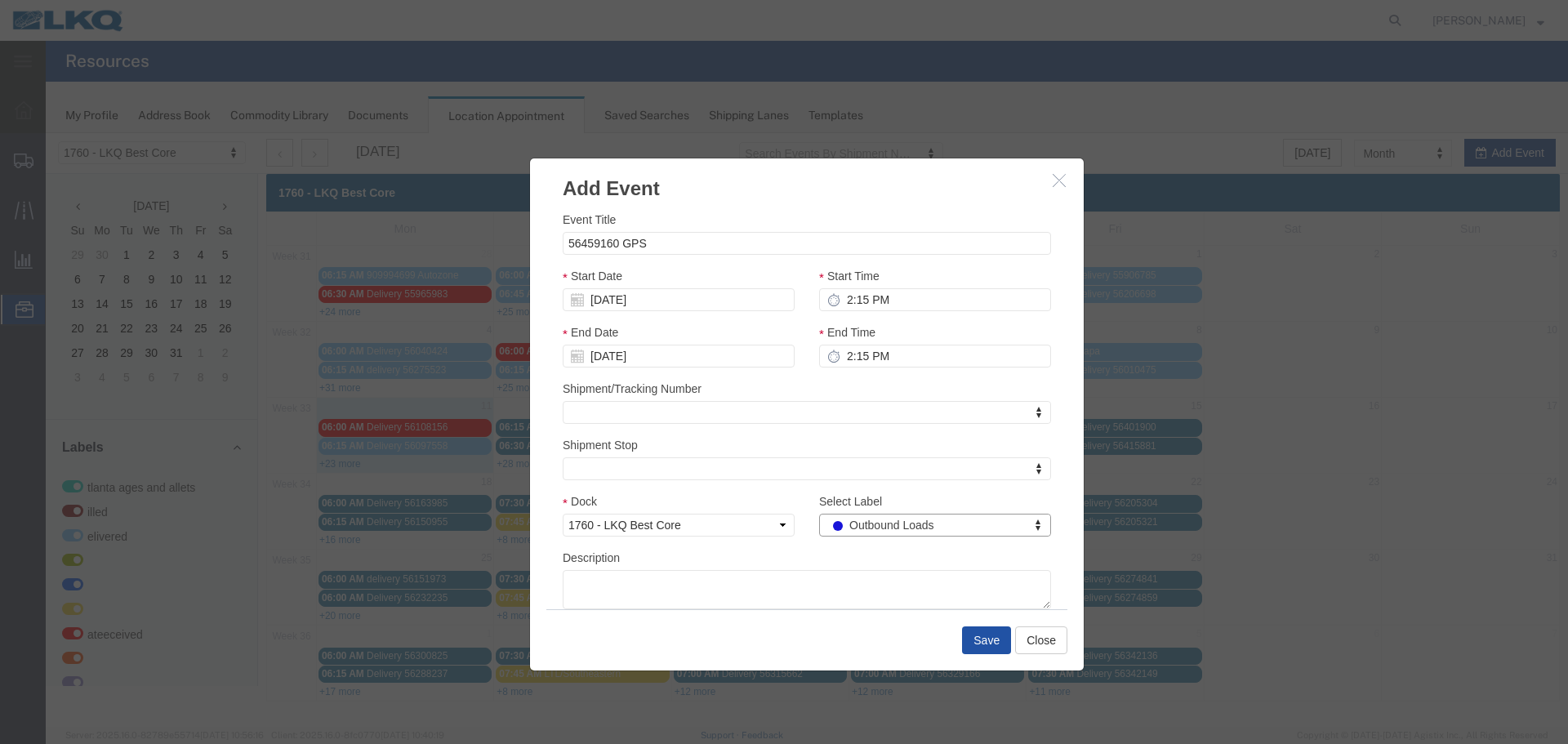
click at [998, 637] on button "Save" at bounding box center [986, 640] width 49 height 28
click at [989, 643] on button "Save" at bounding box center [986, 640] width 49 height 28
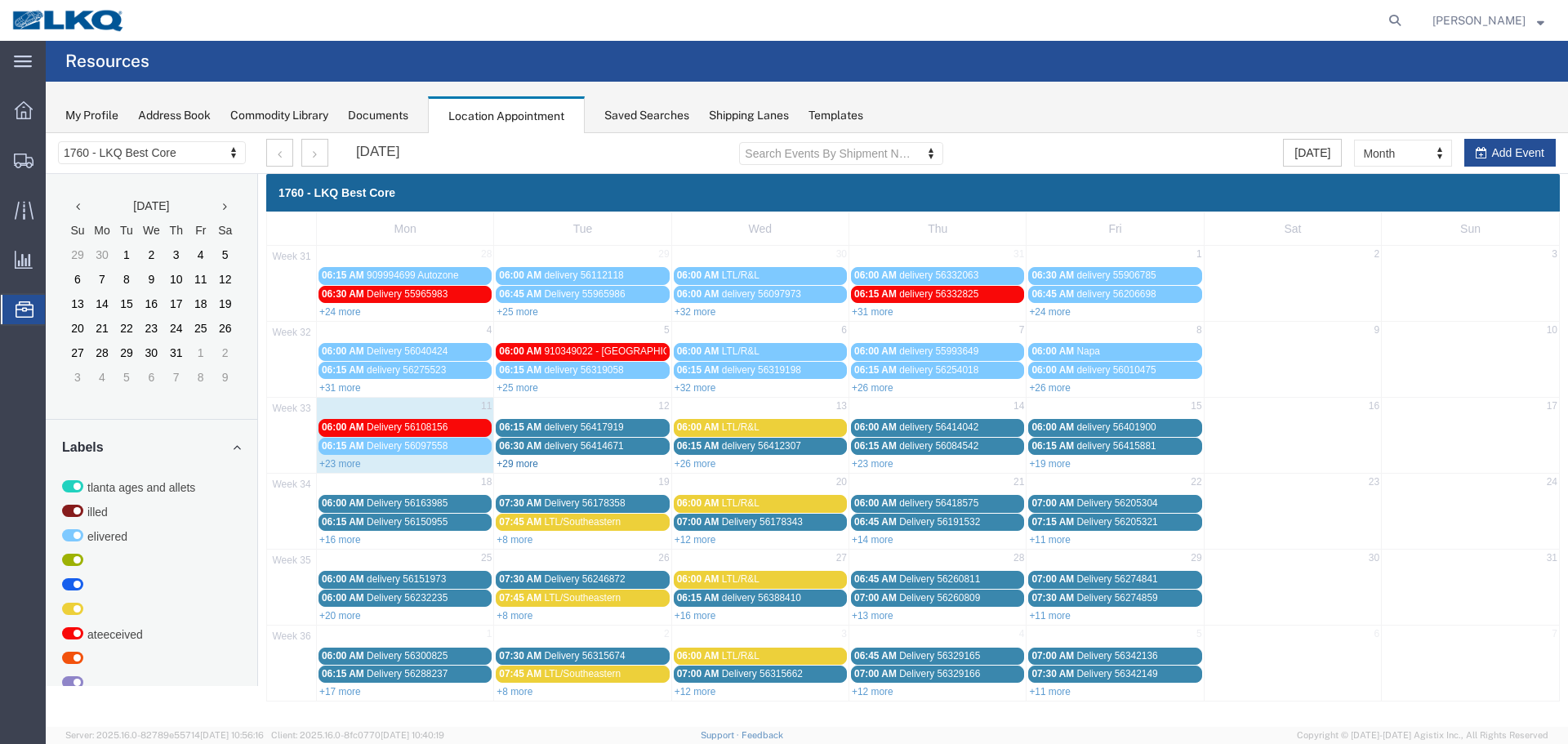
click at [516, 458] on link "+29 more" at bounding box center [517, 464] width 42 height 11
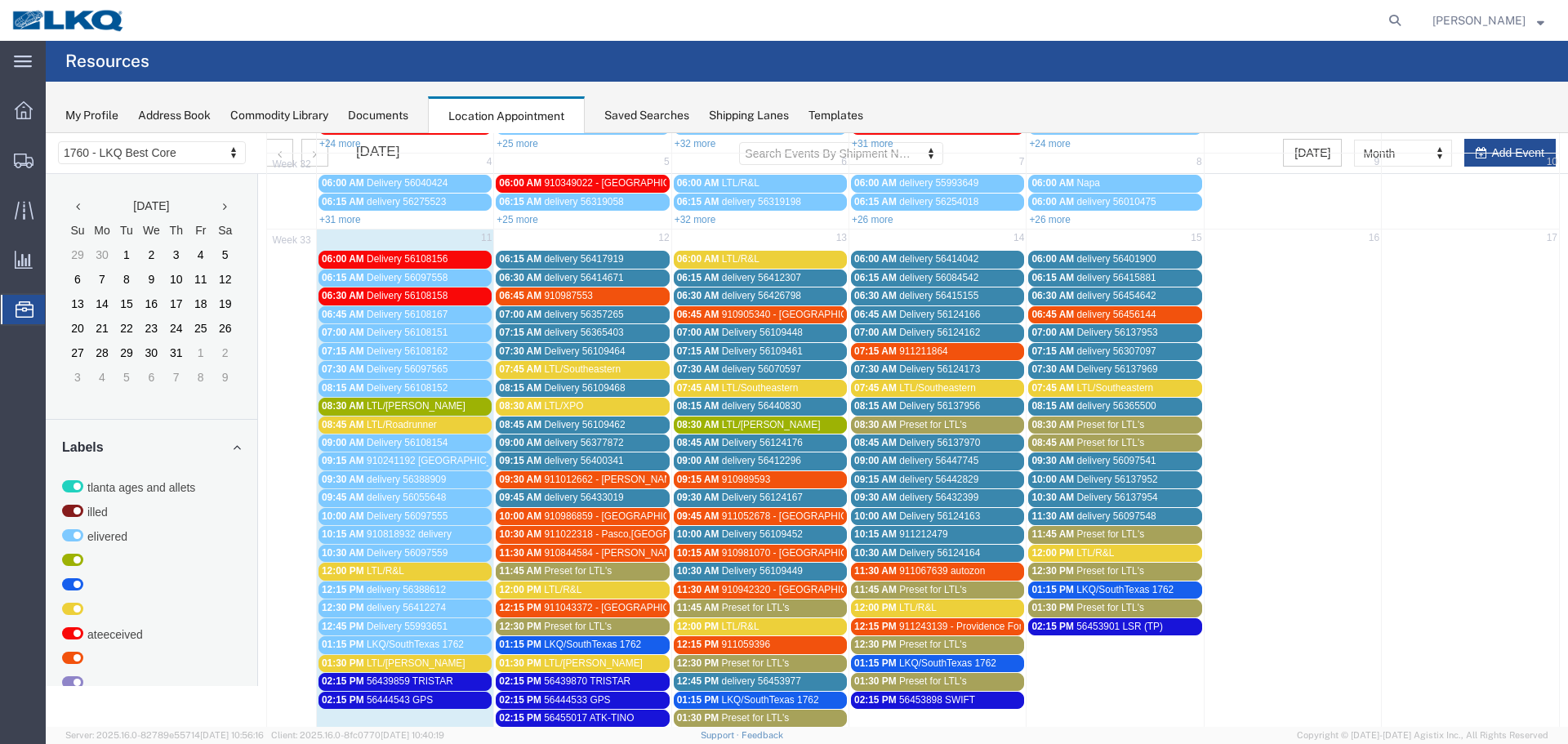
scroll to position [163, 0]
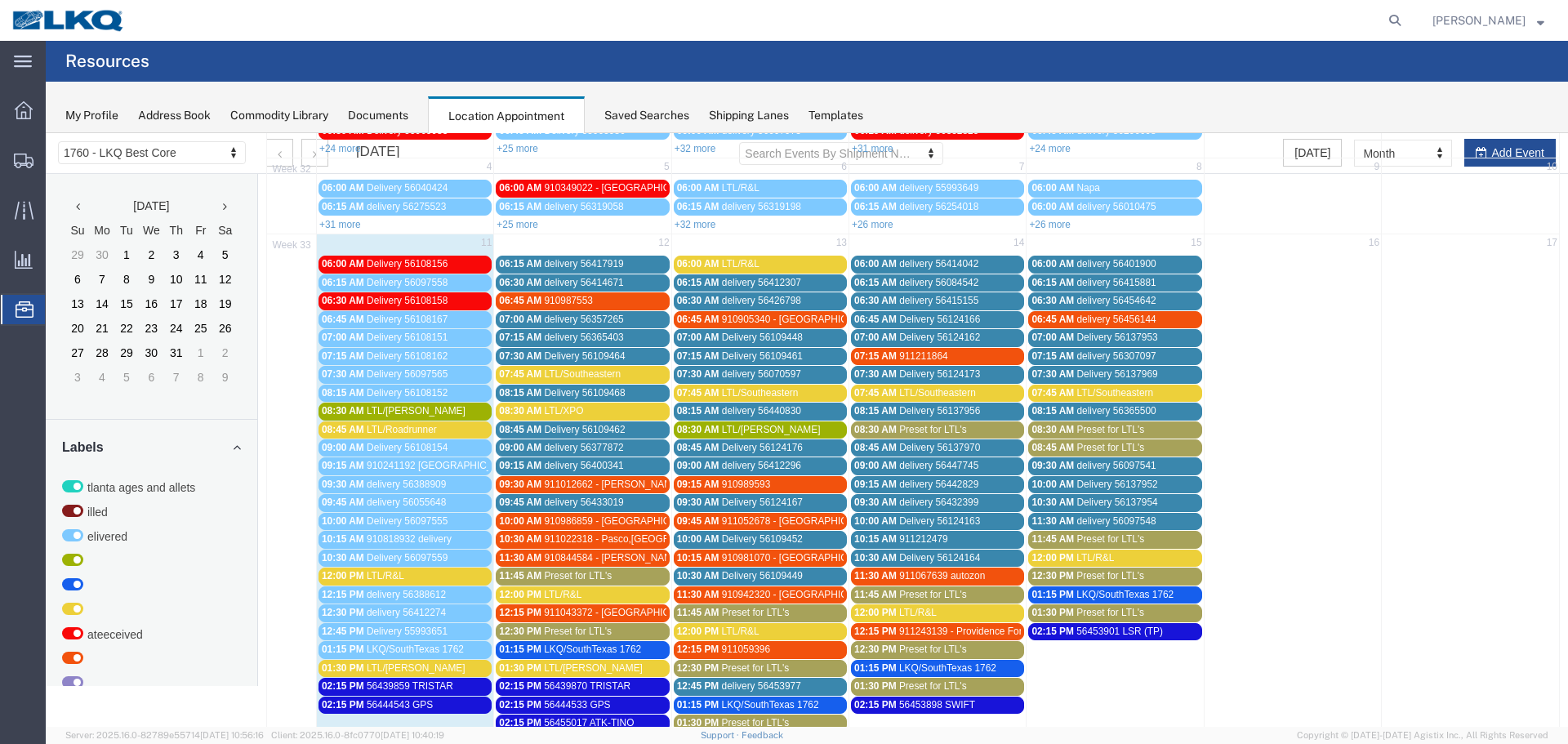
click at [371, 429] on span "LTL/Roadrunner" at bounding box center [402, 429] width 70 height 11
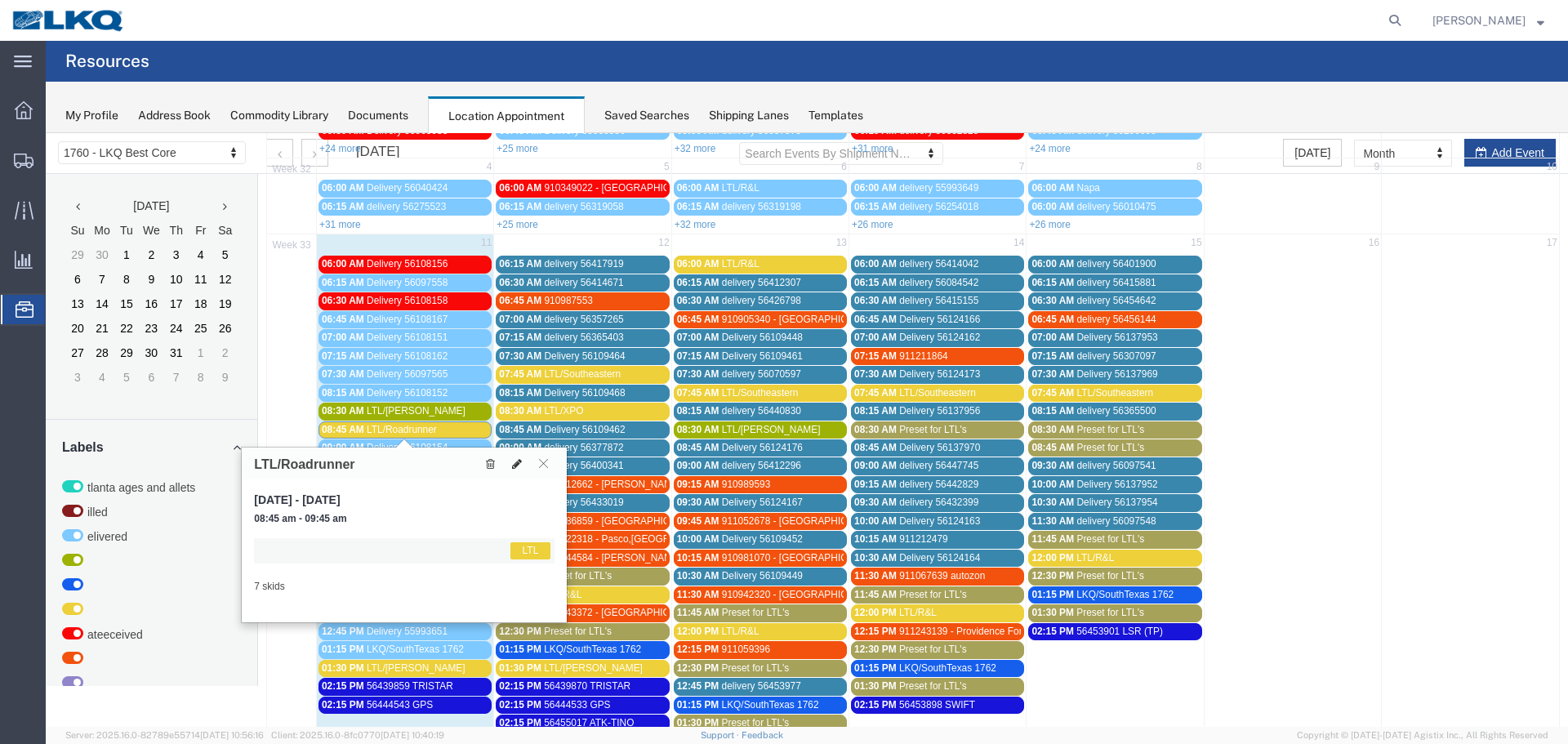
click at [515, 461] on icon at bounding box center [516, 464] width 9 height 11
select select "1"
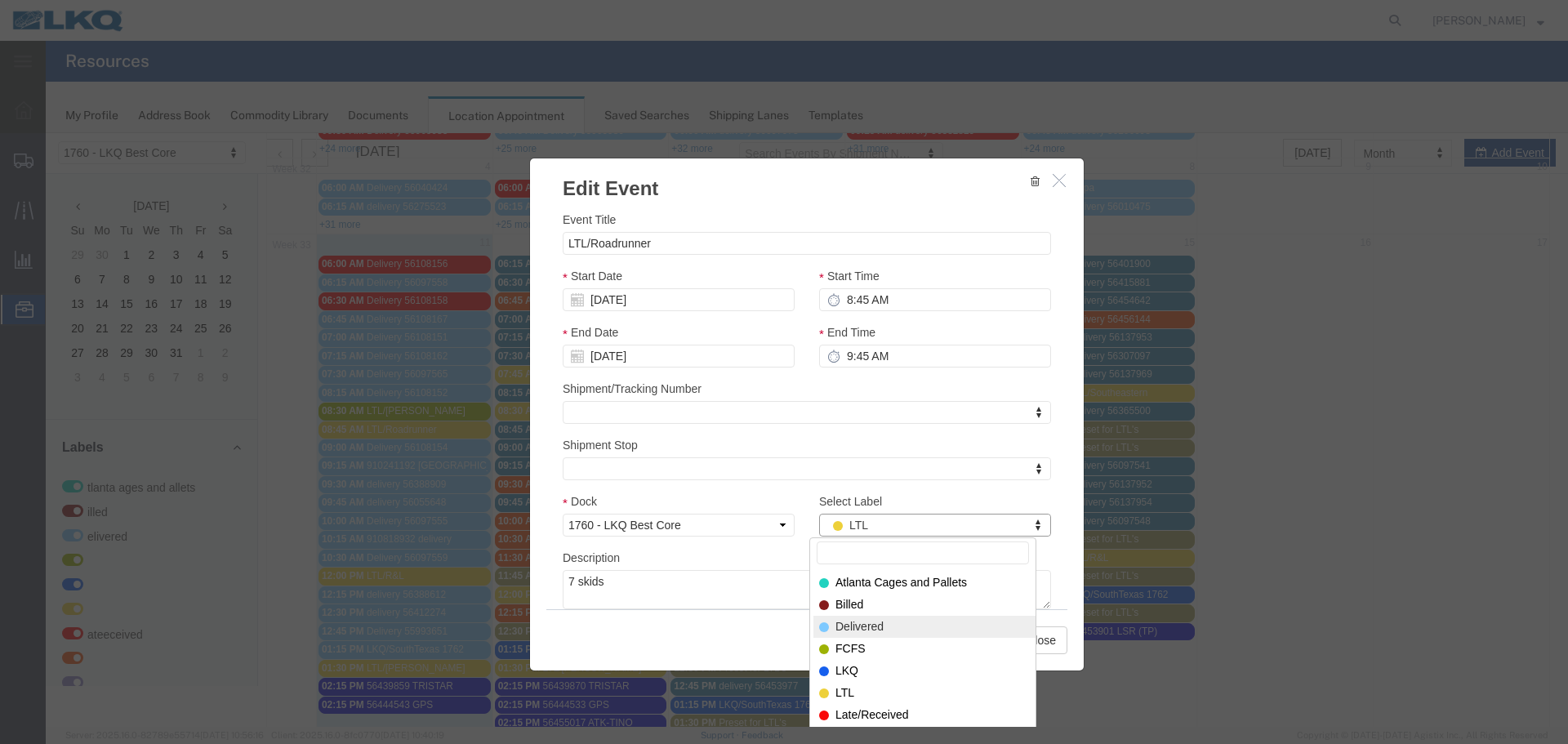
select select "40"
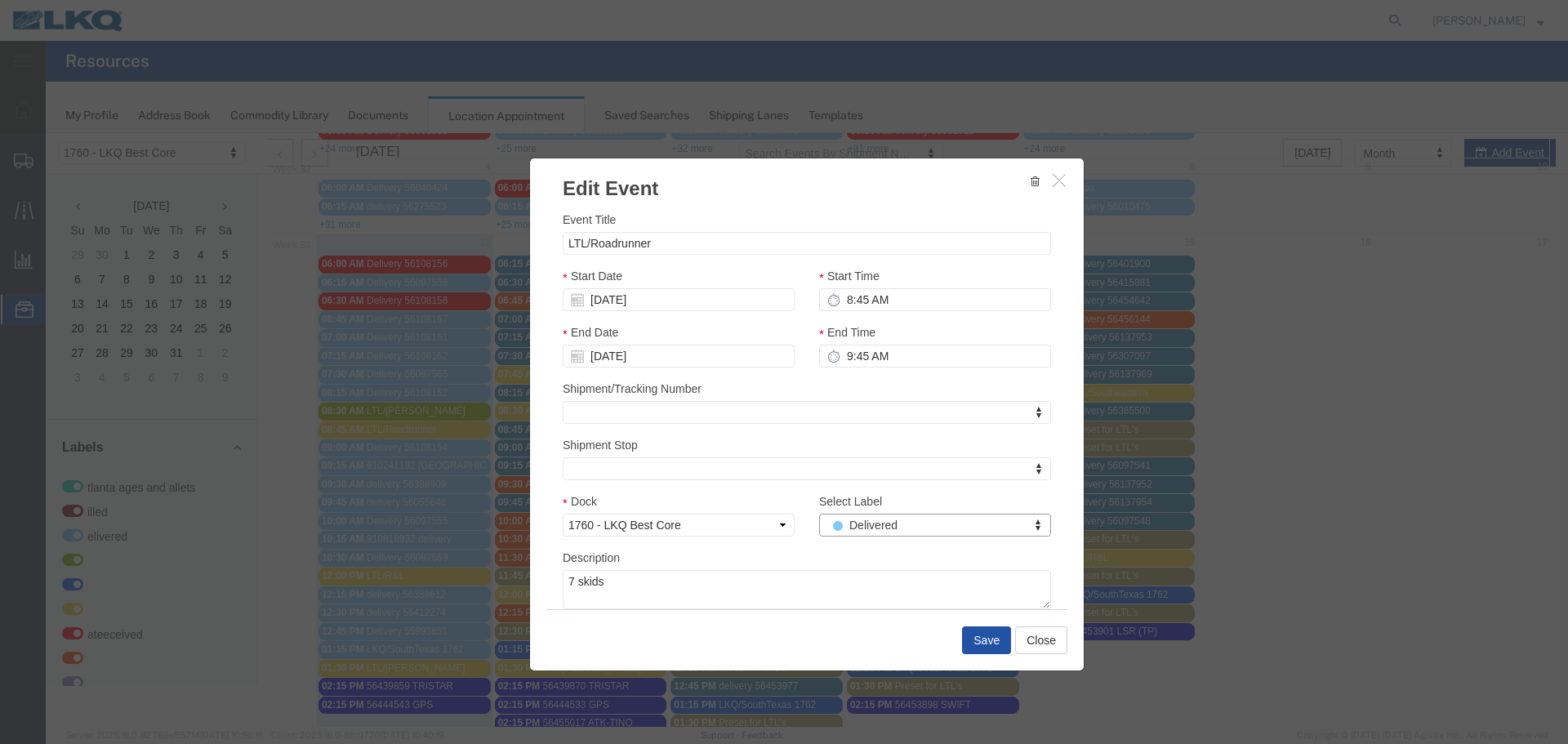
click at [983, 635] on button "Save" at bounding box center [986, 640] width 49 height 28
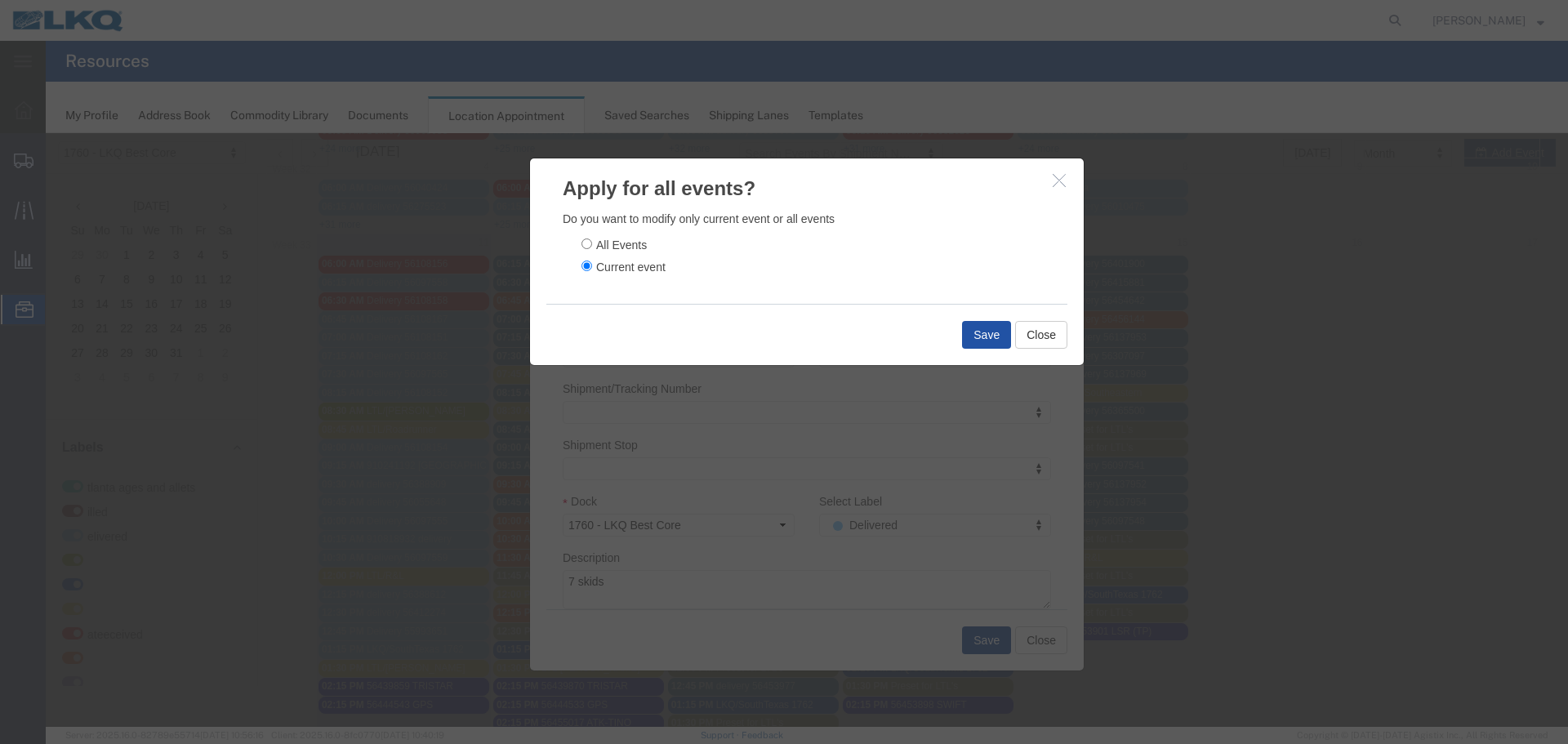
click at [979, 341] on button "Save" at bounding box center [986, 335] width 49 height 28
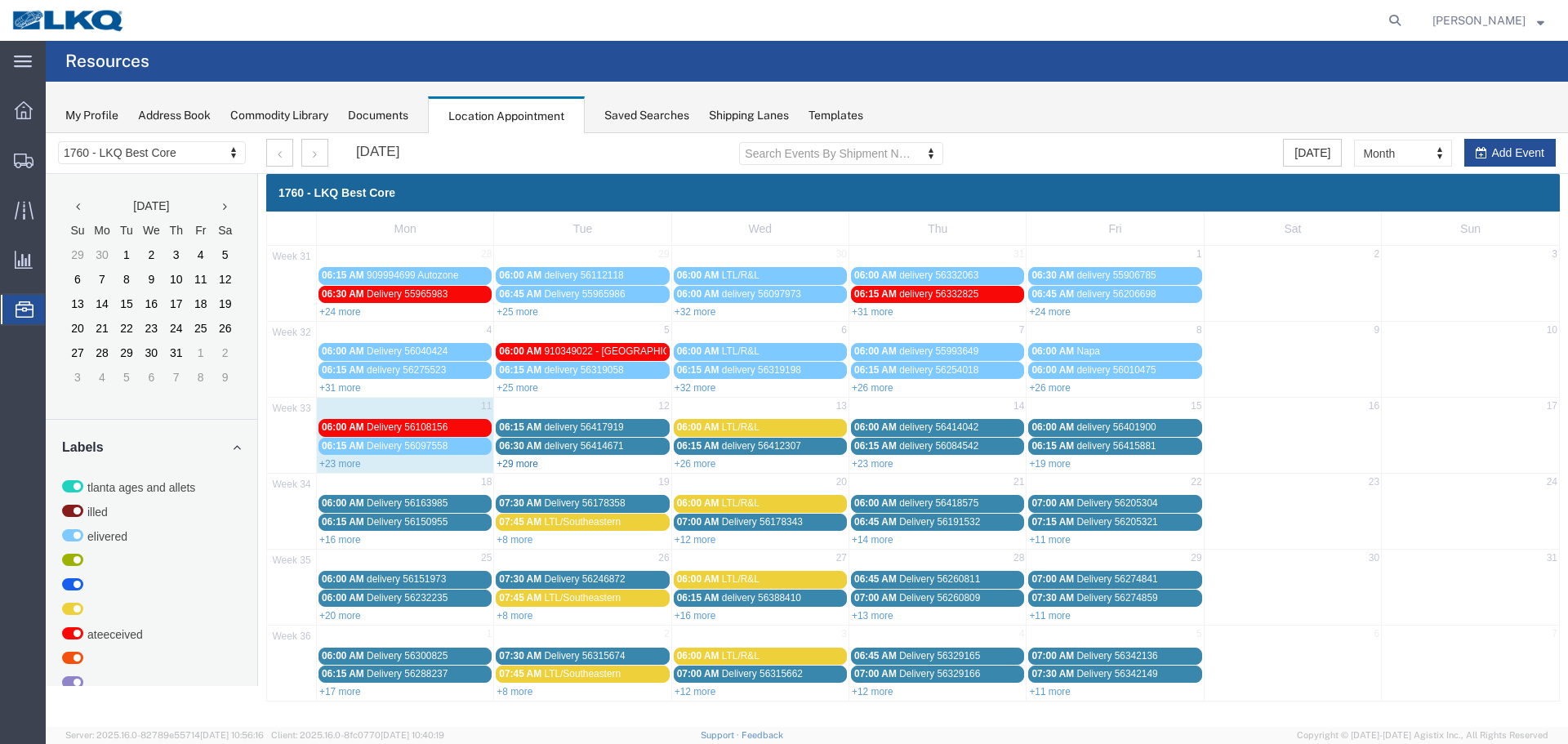
click at [519, 465] on link "+29 more" at bounding box center [517, 464] width 42 height 11
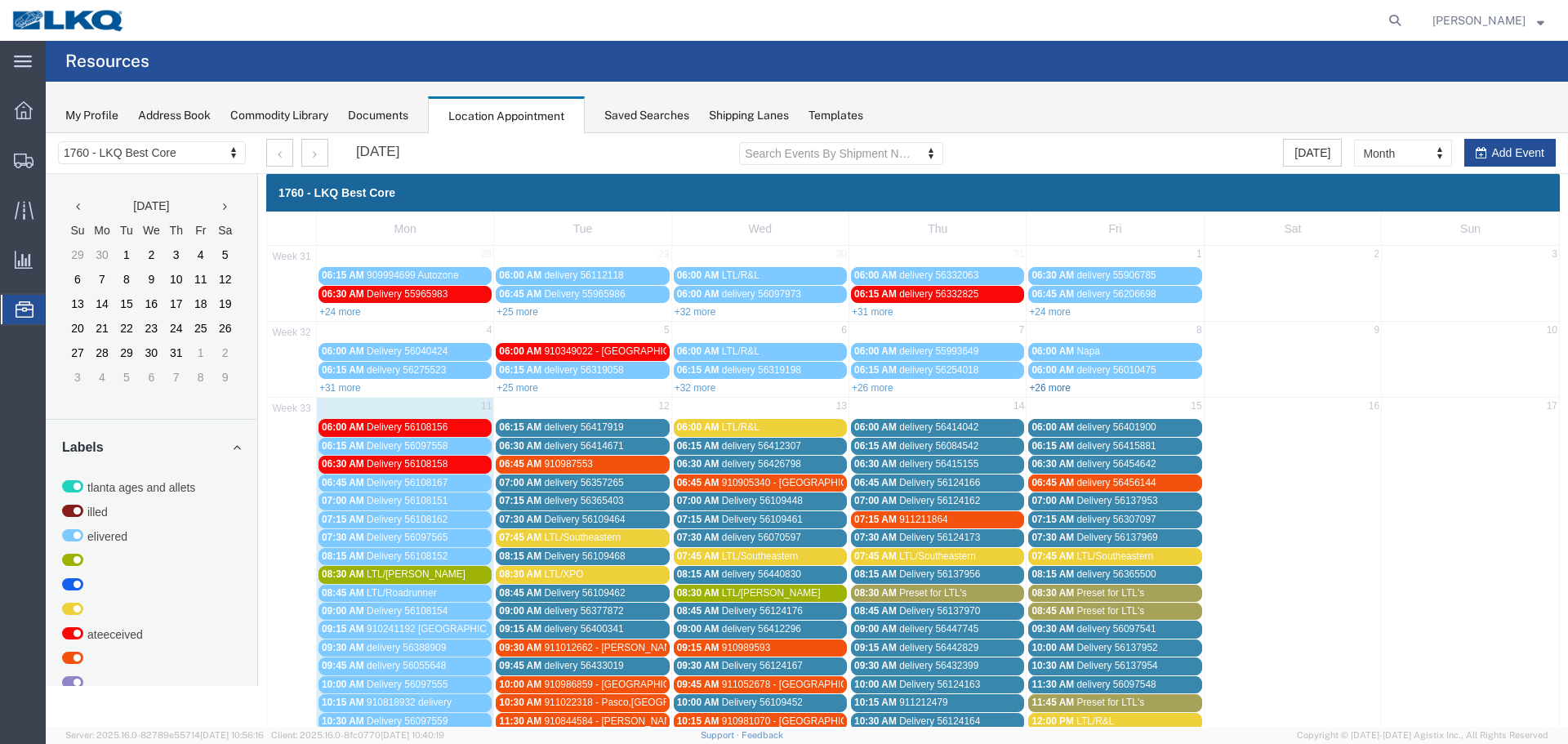
click at [1041, 392] on link "+26 more" at bounding box center [1050, 387] width 42 height 11
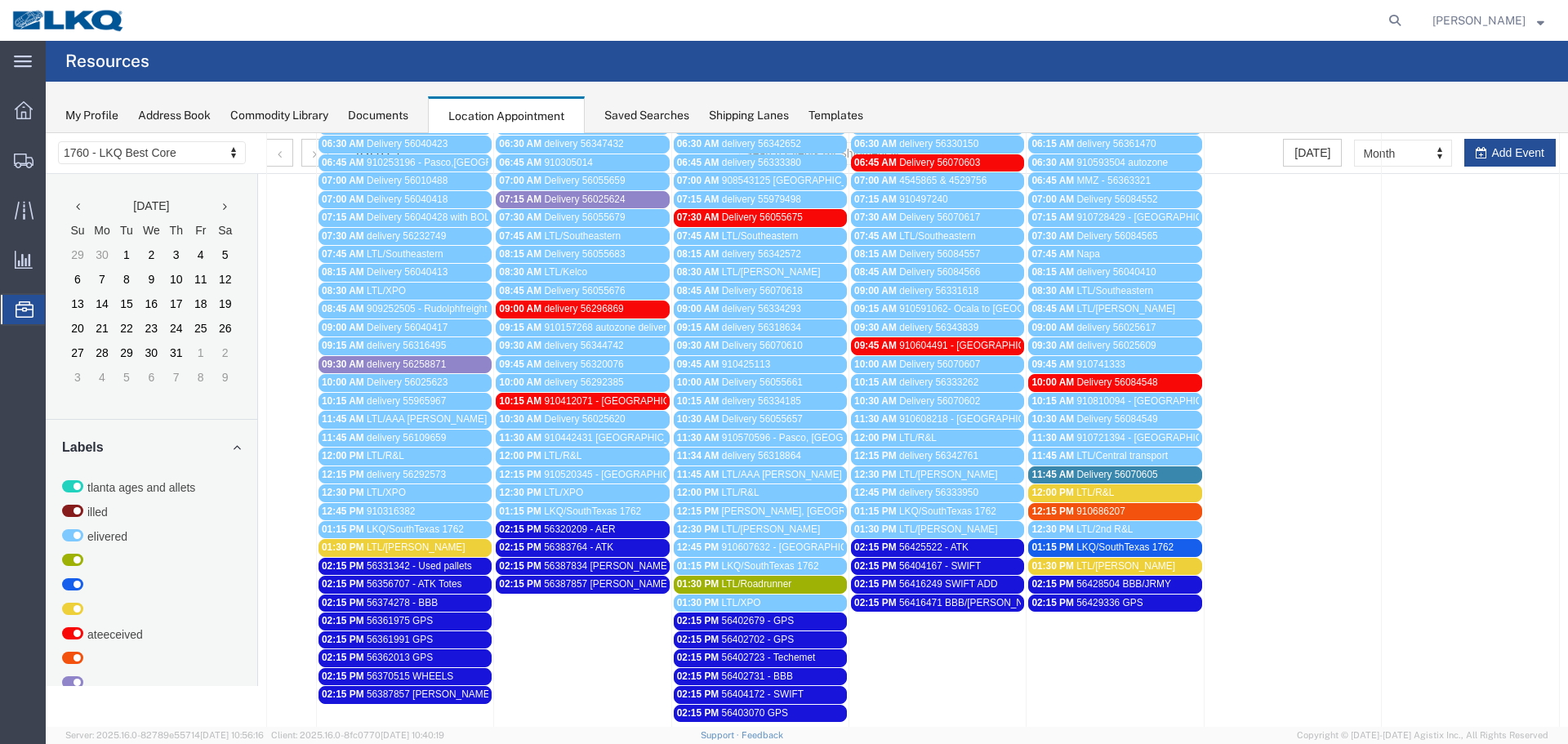
scroll to position [245, 0]
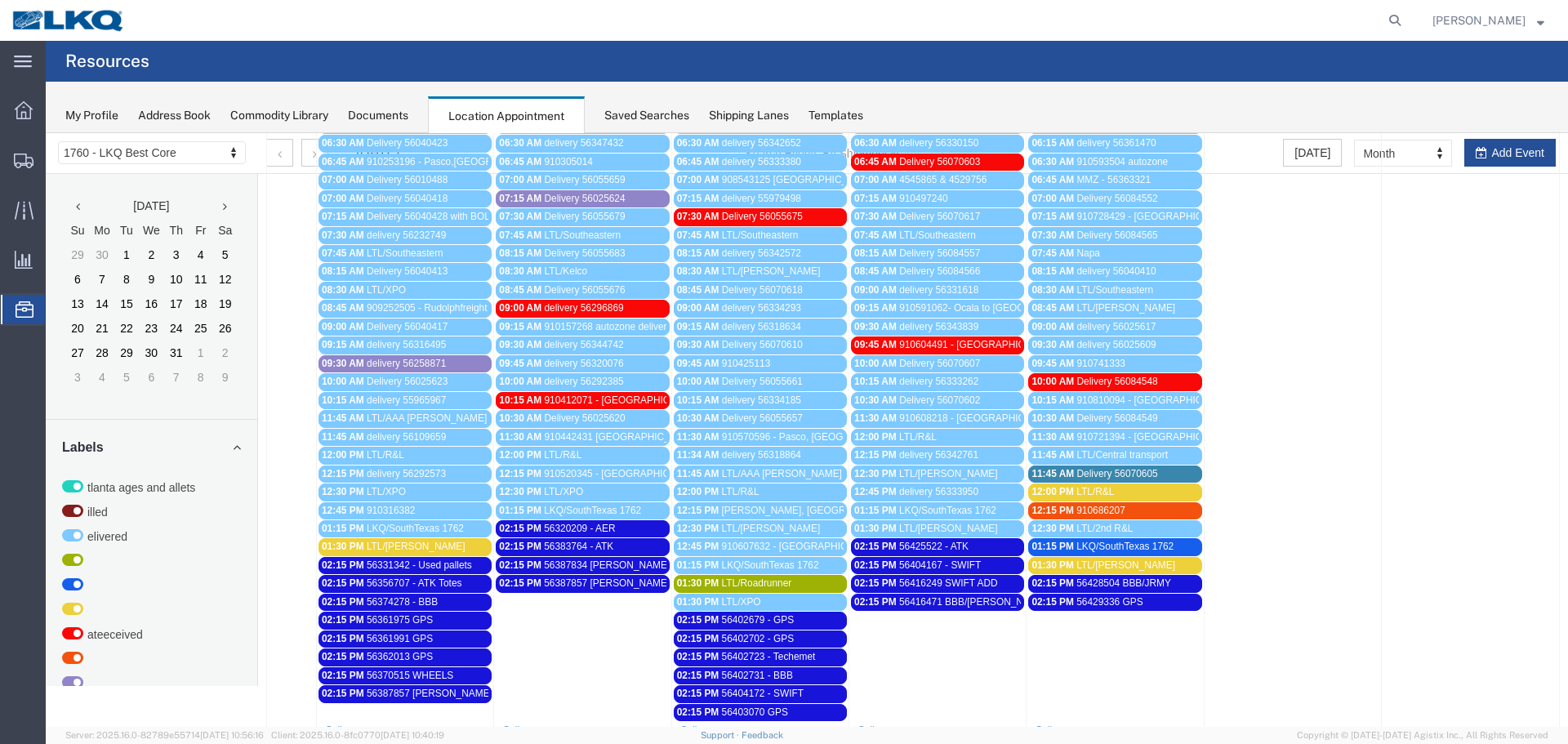
click at [1116, 474] on span "Delivery 56070605" at bounding box center [1117, 473] width 81 height 11
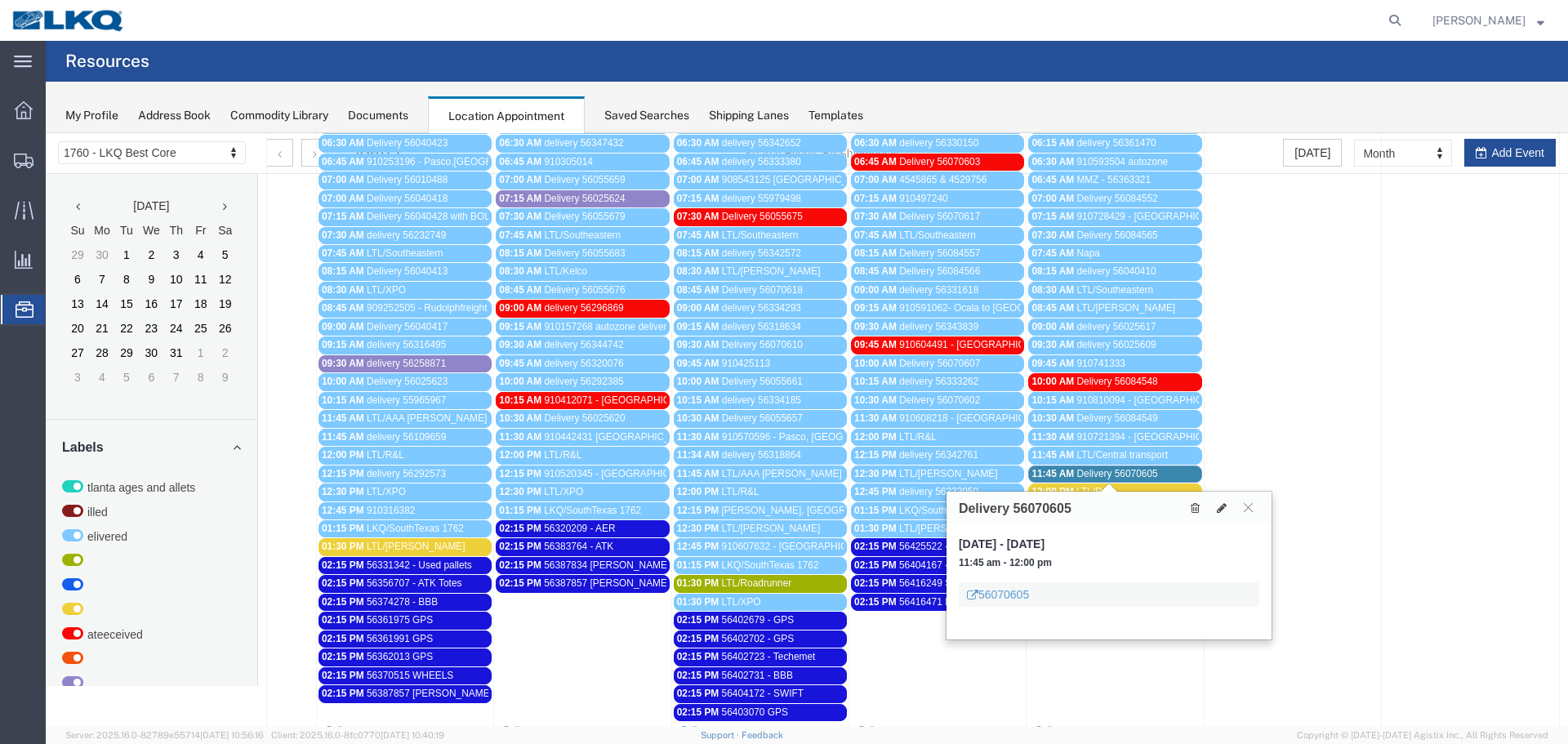
click at [1050, 510] on h3 "Delivery 56070605" at bounding box center [1015, 509] width 113 height 15
copy h3 "56070605"
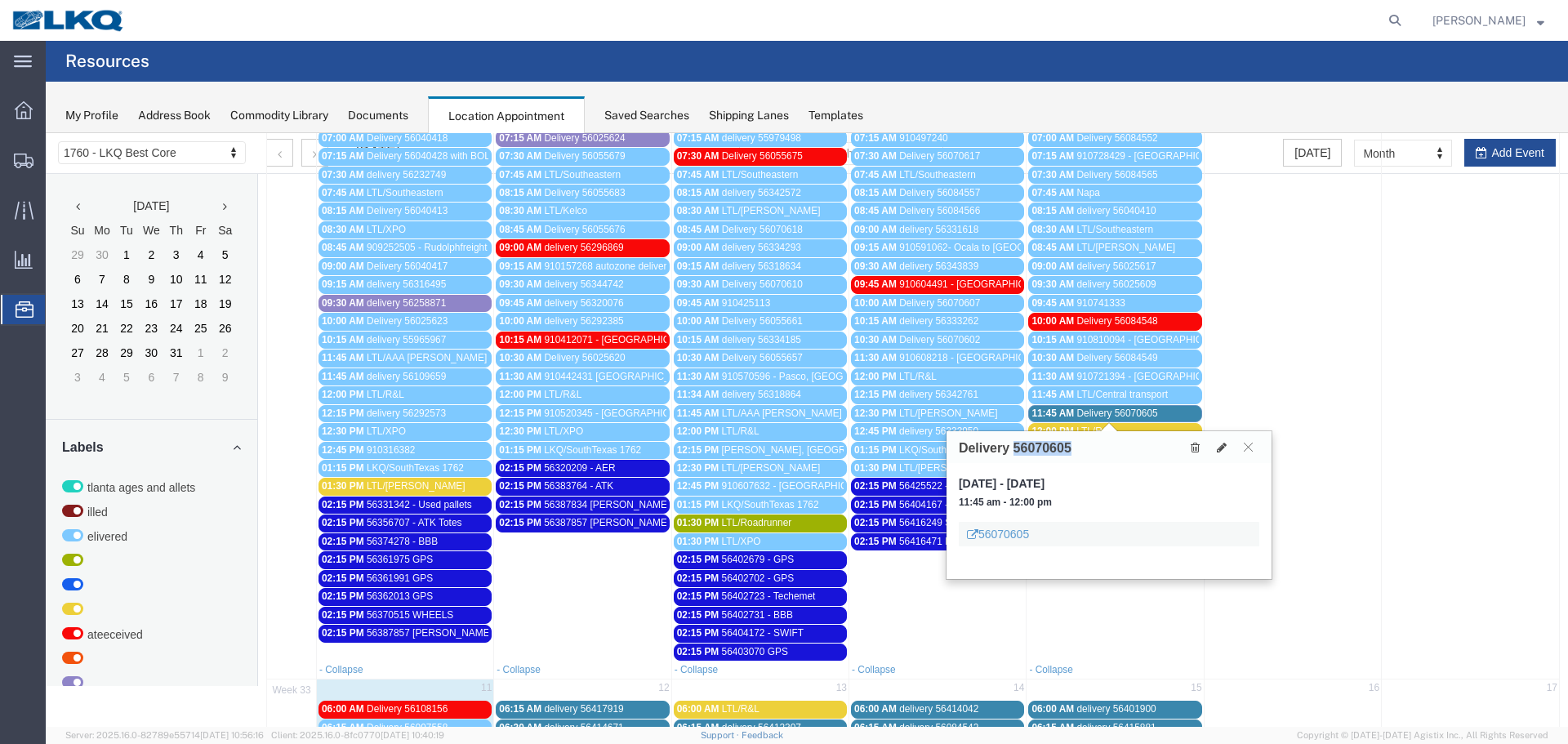
scroll to position [327, 0]
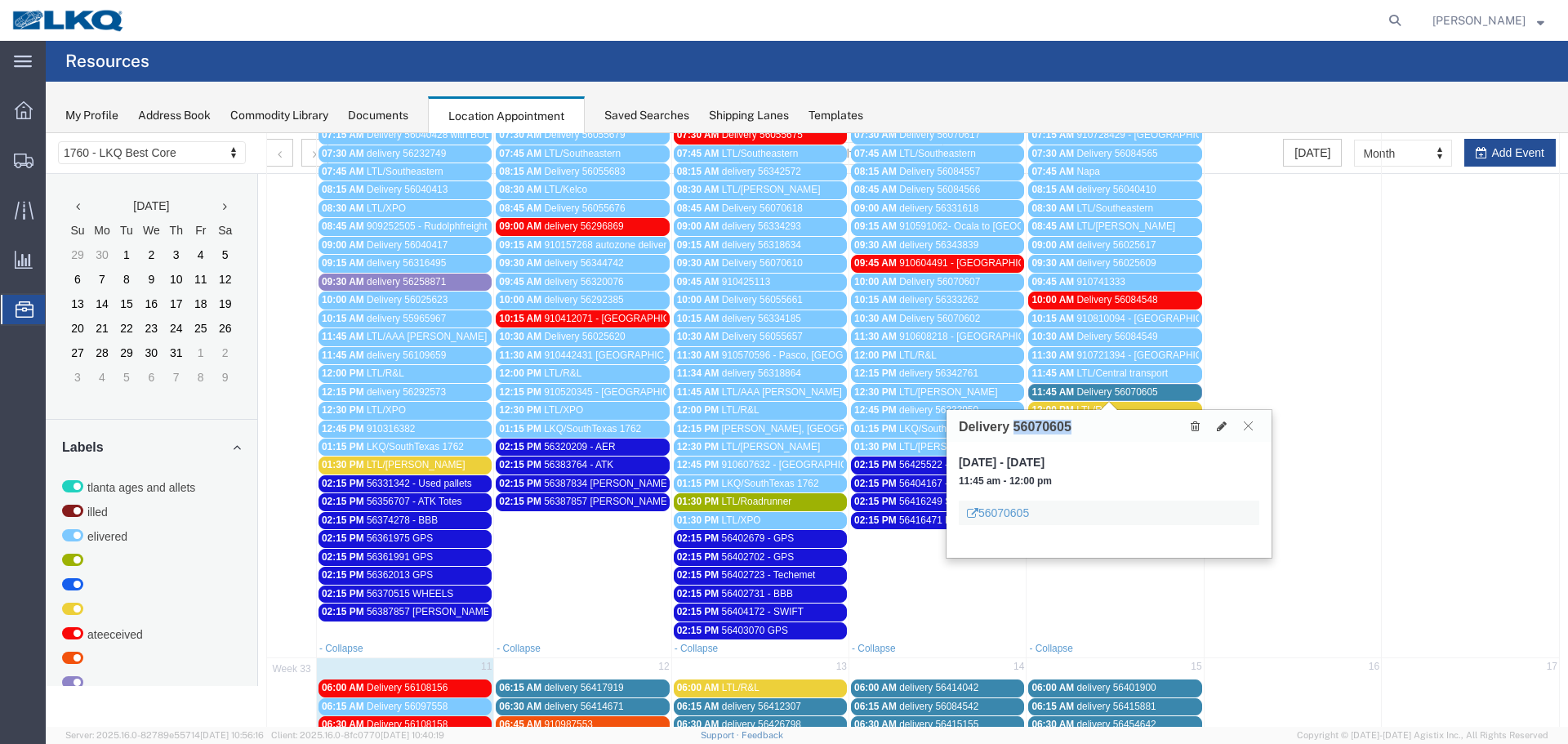
click at [1245, 423] on icon at bounding box center [1249, 425] width 9 height 9
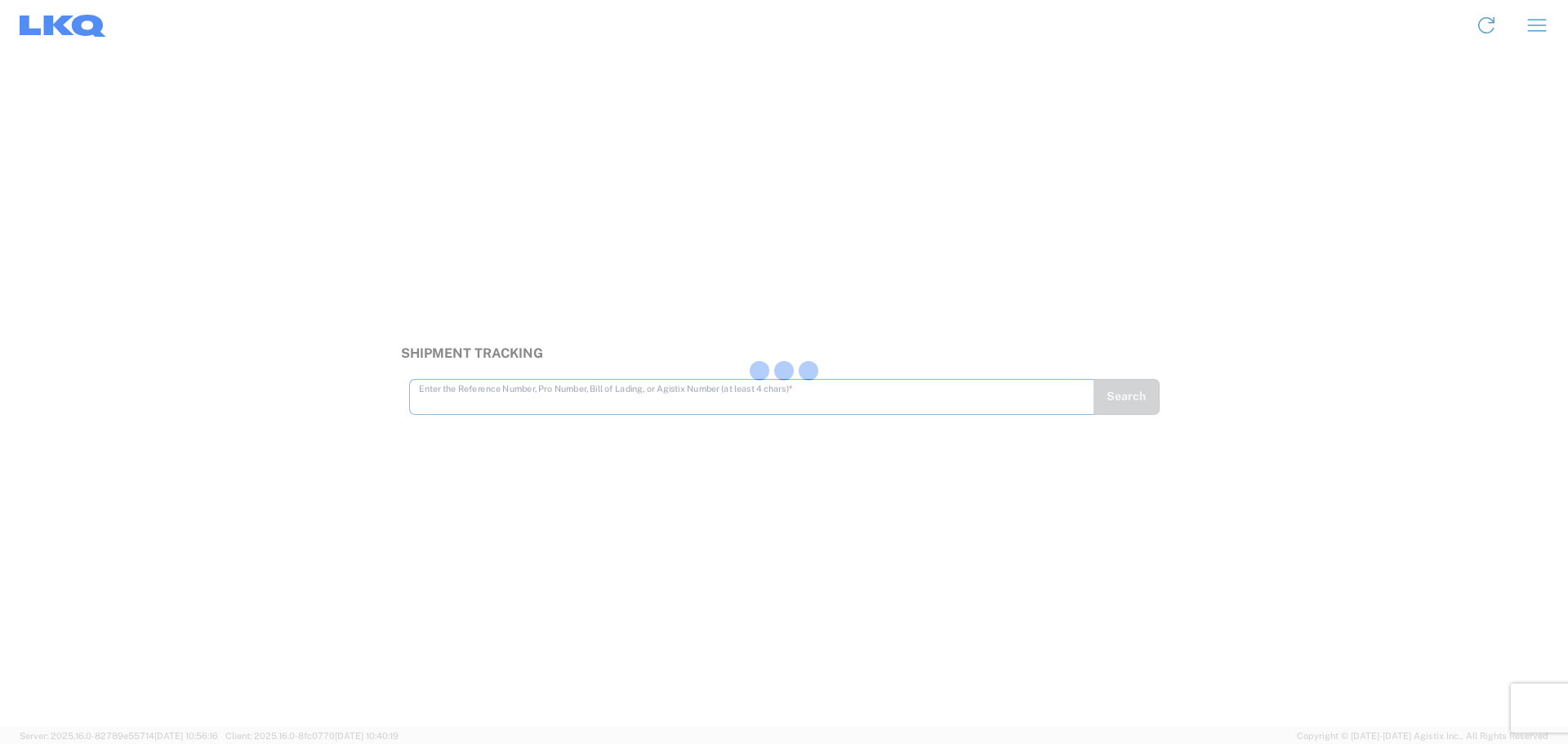
click at [486, 395] on div at bounding box center [784, 372] width 1568 height 744
click at [413, 387] on div "Enter the Reference Number, Pro Number, Bill of Lading, or Agistix Number (at l…" at bounding box center [751, 389] width 685 height 35
drag, startPoint x: 407, startPoint y: 387, endPoint x: 522, endPoint y: 412, distance: 117.7
click at [578, 413] on div "This field is required" at bounding box center [751, 414] width 685 height 15
click at [474, 406] on div "Enter the Reference Number, Pro Number, Bill of Lading, or Agistix Number (at l…" at bounding box center [751, 389] width 685 height 35
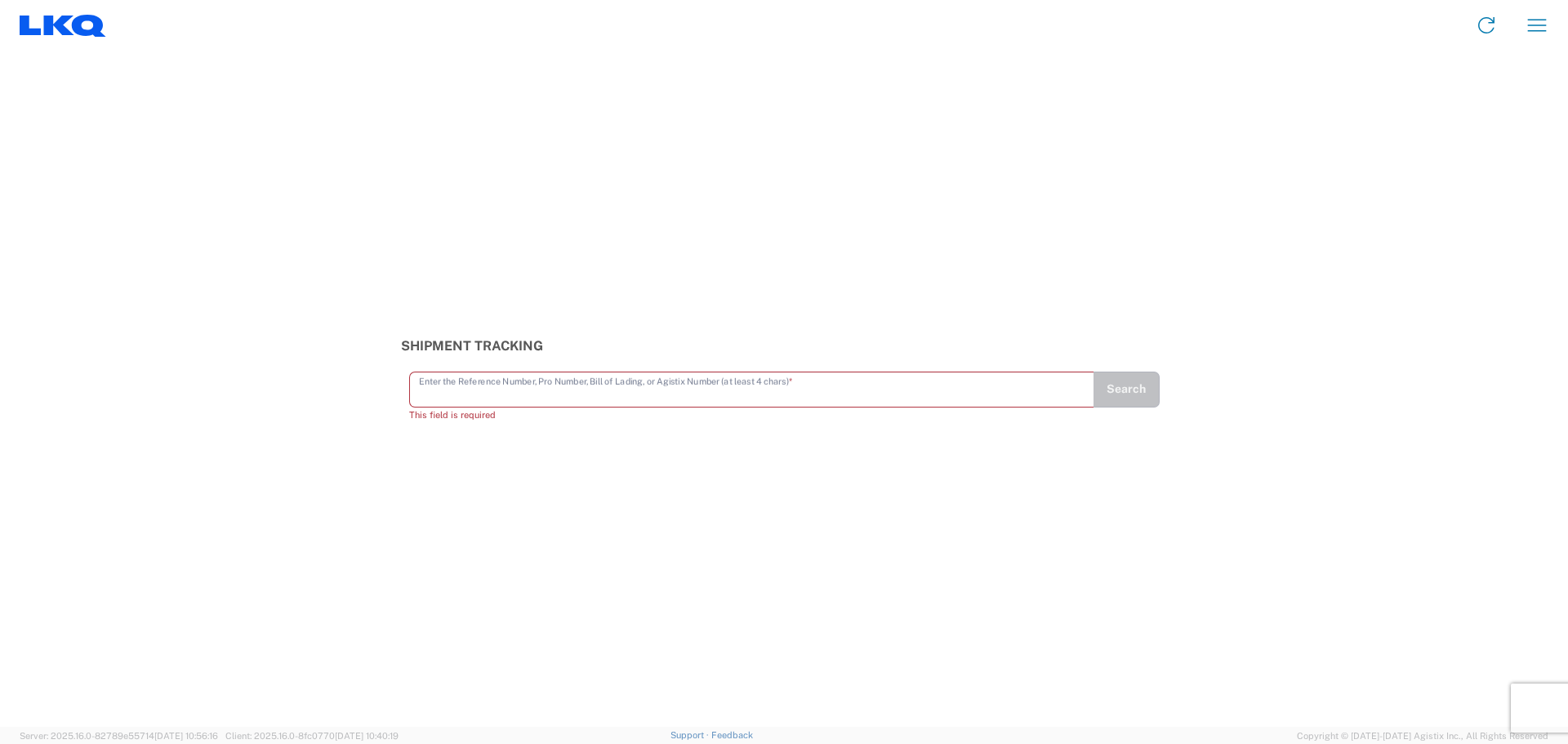
click at [473, 399] on input "text" at bounding box center [752, 388] width 666 height 29
paste input "56070605"
type input "56070605"
click at [1116, 407] on button "Search" at bounding box center [1126, 397] width 67 height 35
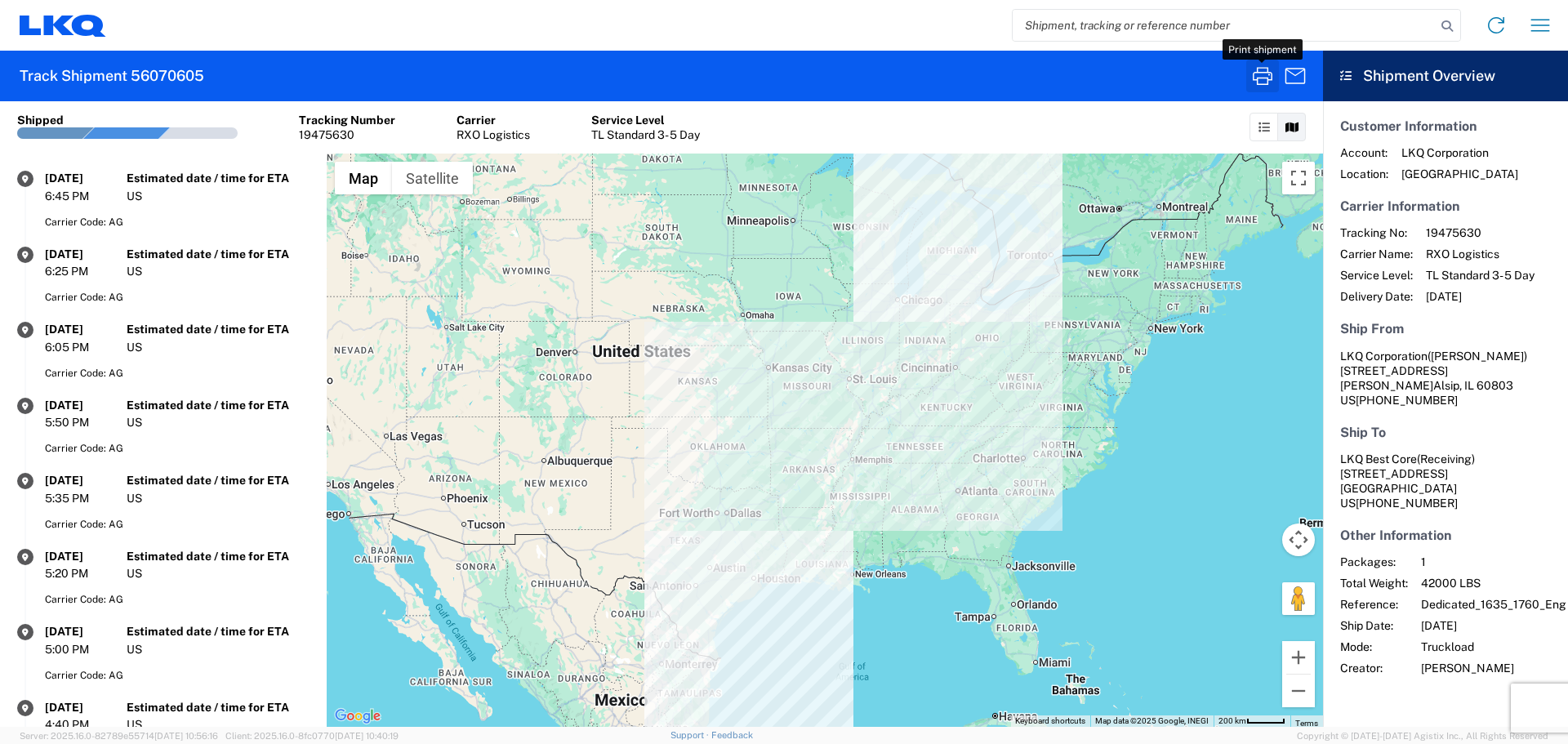
click at [1259, 65] on icon "button" at bounding box center [1263, 76] width 26 height 26
